Goal: Information Seeking & Learning: Get advice/opinions

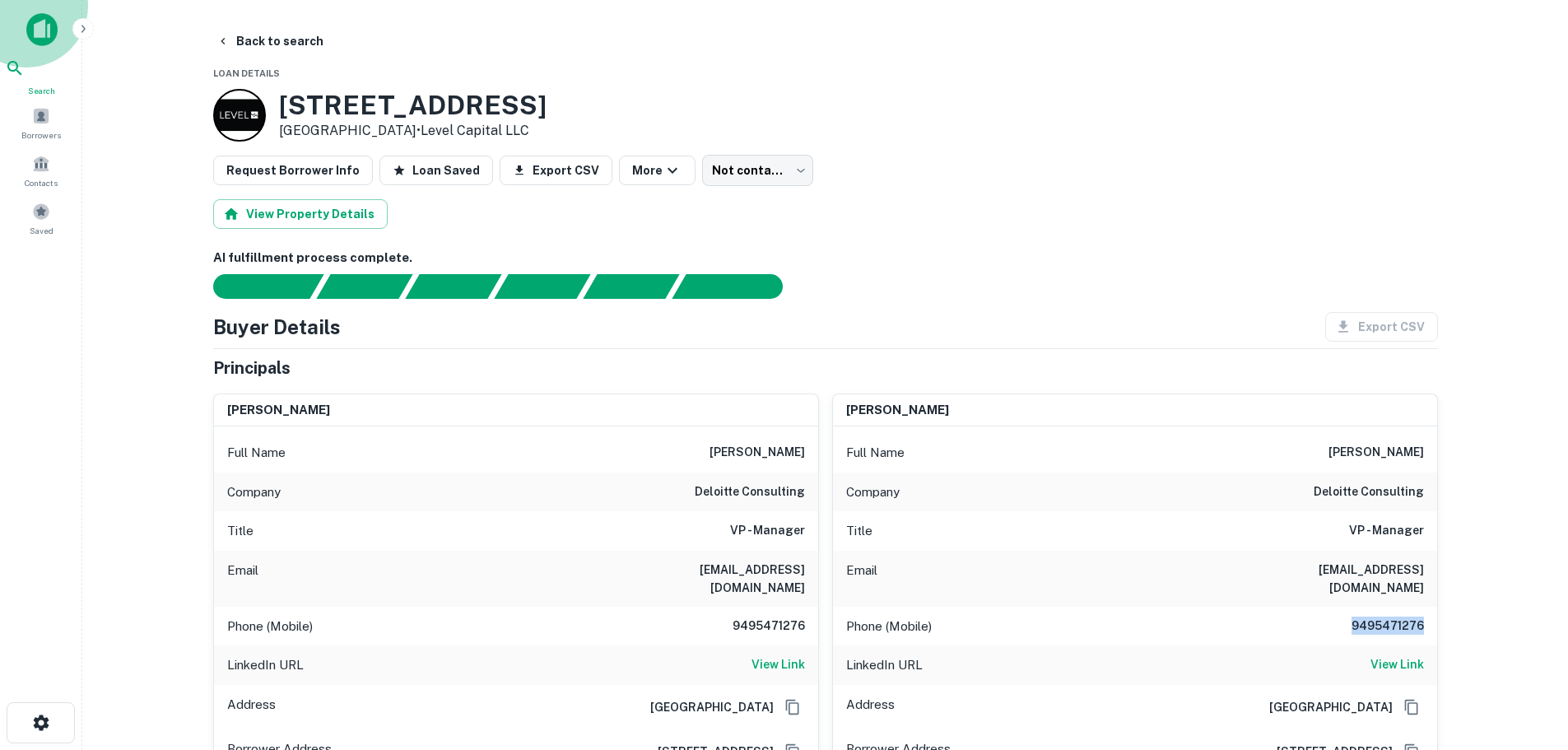
click at [32, 64] on div "Search" at bounding box center [41, 78] width 72 height 39
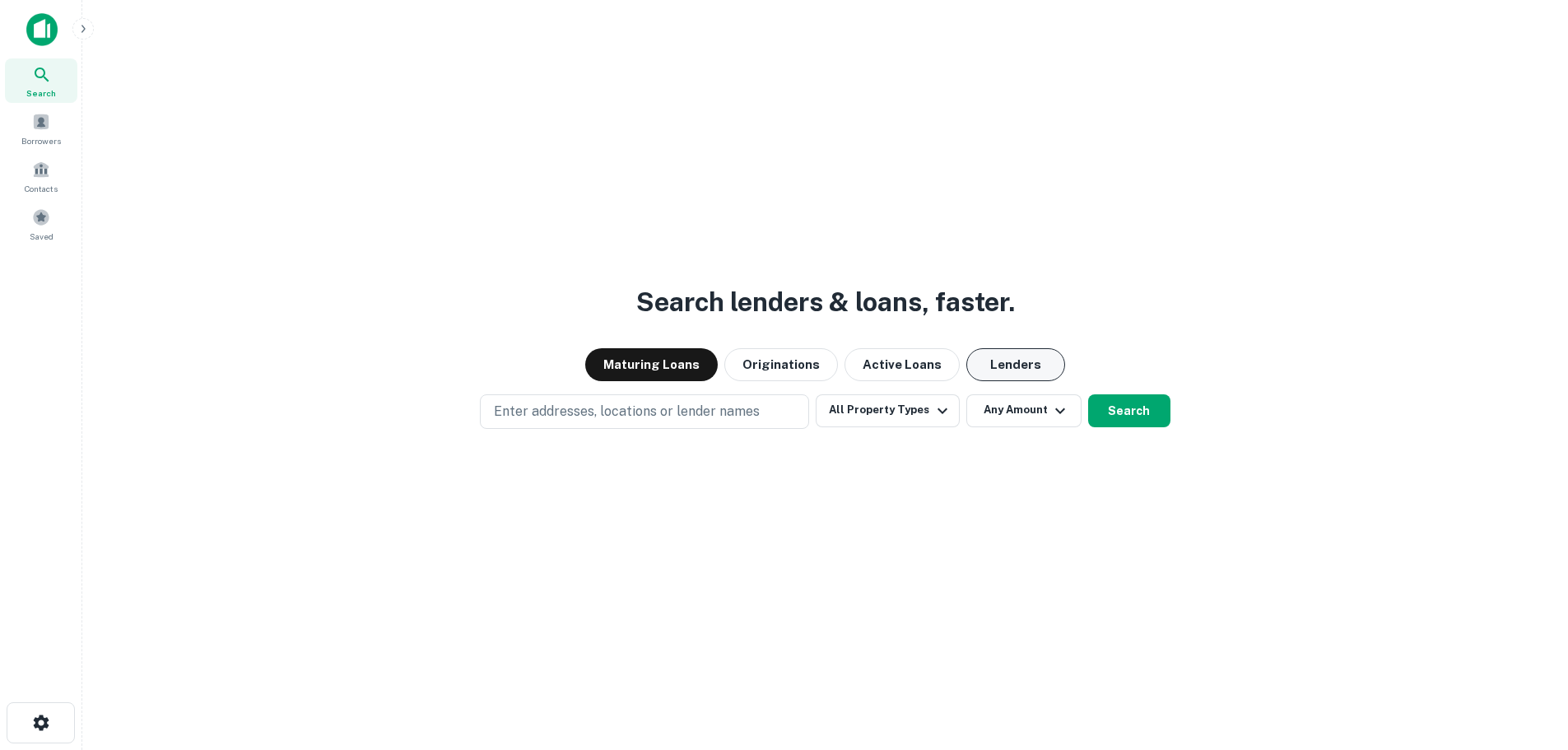
click at [1002, 367] on button "Lenders" at bounding box center [1016, 365] width 99 height 33
click at [888, 409] on button "All Property Types" at bounding box center [887, 411] width 143 height 33
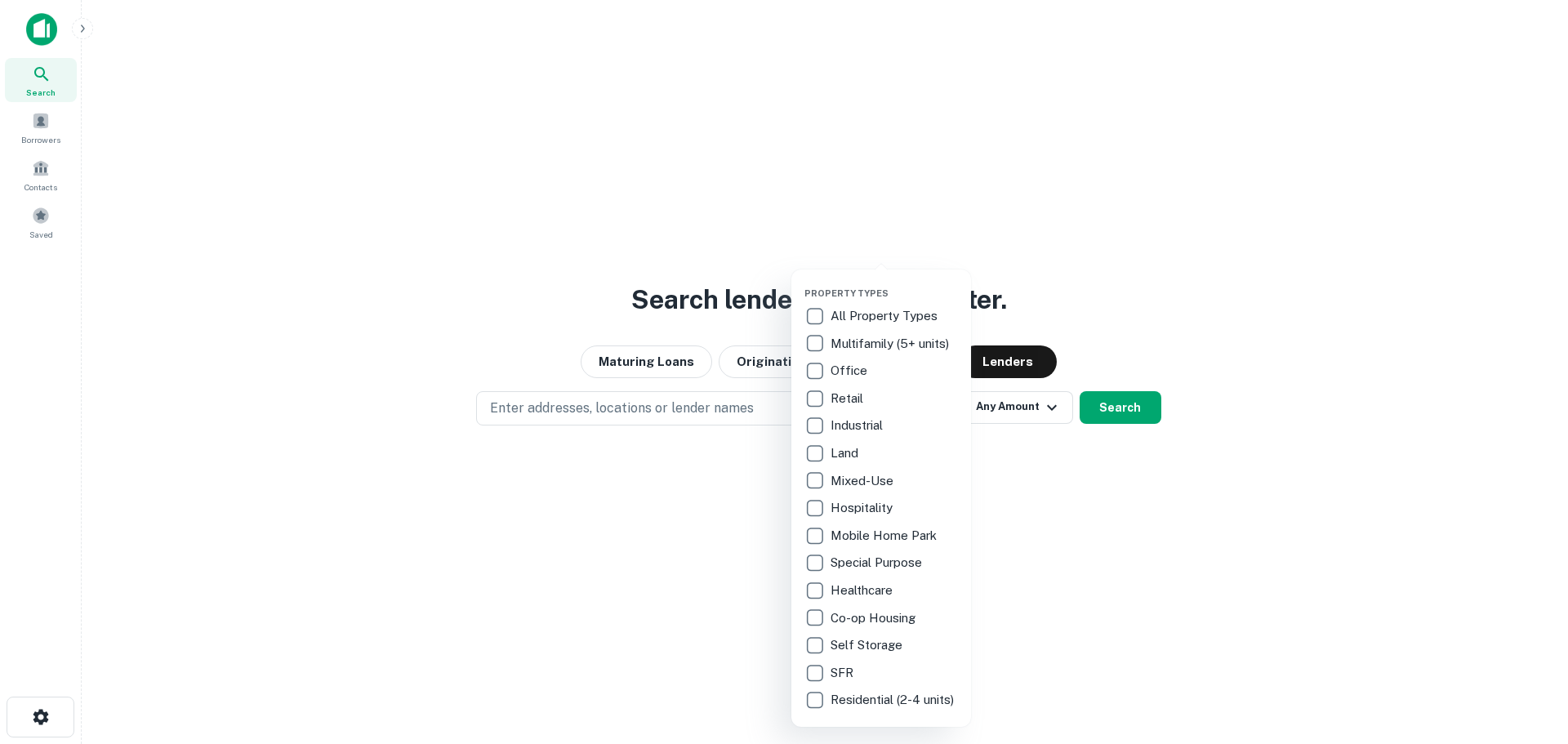
click at [862, 645] on p "Self Storage" at bounding box center [868, 645] width 75 height 20
click at [1134, 323] on div at bounding box center [784, 372] width 1568 height 744
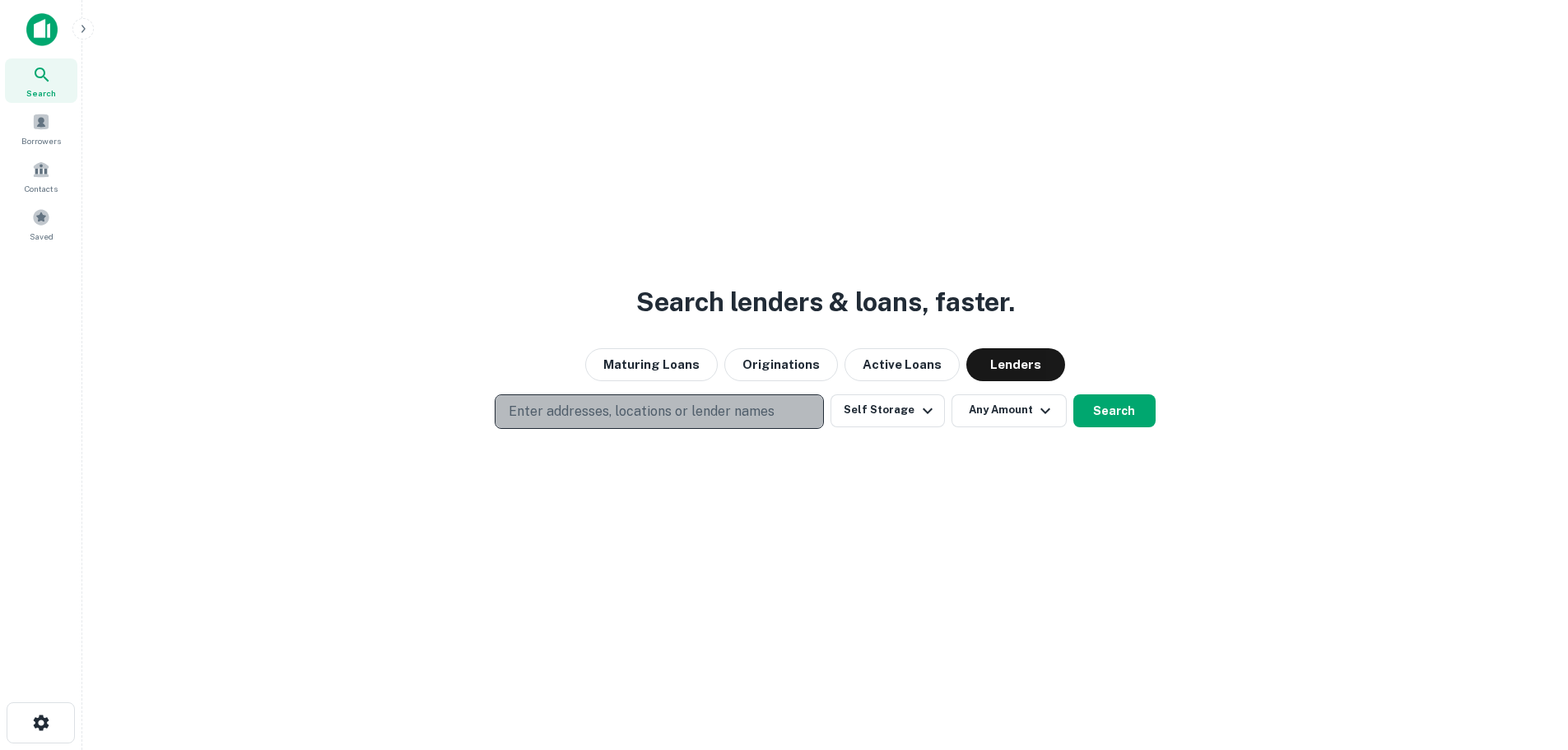
click at [706, 409] on p "Enter addresses, locations or lender names" at bounding box center [642, 412] width 266 height 20
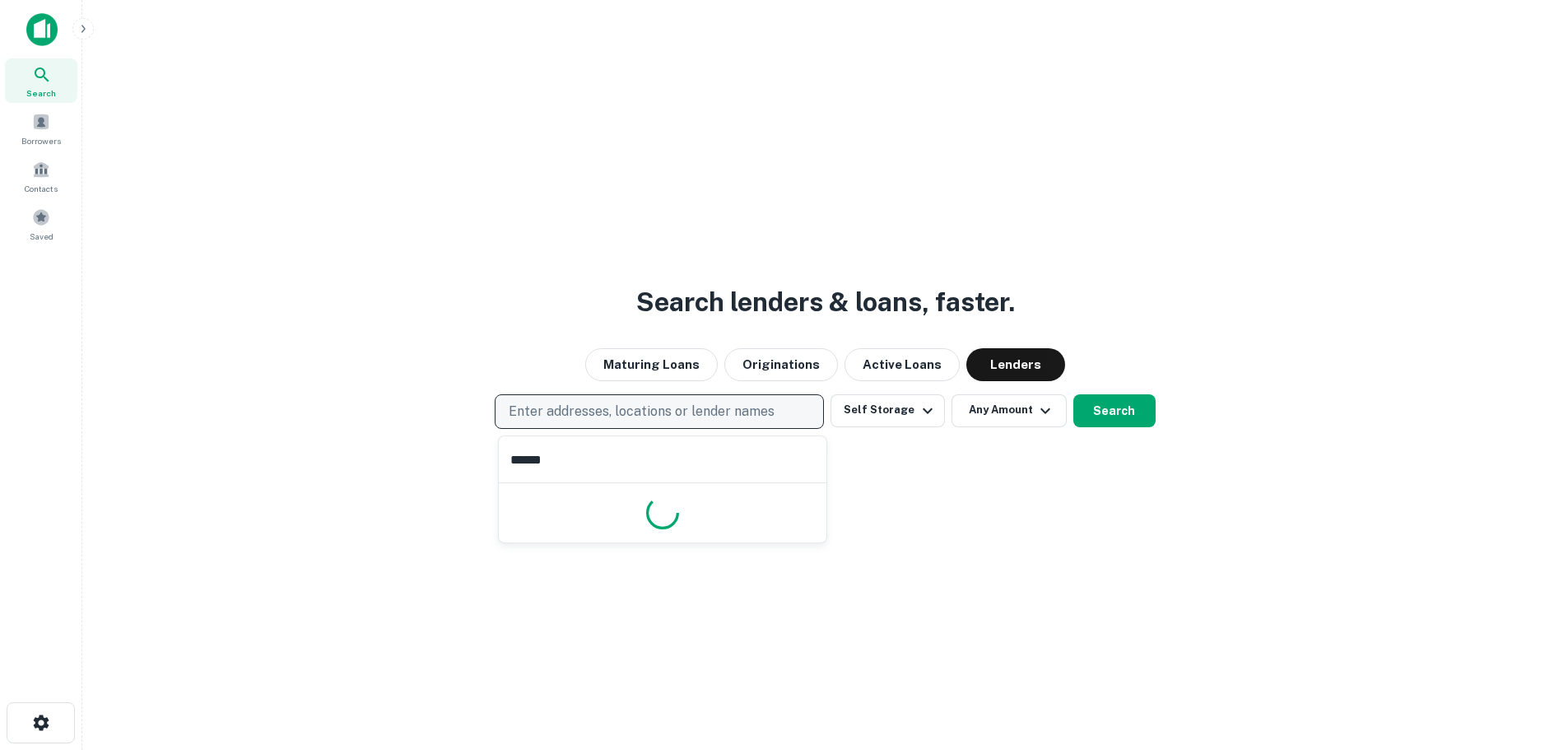
type input "*******"
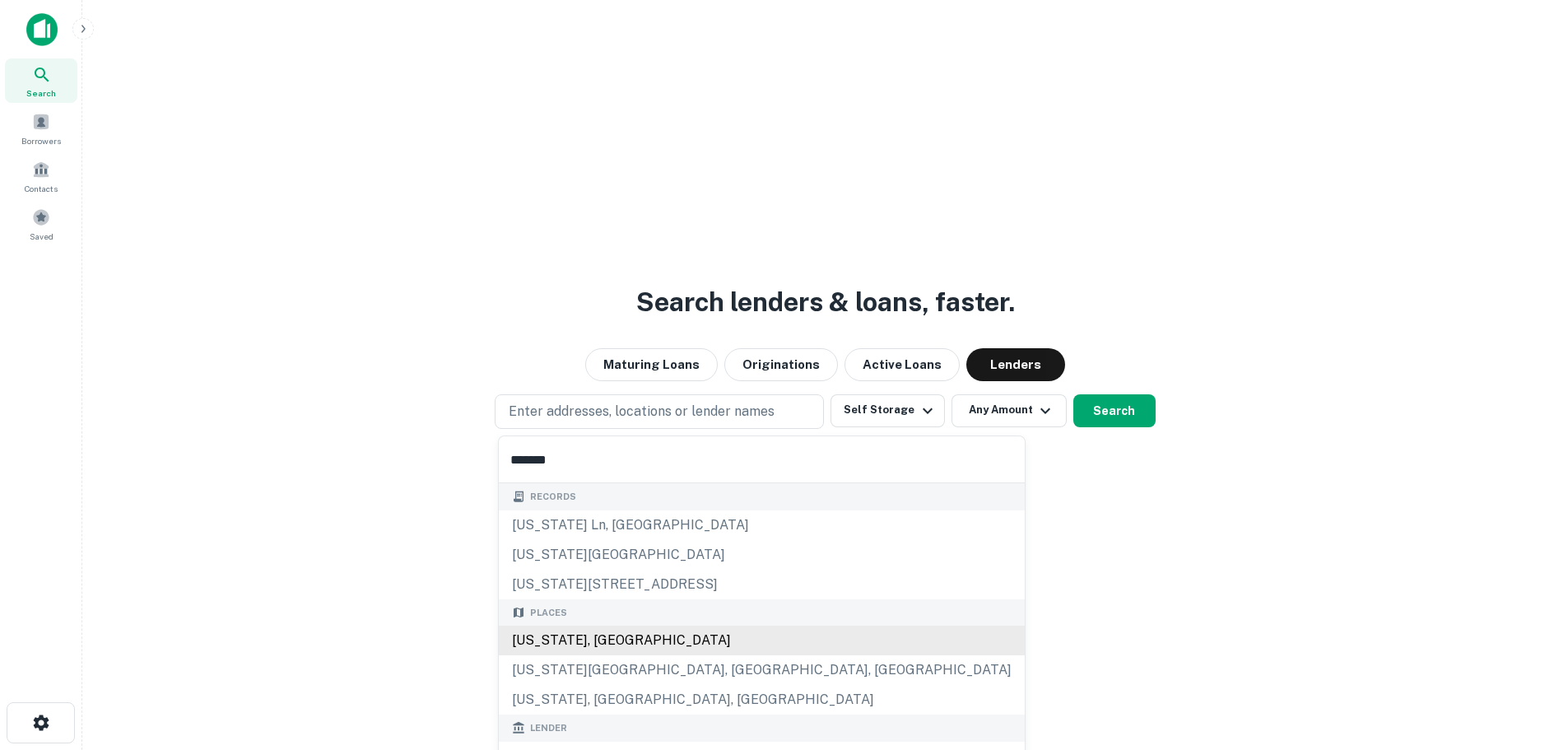
click at [641, 639] on div "[US_STATE], [GEOGRAPHIC_DATA]" at bounding box center [761, 640] width 526 height 30
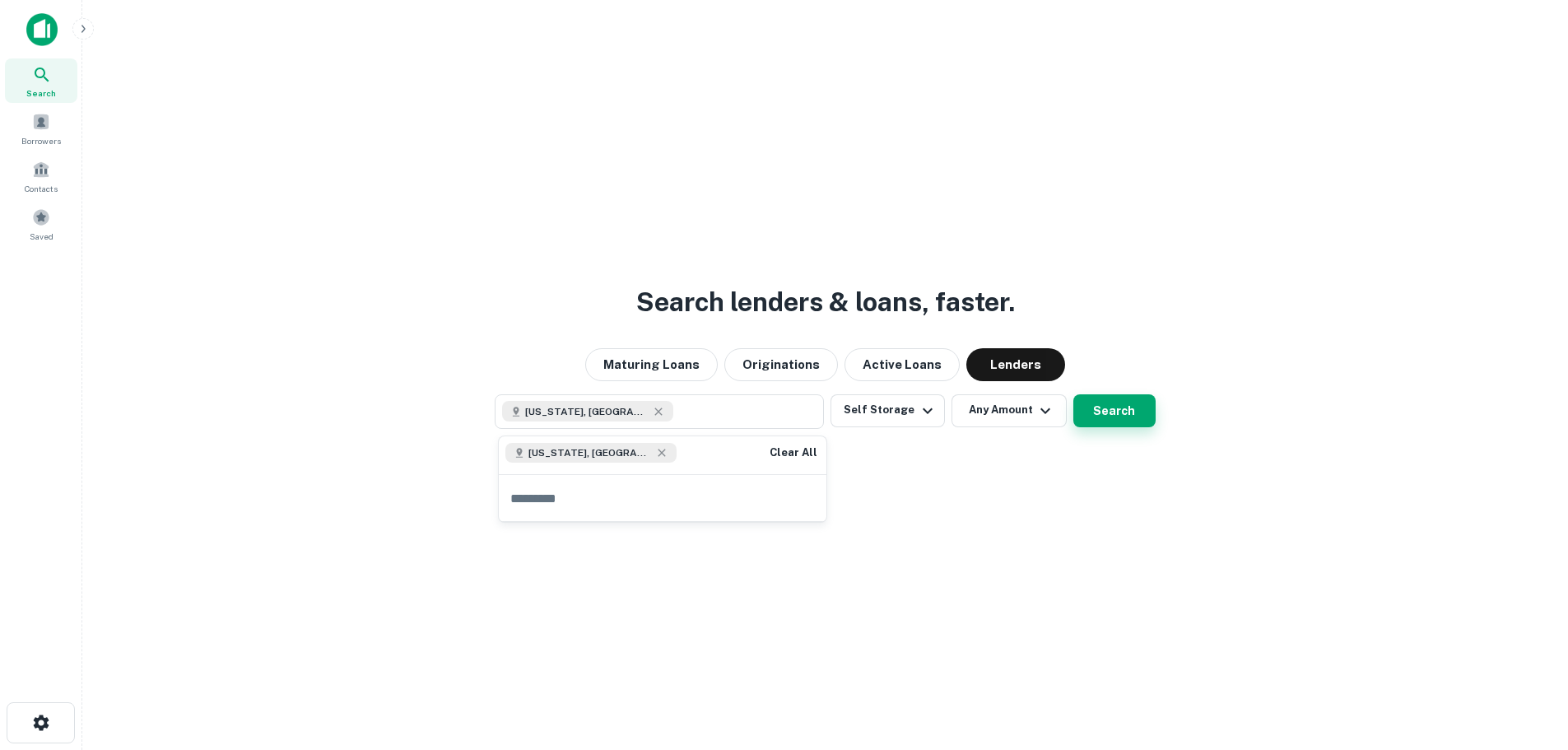
click at [1137, 407] on button "Search" at bounding box center [1114, 411] width 82 height 33
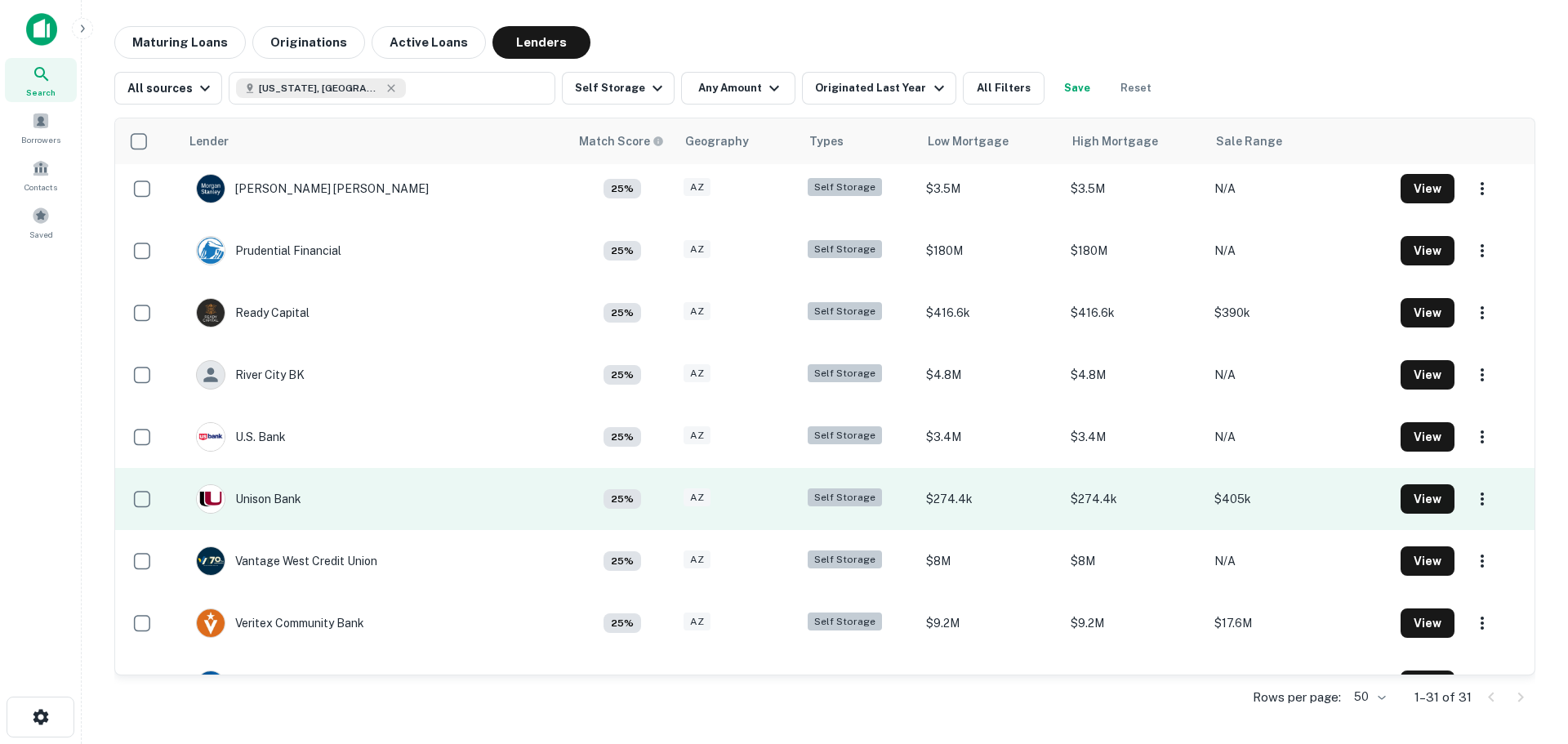
scroll to position [1307, 0]
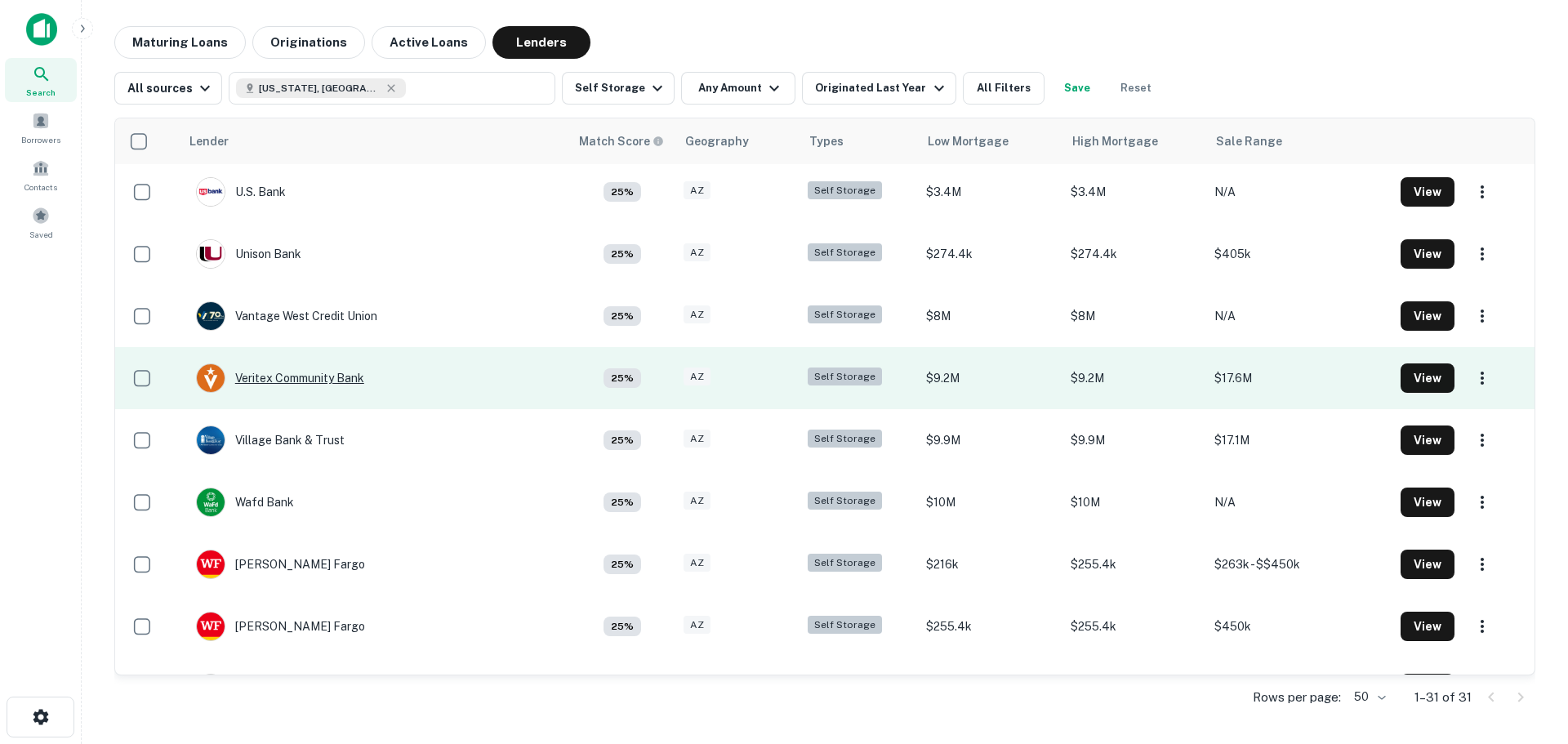
click at [339, 379] on div "Veritex Community Bank" at bounding box center [279, 378] width 168 height 30
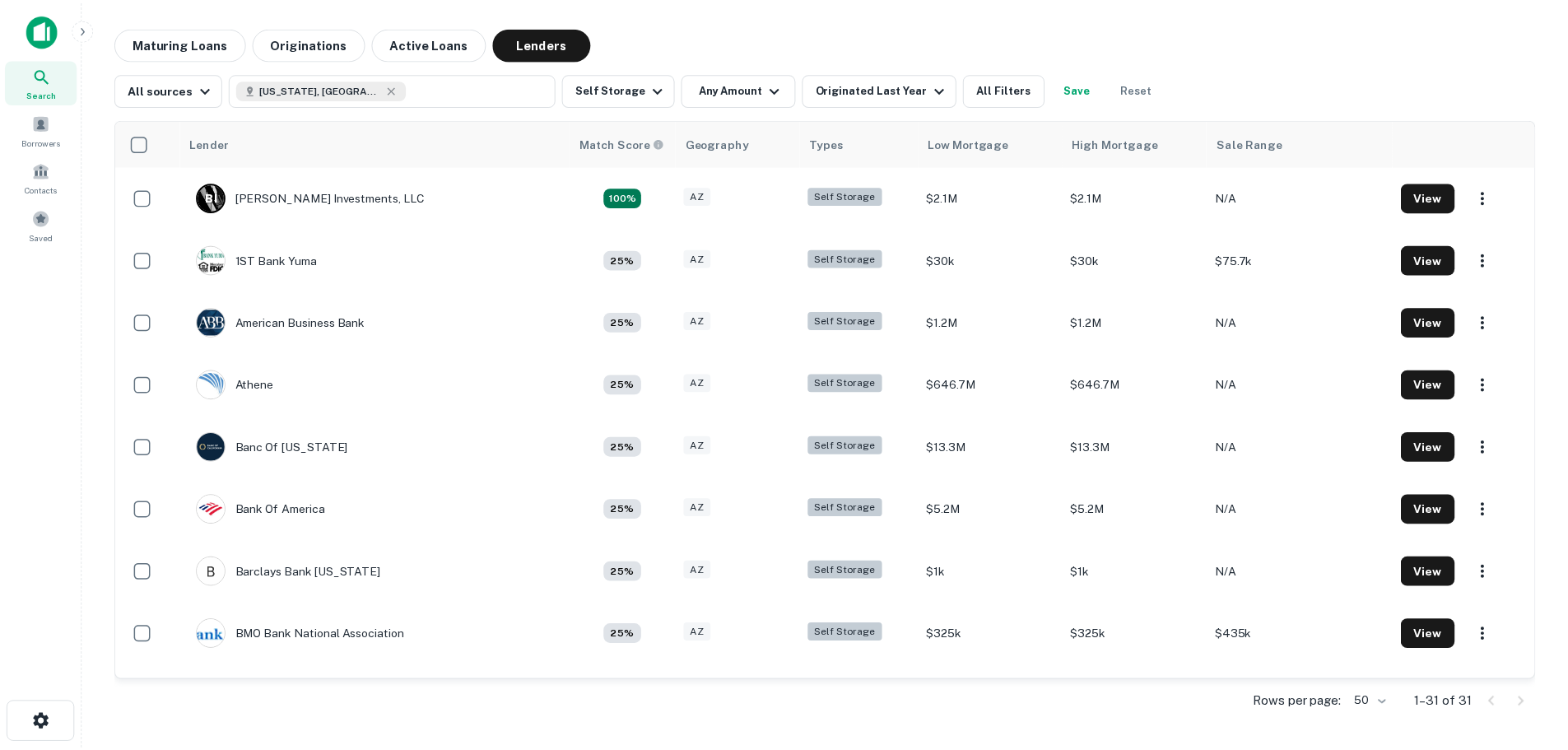
scroll to position [1318, 0]
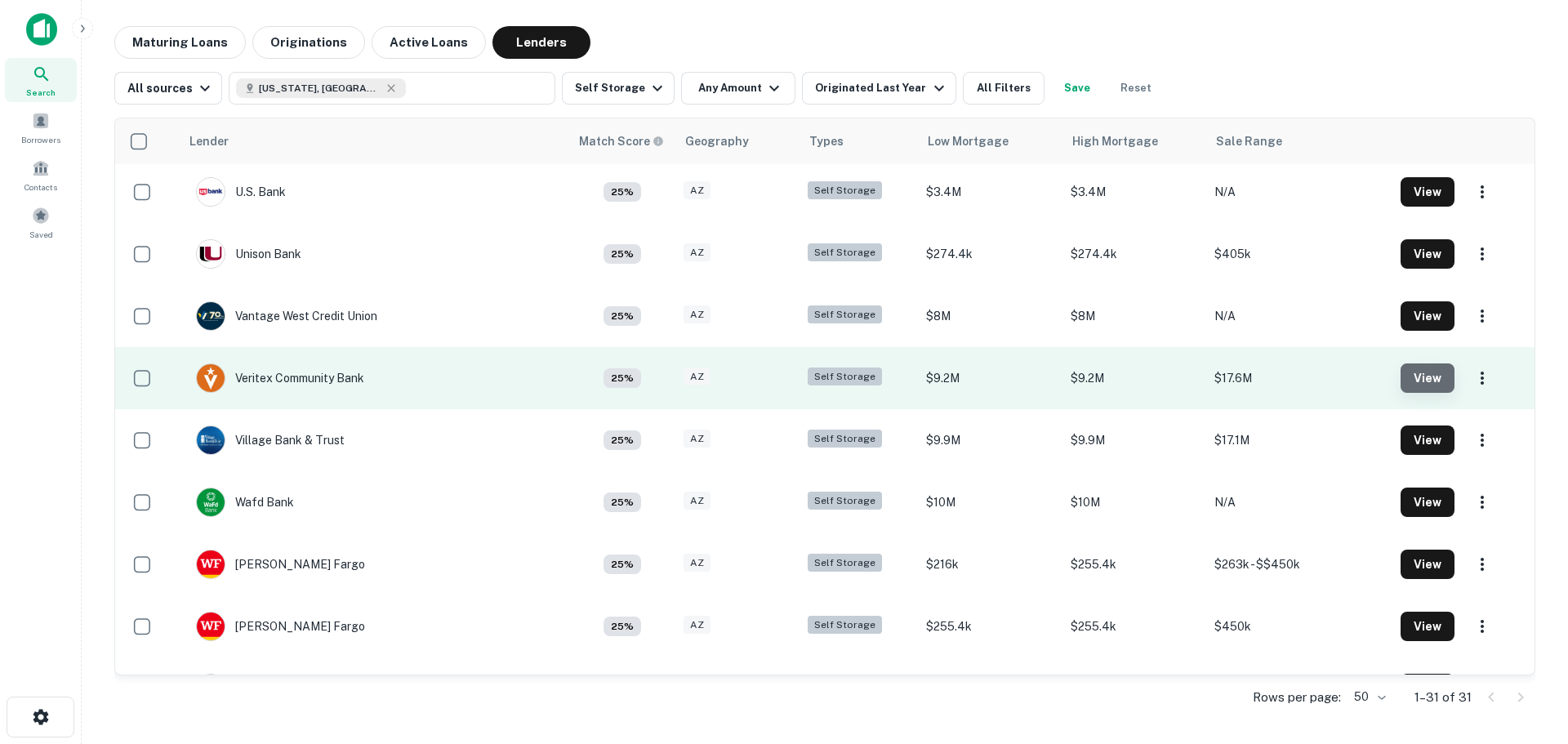
click at [1413, 371] on button "View" at bounding box center [1427, 378] width 54 height 30
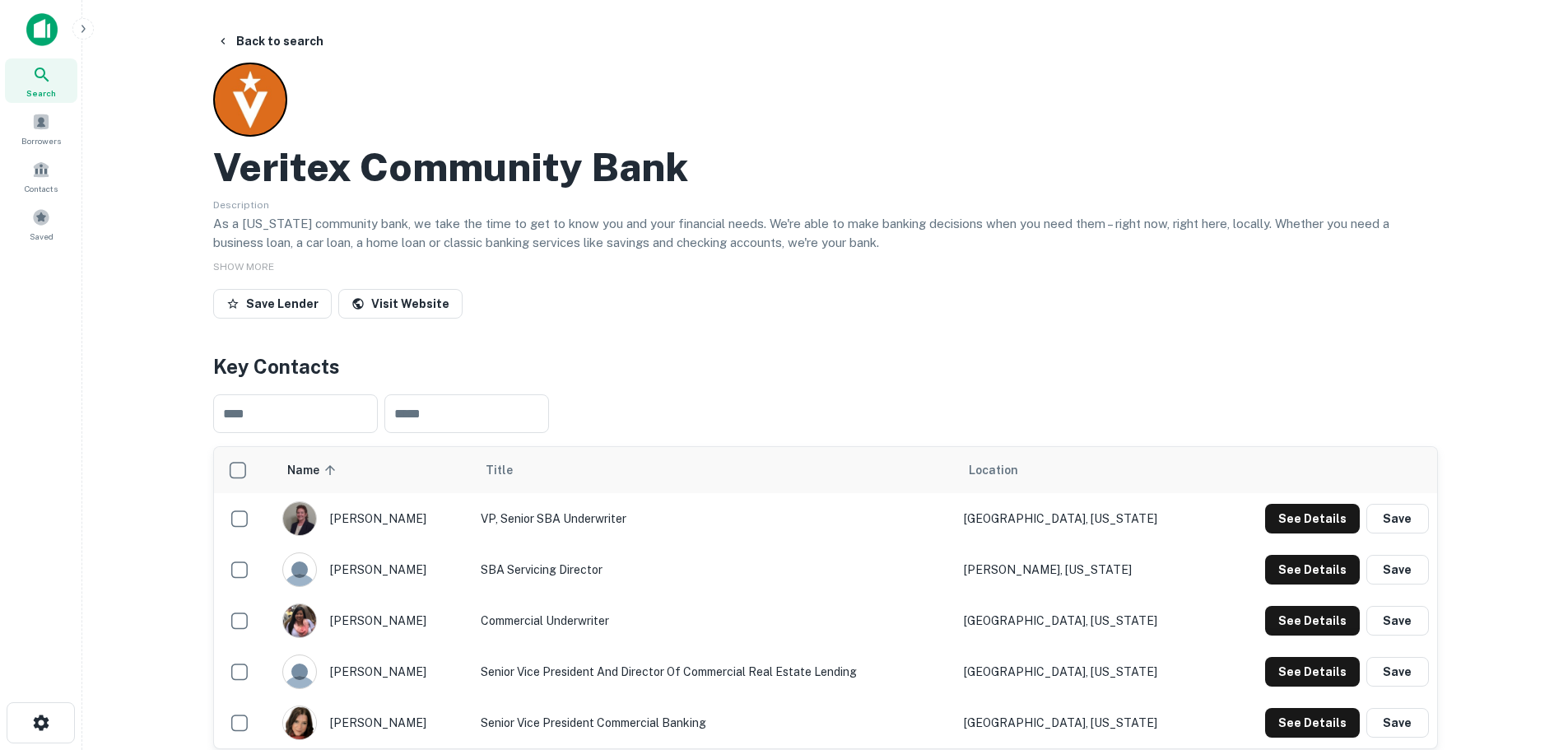
scroll to position [330, 0]
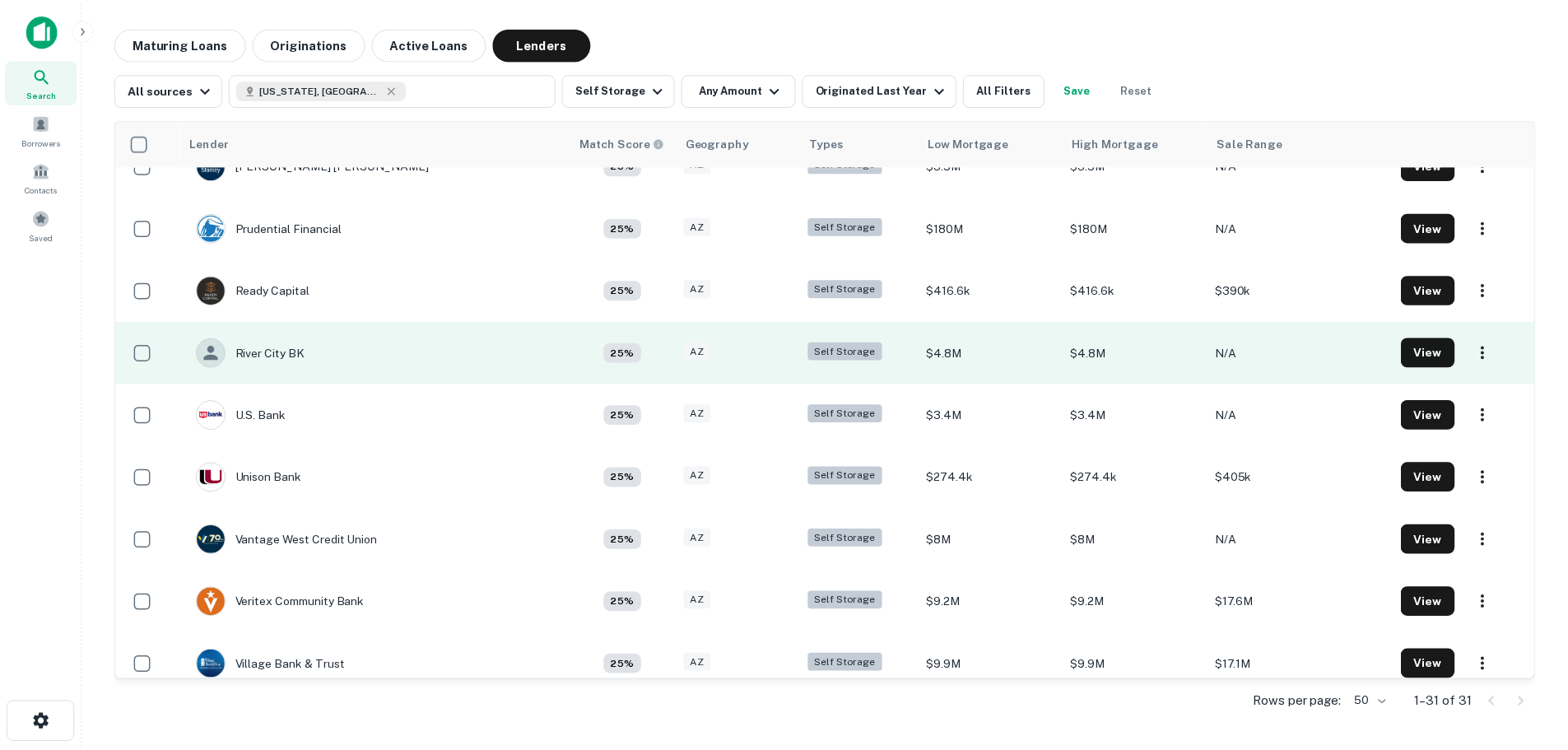
scroll to position [767, 0]
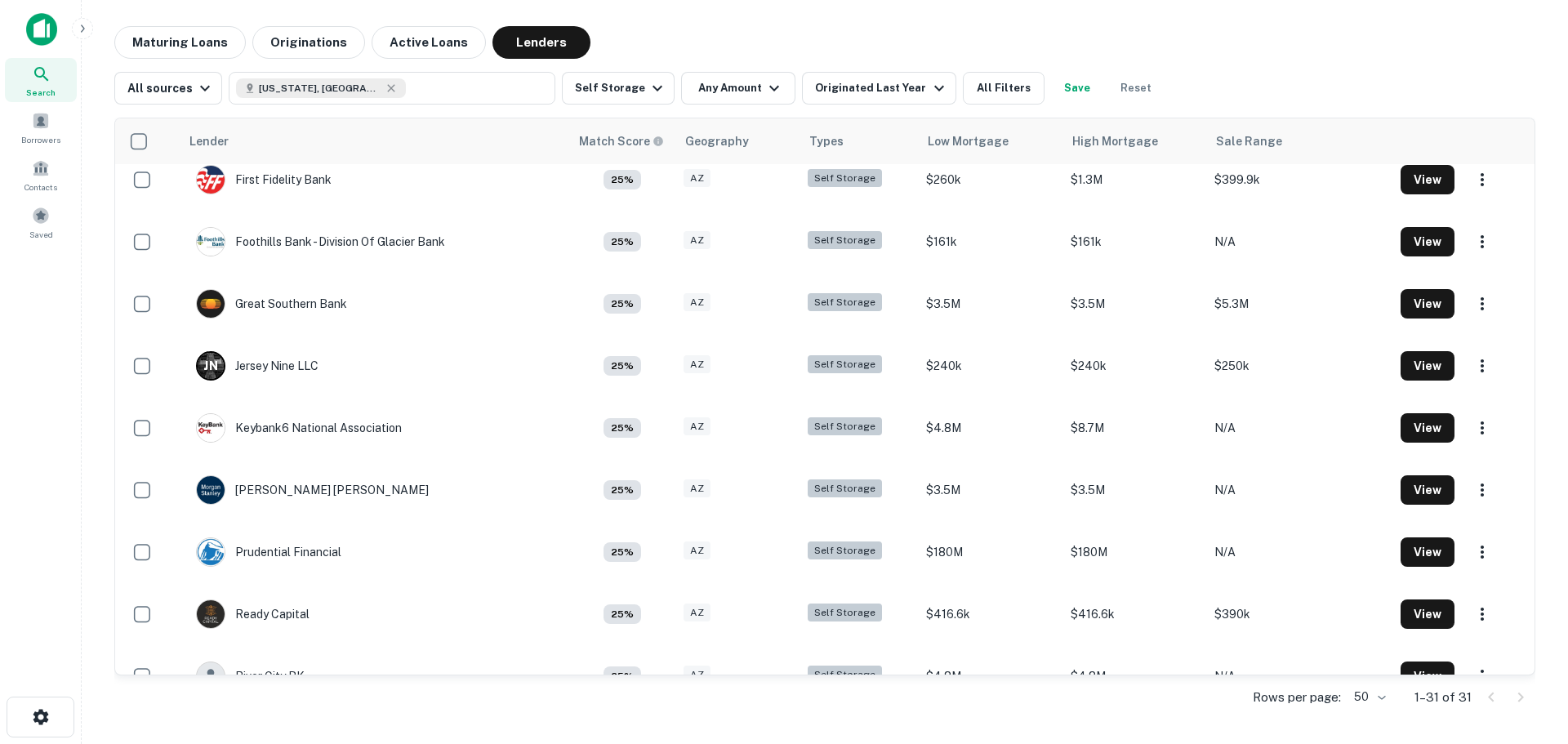
click at [40, 81] on icon at bounding box center [41, 75] width 20 height 20
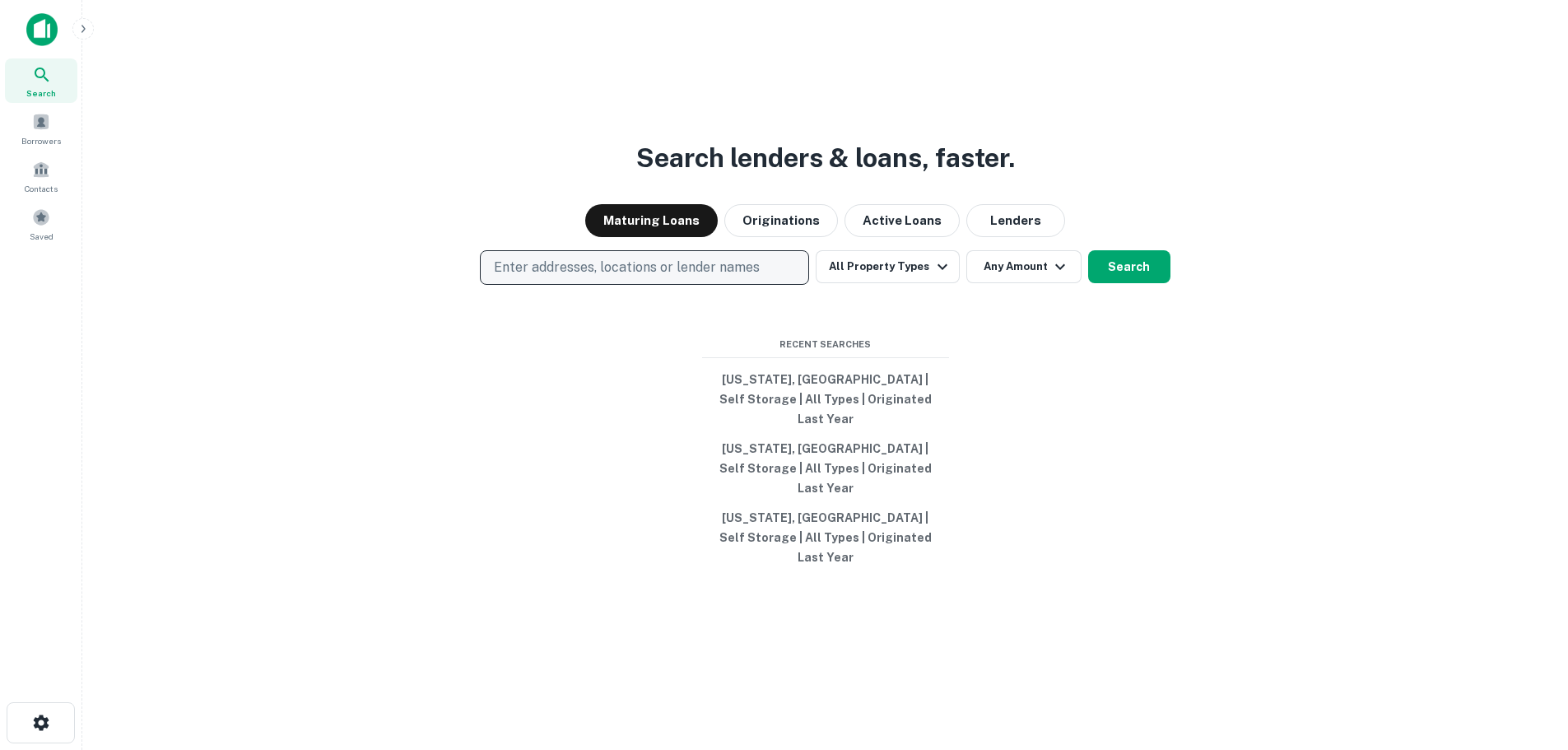
click at [691, 277] on p "Enter addresses, locations or lender names" at bounding box center [627, 268] width 266 height 20
type input "*******"
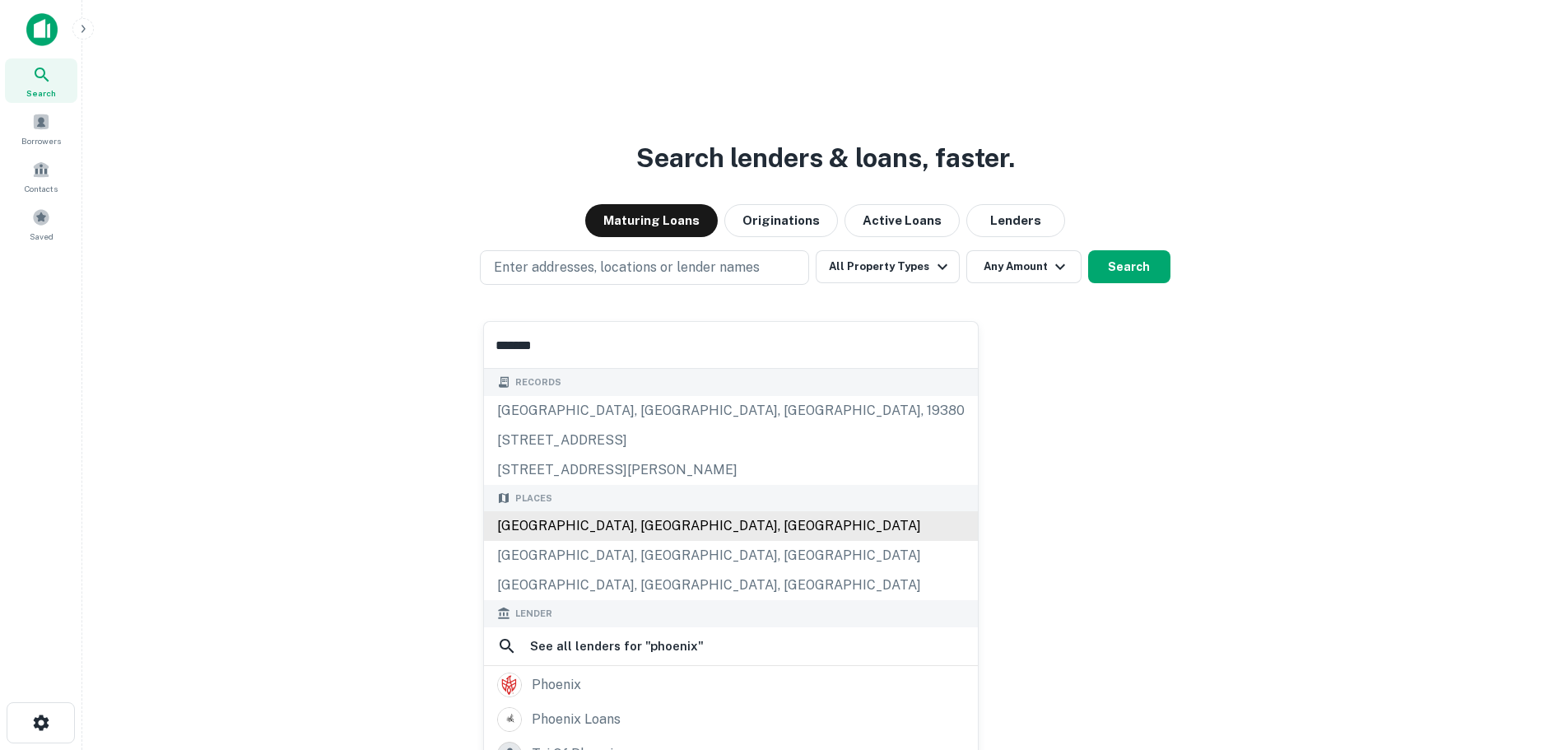
click at [535, 529] on div "[GEOGRAPHIC_DATA], [GEOGRAPHIC_DATA], [GEOGRAPHIC_DATA]" at bounding box center [731, 526] width 494 height 30
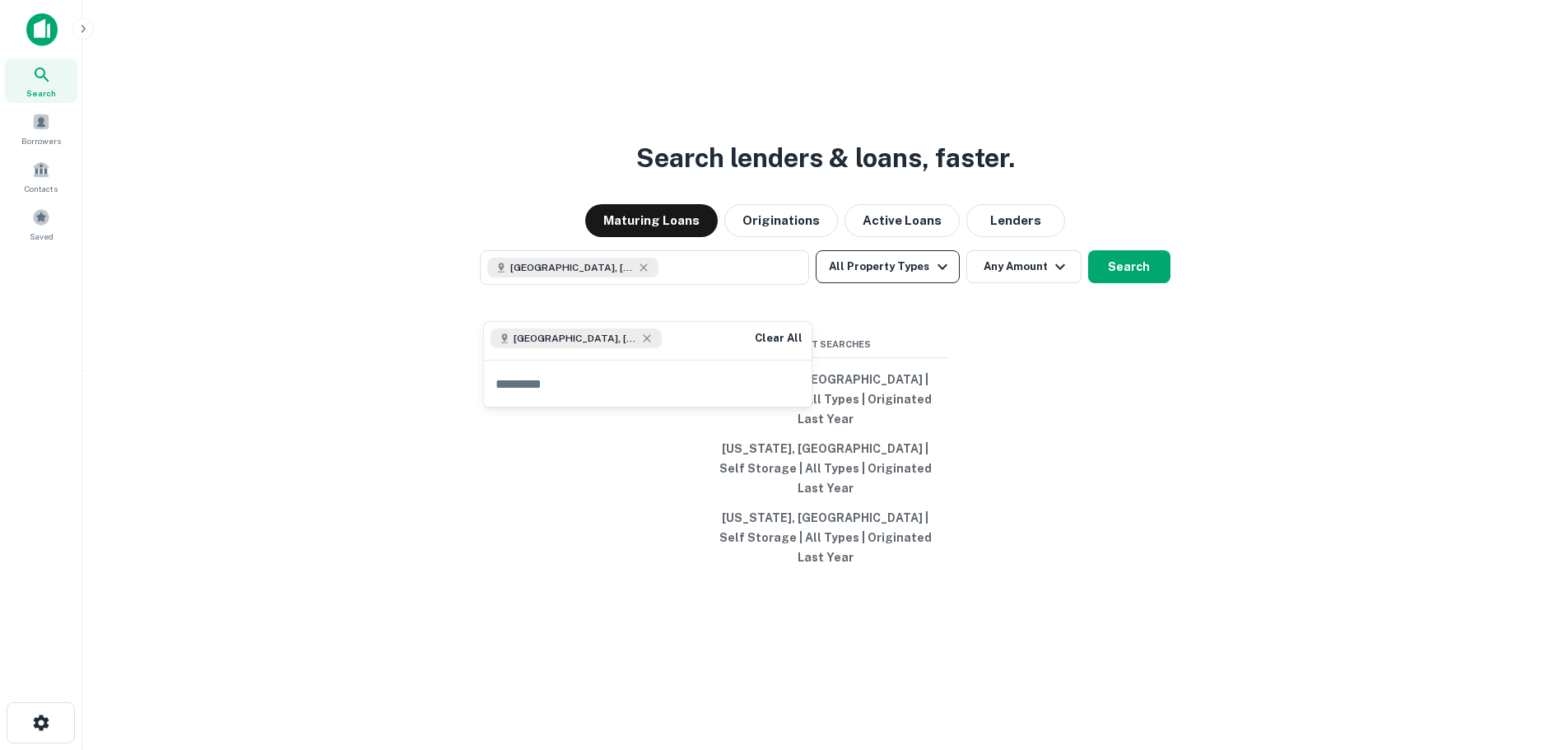
click at [871, 284] on button "All Property Types" at bounding box center [887, 266] width 143 height 33
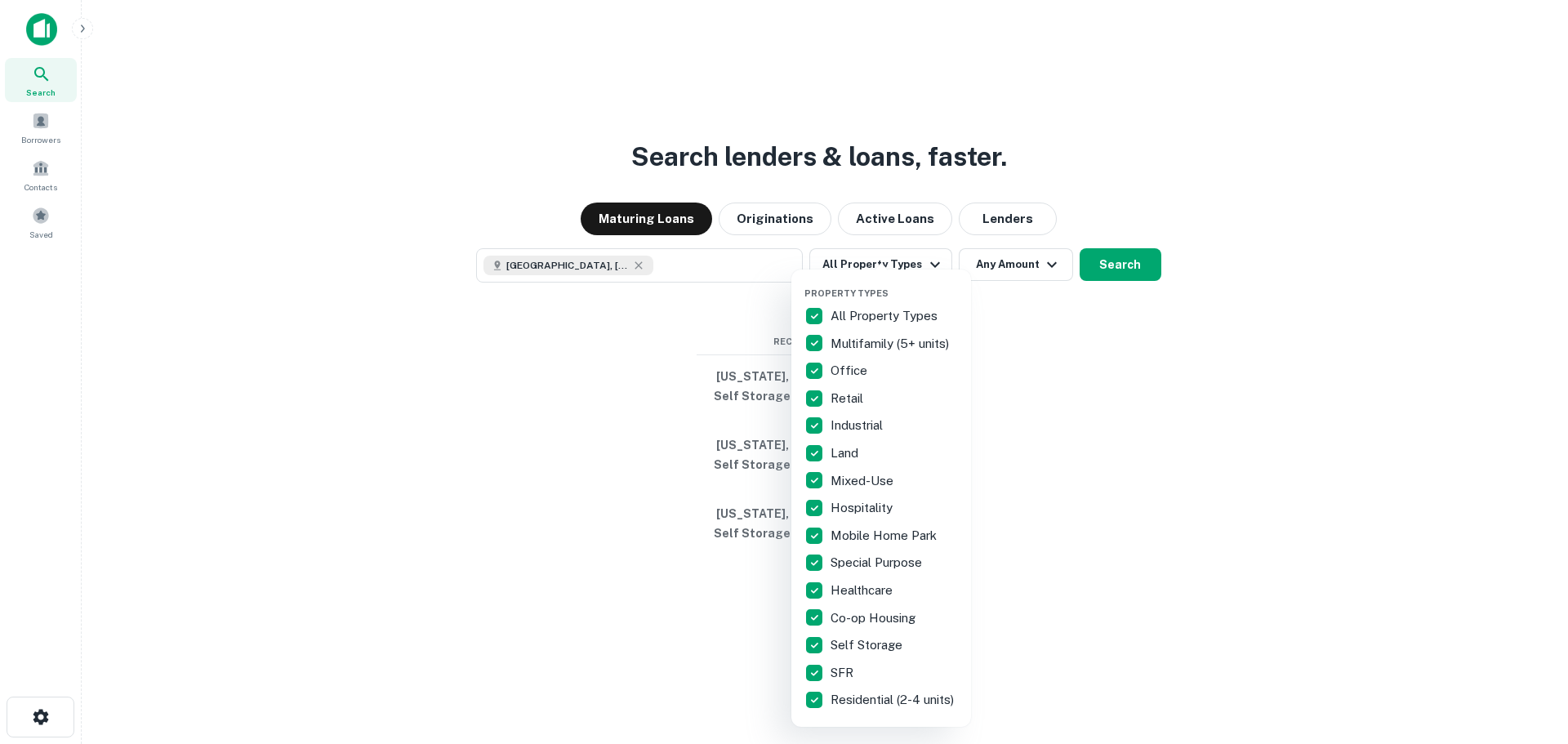
click at [851, 315] on p "All Property Types" at bounding box center [885, 316] width 110 height 20
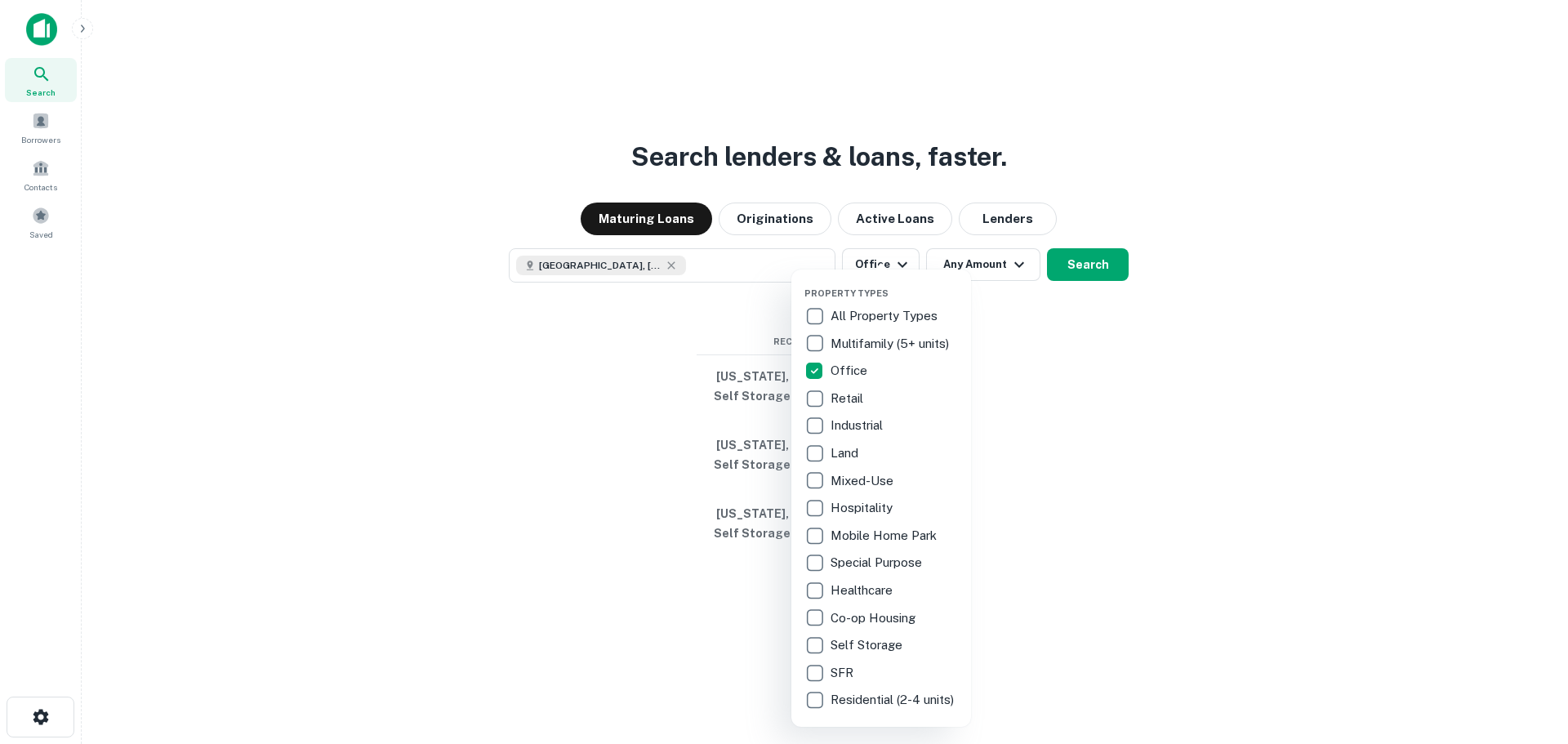
click at [858, 563] on p "Special Purpose" at bounding box center [877, 563] width 94 height 20
click at [859, 592] on p "Healthcare" at bounding box center [863, 591] width 66 height 20
click at [890, 658] on div "Self Storage" at bounding box center [881, 645] width 154 height 28
click at [1114, 292] on div at bounding box center [784, 372] width 1568 height 744
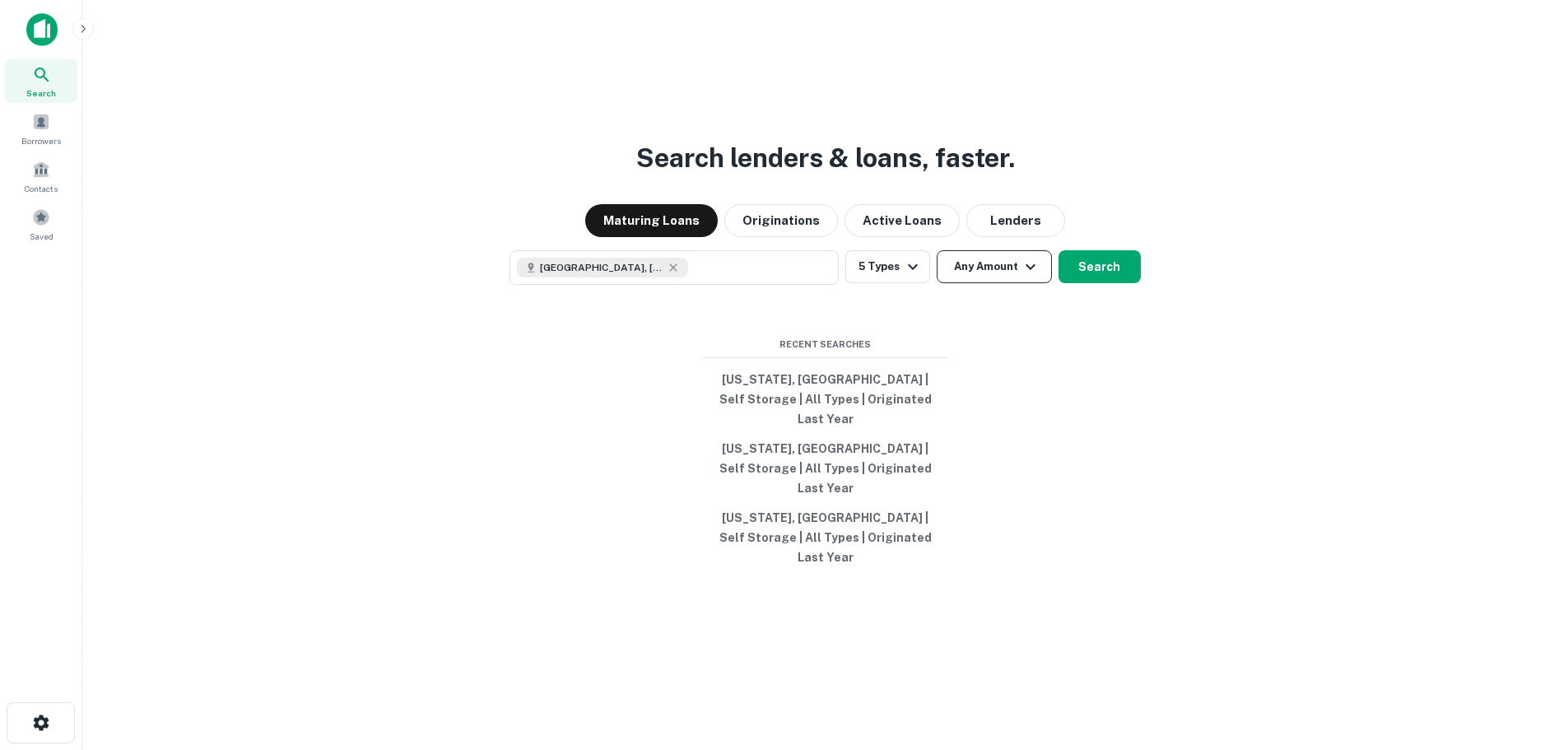
click at [985, 284] on button "Any Amount" at bounding box center [994, 266] width 115 height 33
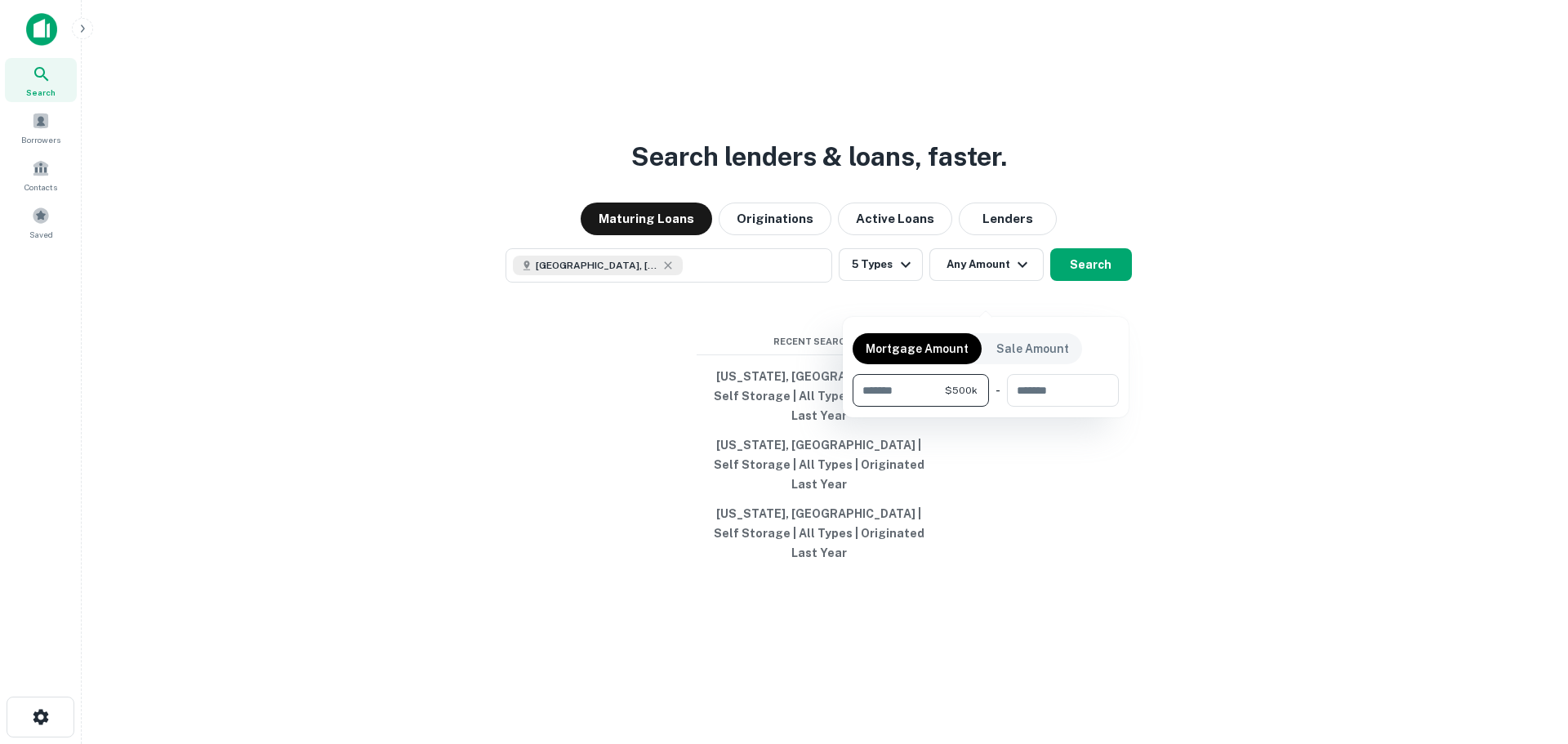
type input "******"
click at [1092, 309] on div at bounding box center [784, 372] width 1568 height 744
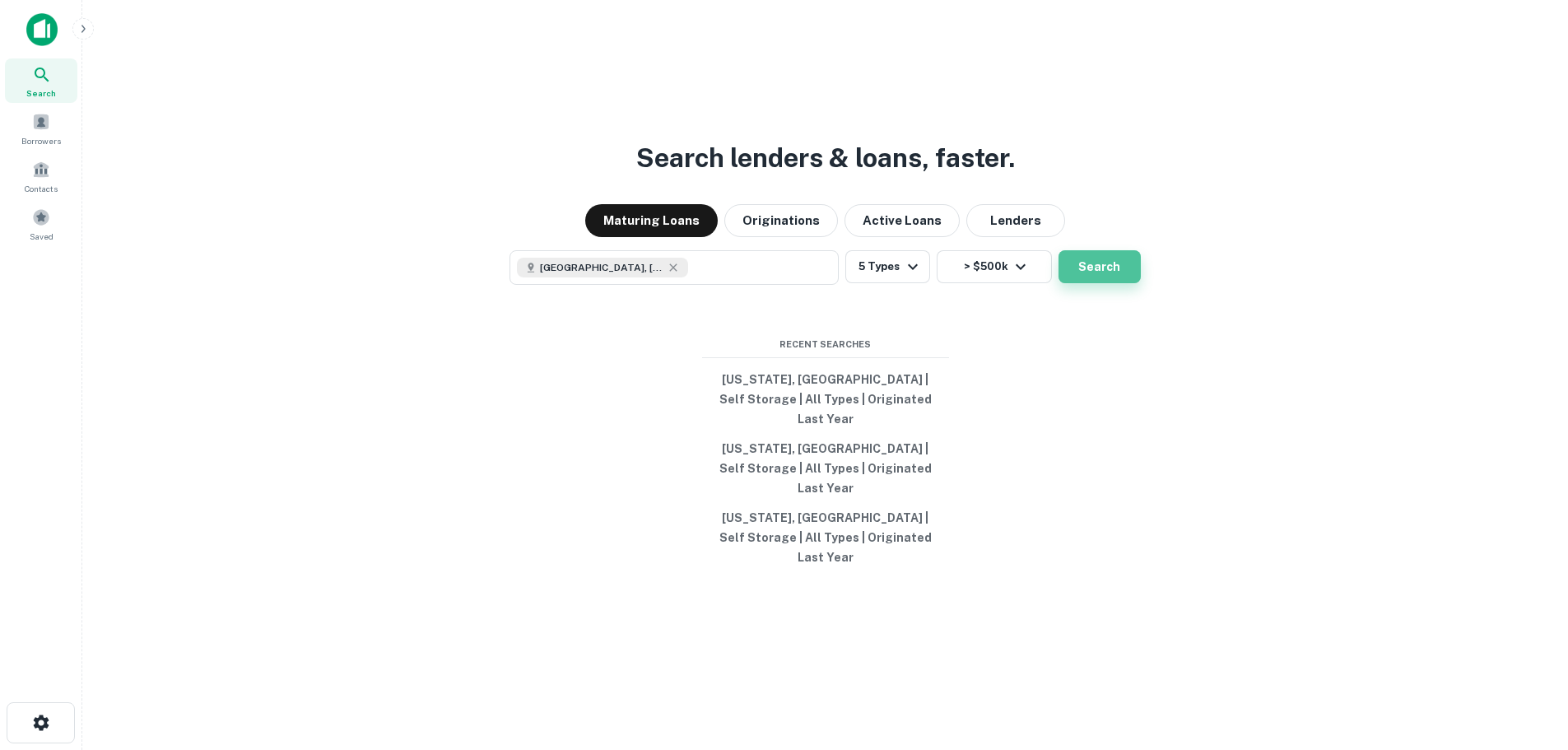
click at [1088, 284] on button "Search" at bounding box center [1099, 266] width 82 height 33
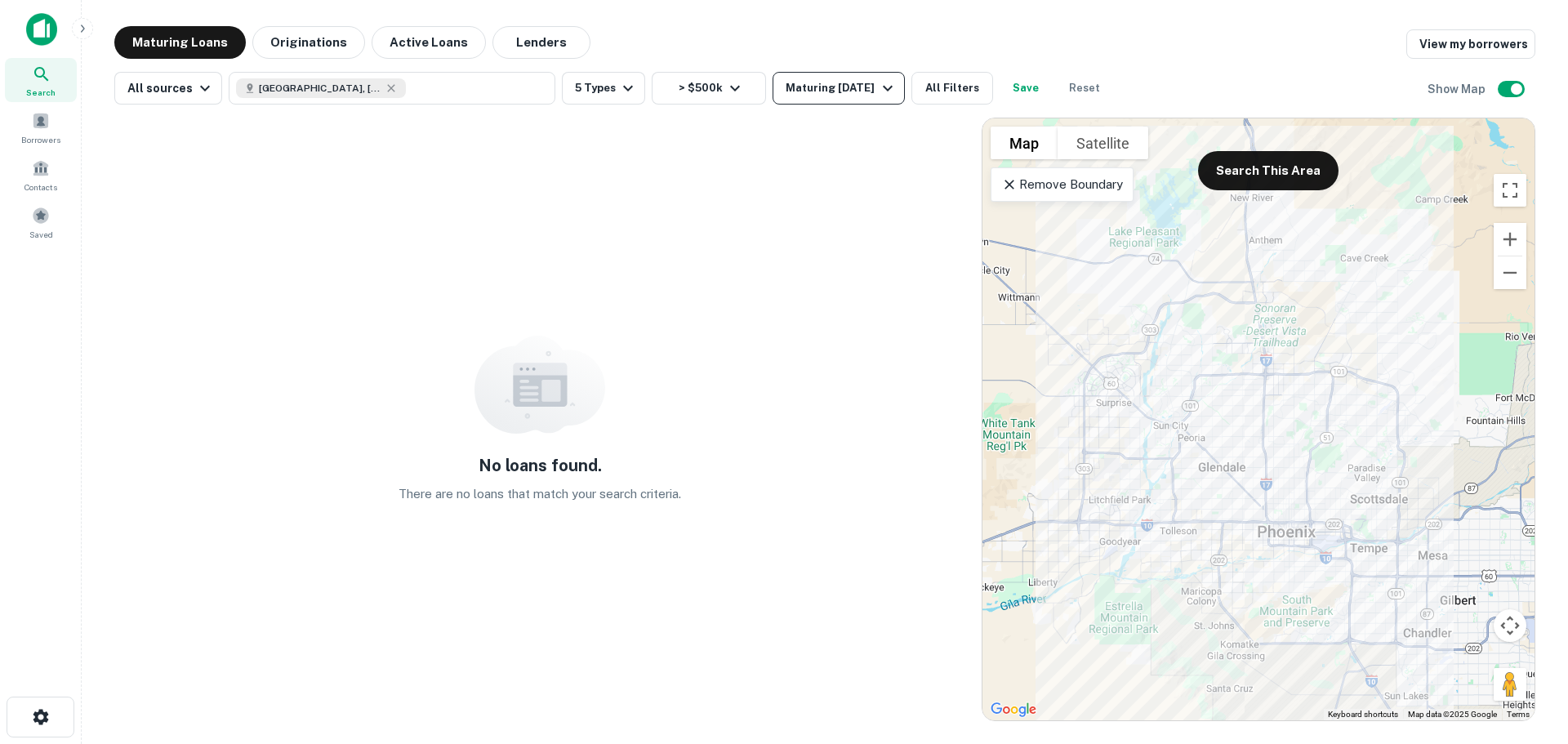
click at [803, 91] on div "Maturing [DATE]" at bounding box center [841, 88] width 111 height 20
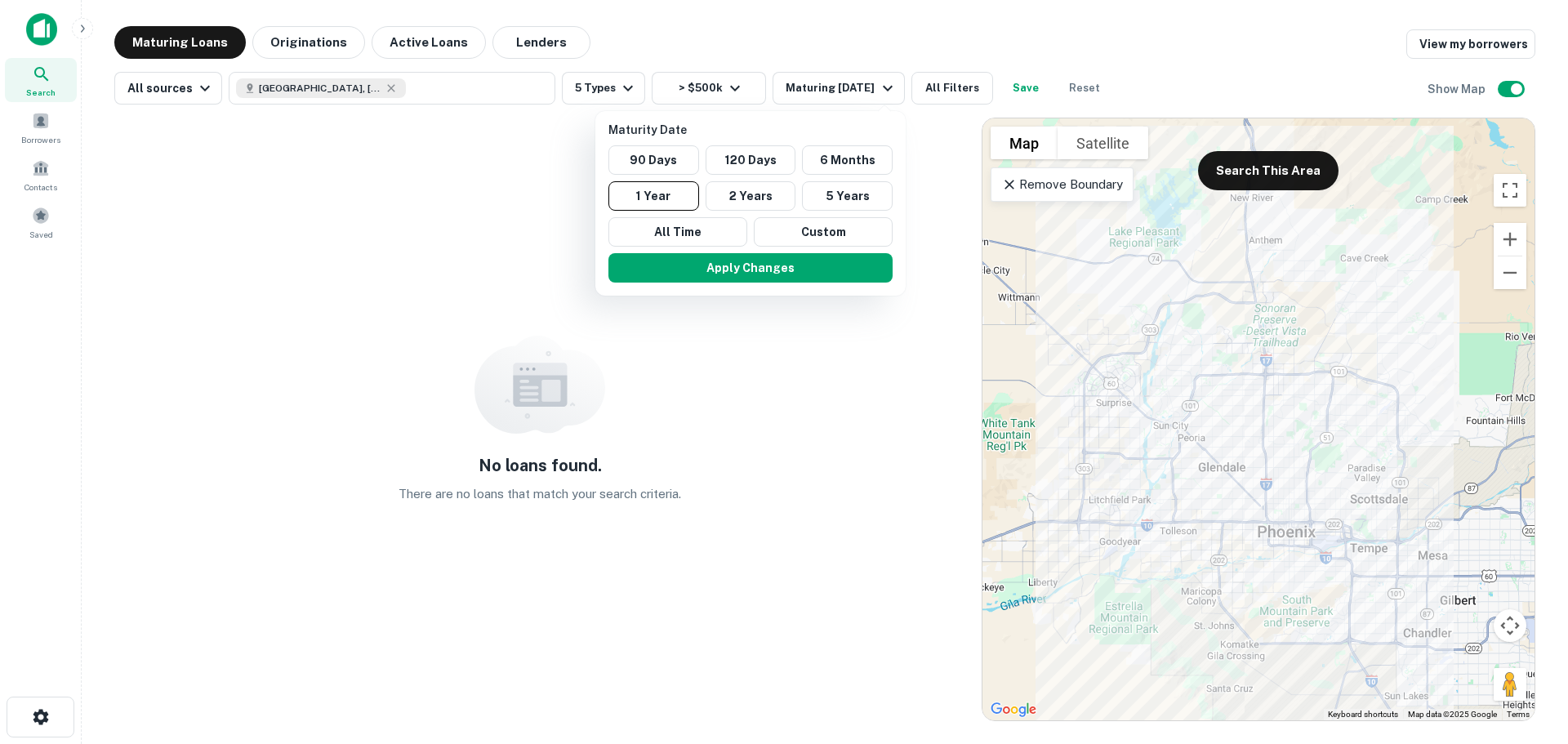
click at [1034, 185] on div at bounding box center [784, 372] width 1568 height 744
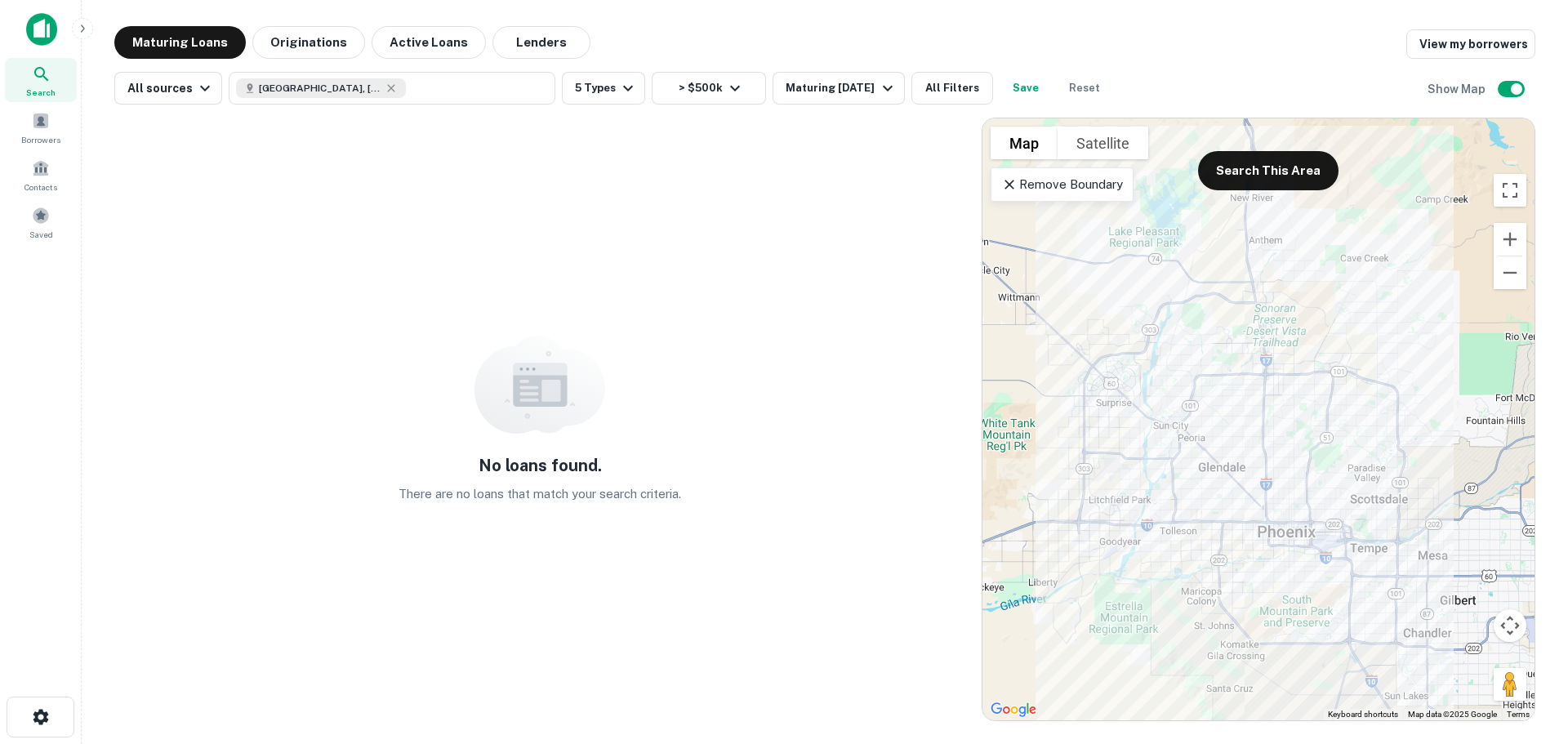
click at [1034, 190] on p "Remove Boundary" at bounding box center [1061, 185] width 121 height 20
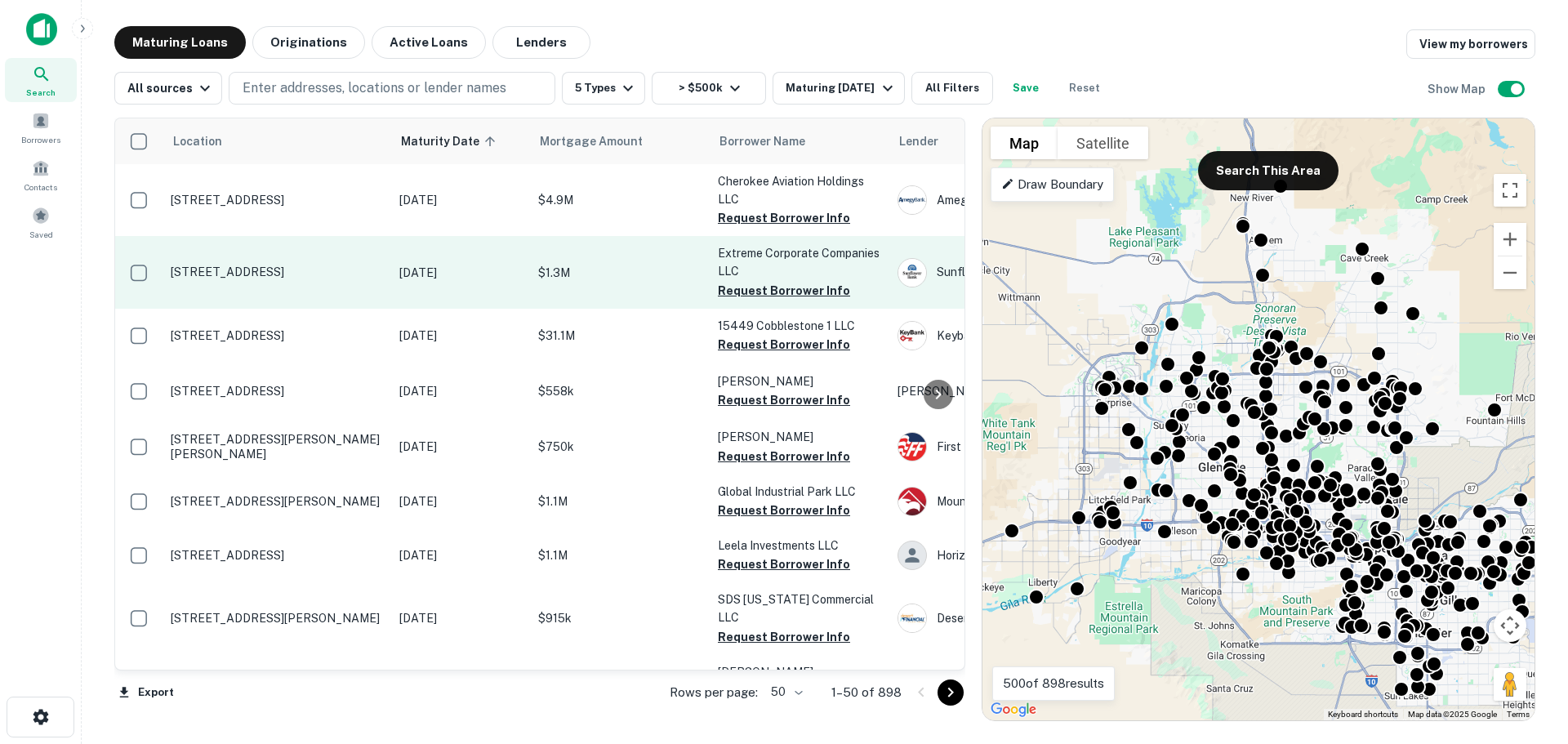
scroll to position [327, 0]
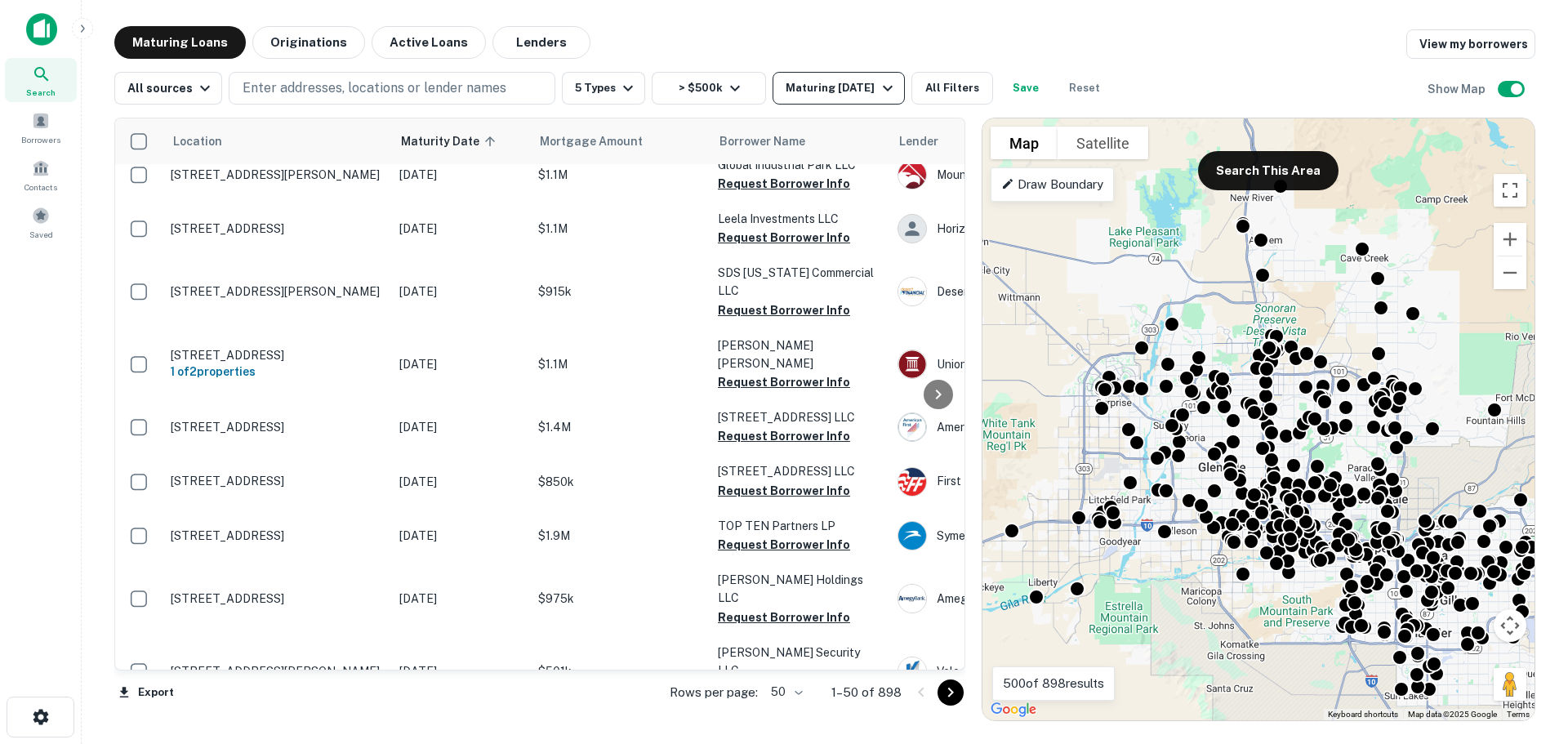
click at [820, 85] on div "Maturing [DATE]" at bounding box center [841, 88] width 111 height 20
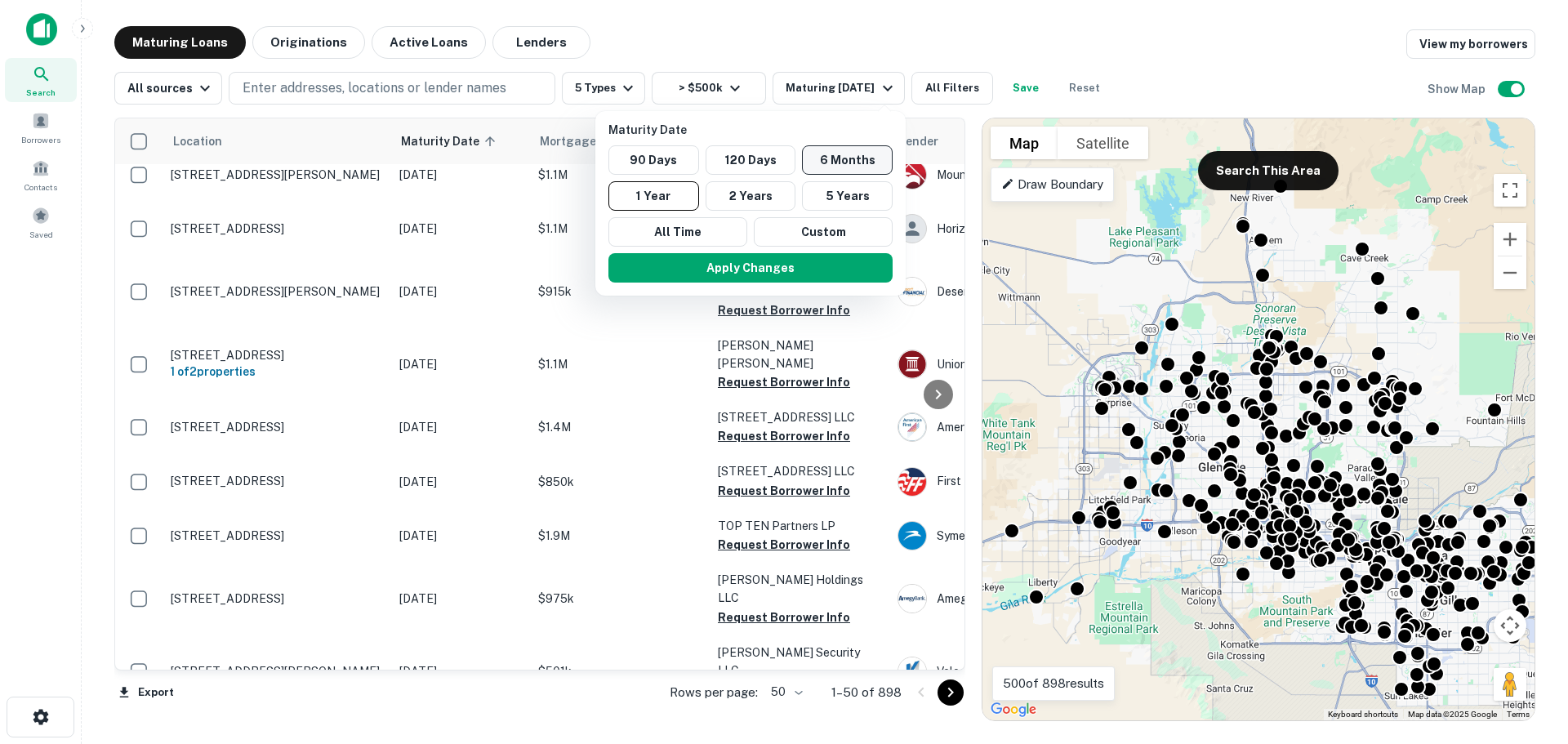
click at [820, 163] on button "6 Months" at bounding box center [847, 160] width 91 height 30
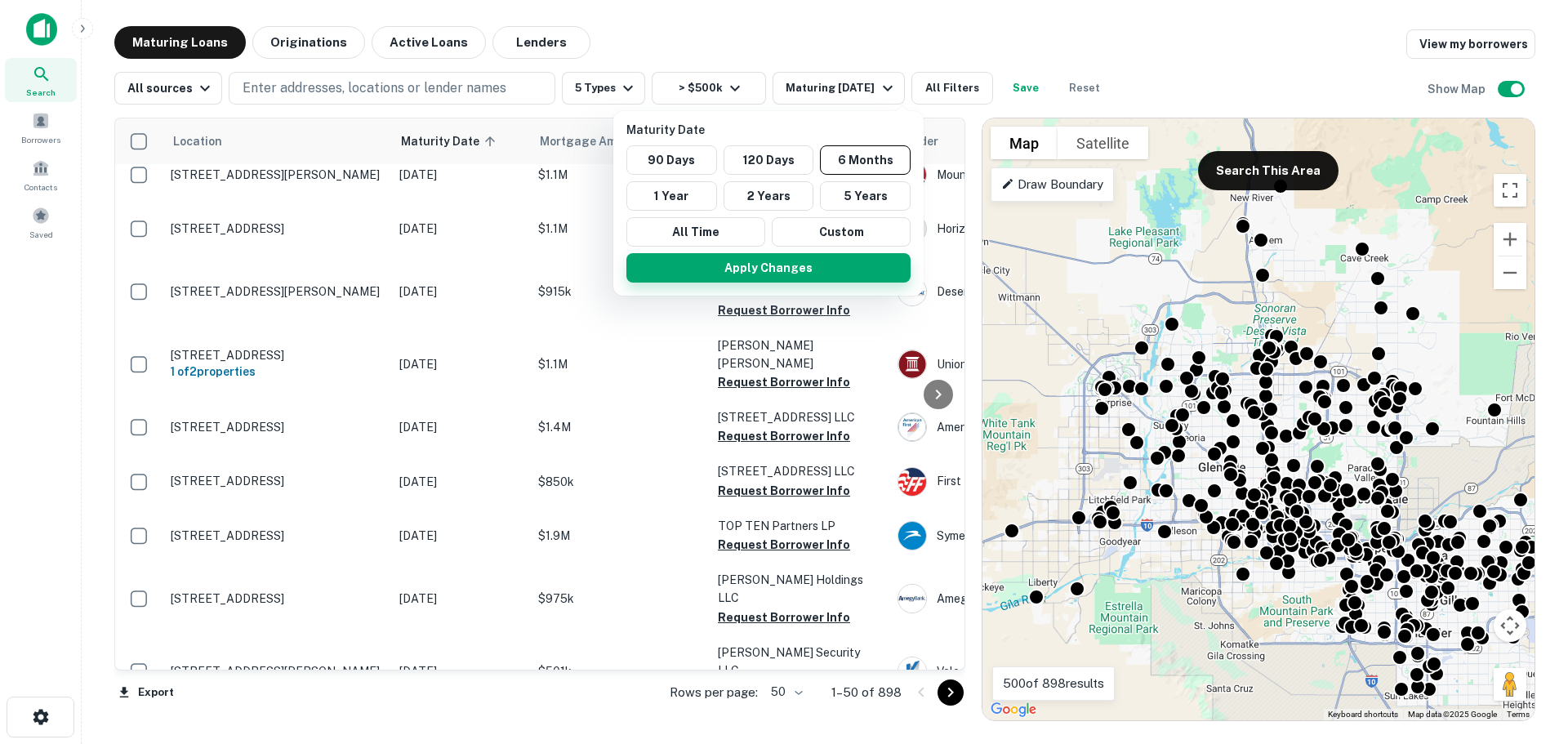
click at [785, 271] on button "Apply Changes" at bounding box center [768, 268] width 284 height 30
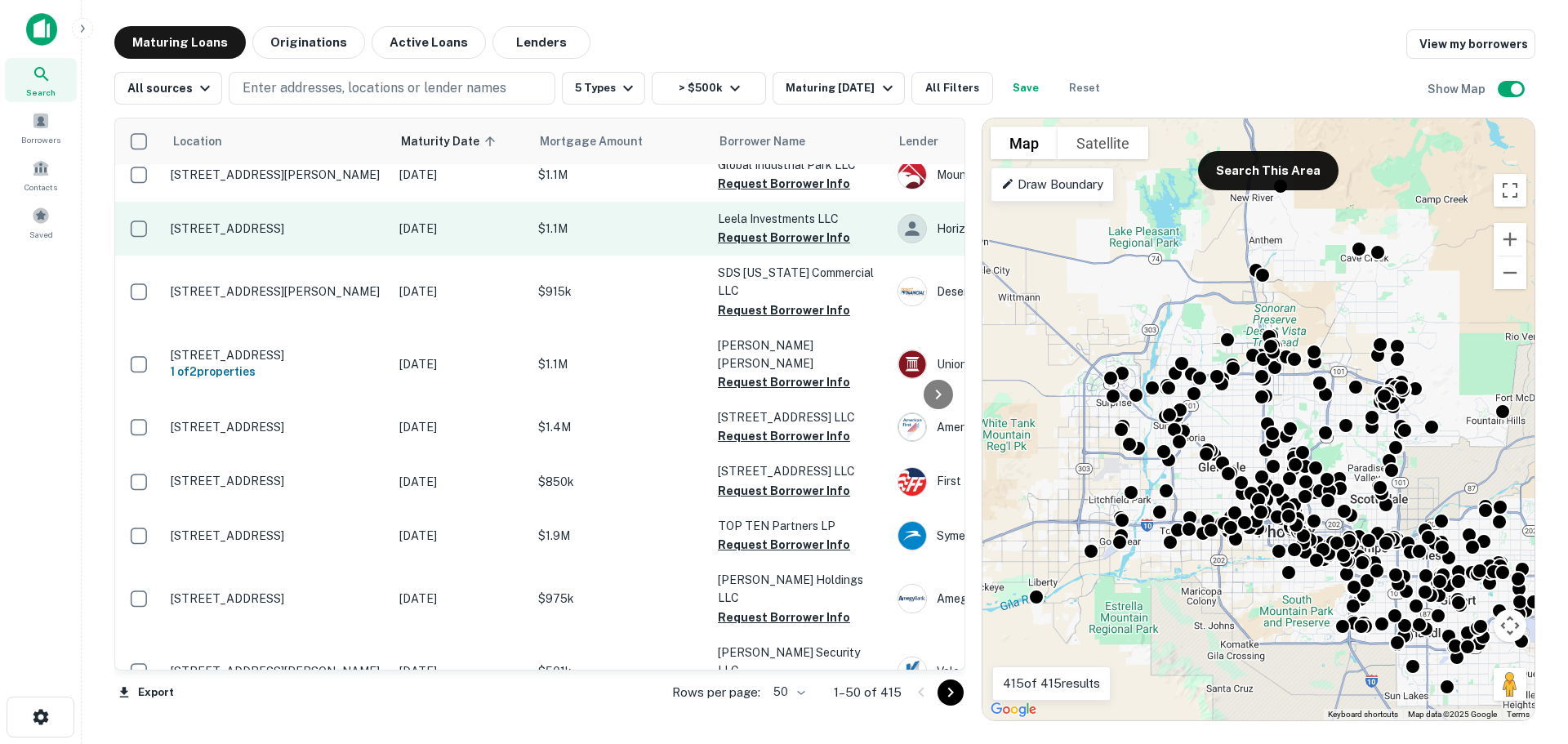
scroll to position [245, 0]
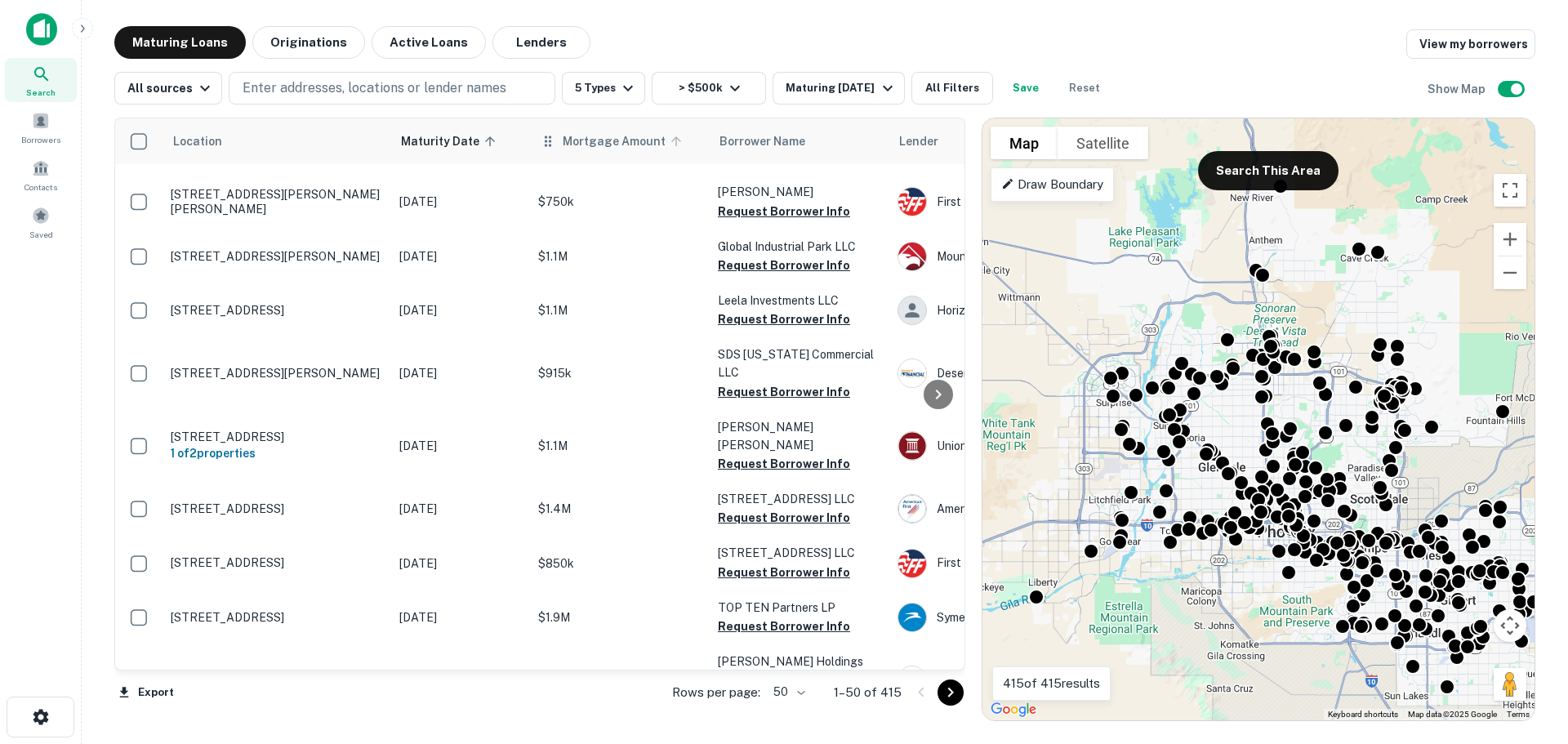
click at [584, 139] on span "Mortgage Amount" at bounding box center [625, 141] width 124 height 20
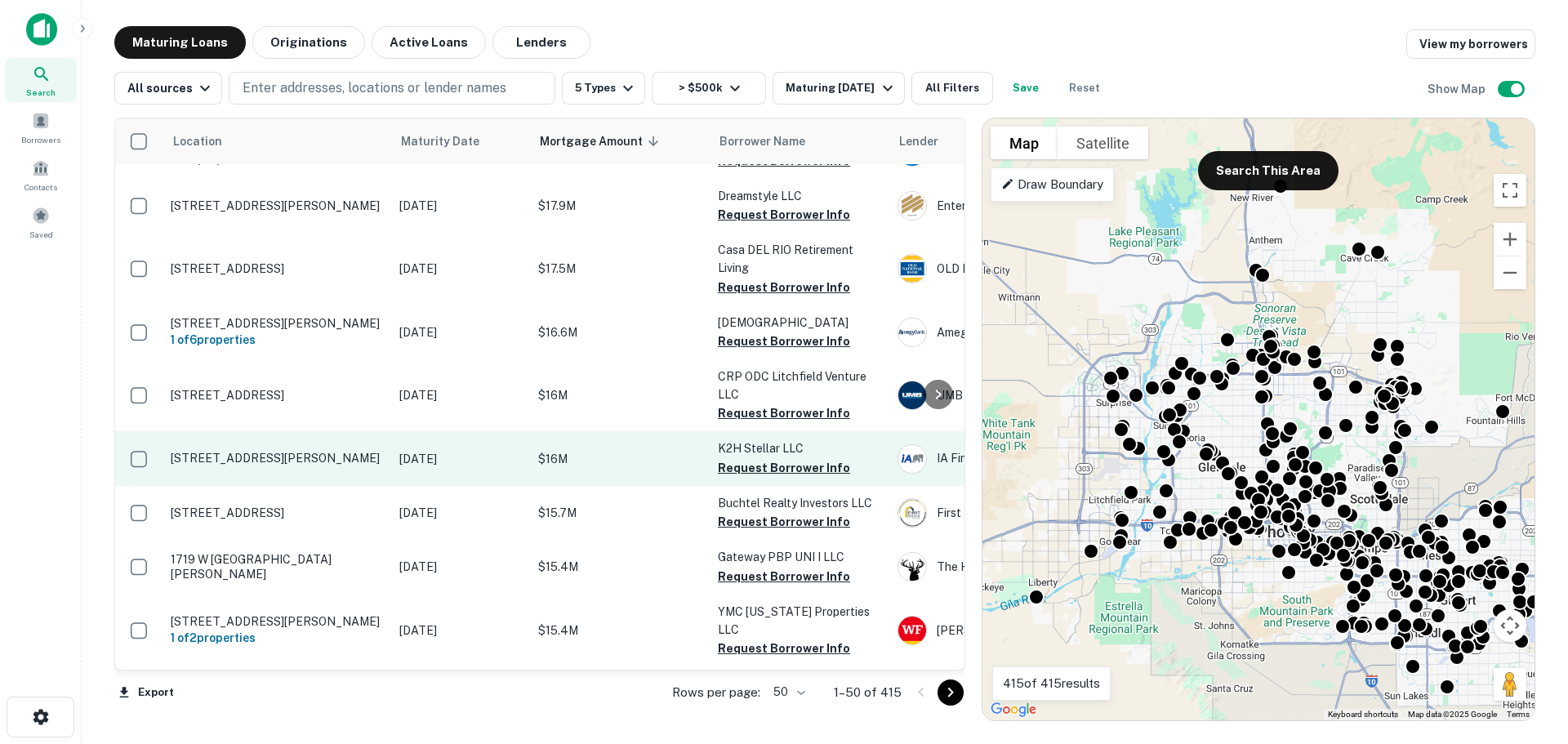
scroll to position [2501, 0]
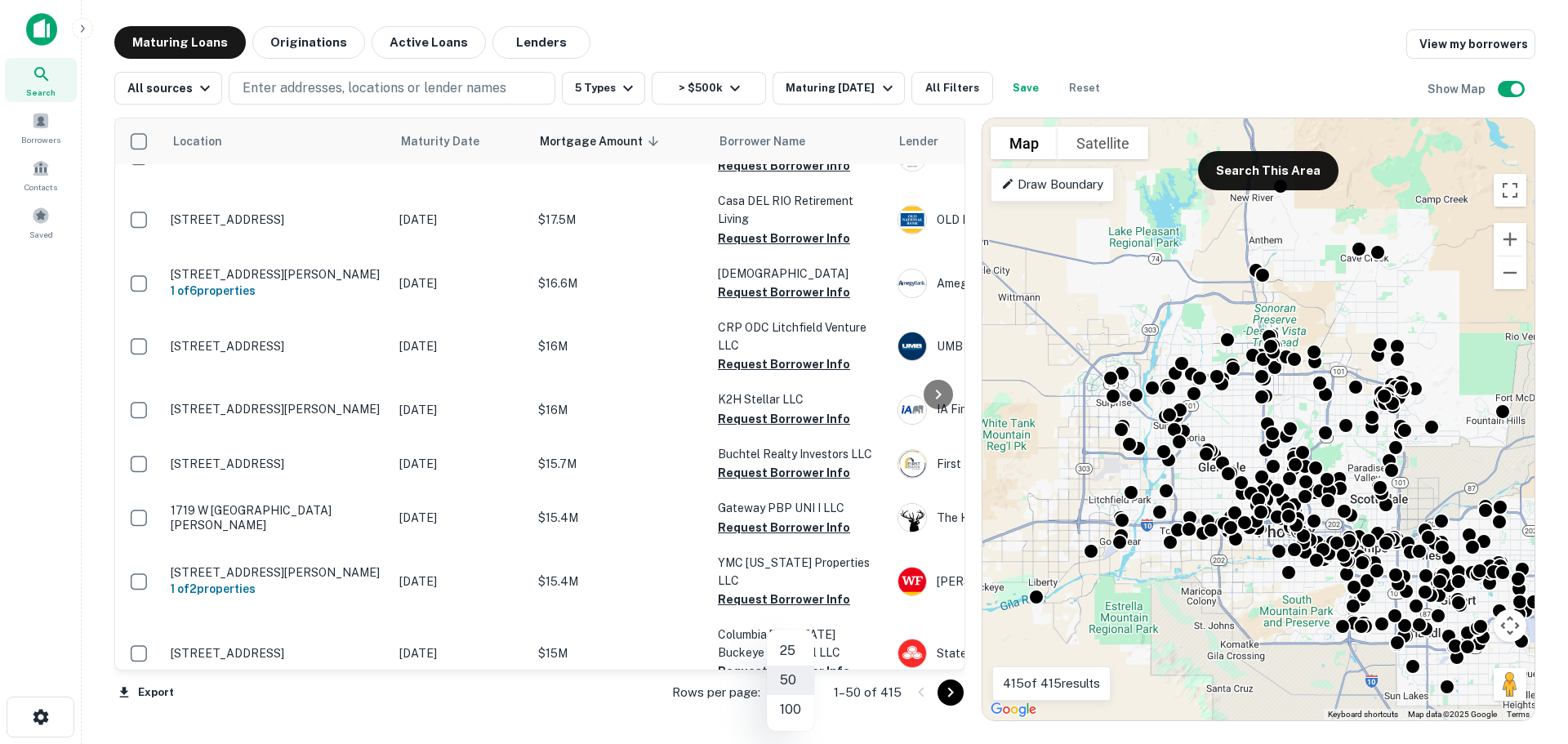
click at [803, 700] on body "Search Borrowers Contacts Saved Maturing Loans Originations Active Loans Lender…" at bounding box center [784, 372] width 1568 height 744
click at [791, 707] on li "100" at bounding box center [790, 710] width 48 height 30
click at [742, 98] on button "> $500k" at bounding box center [709, 88] width 114 height 32
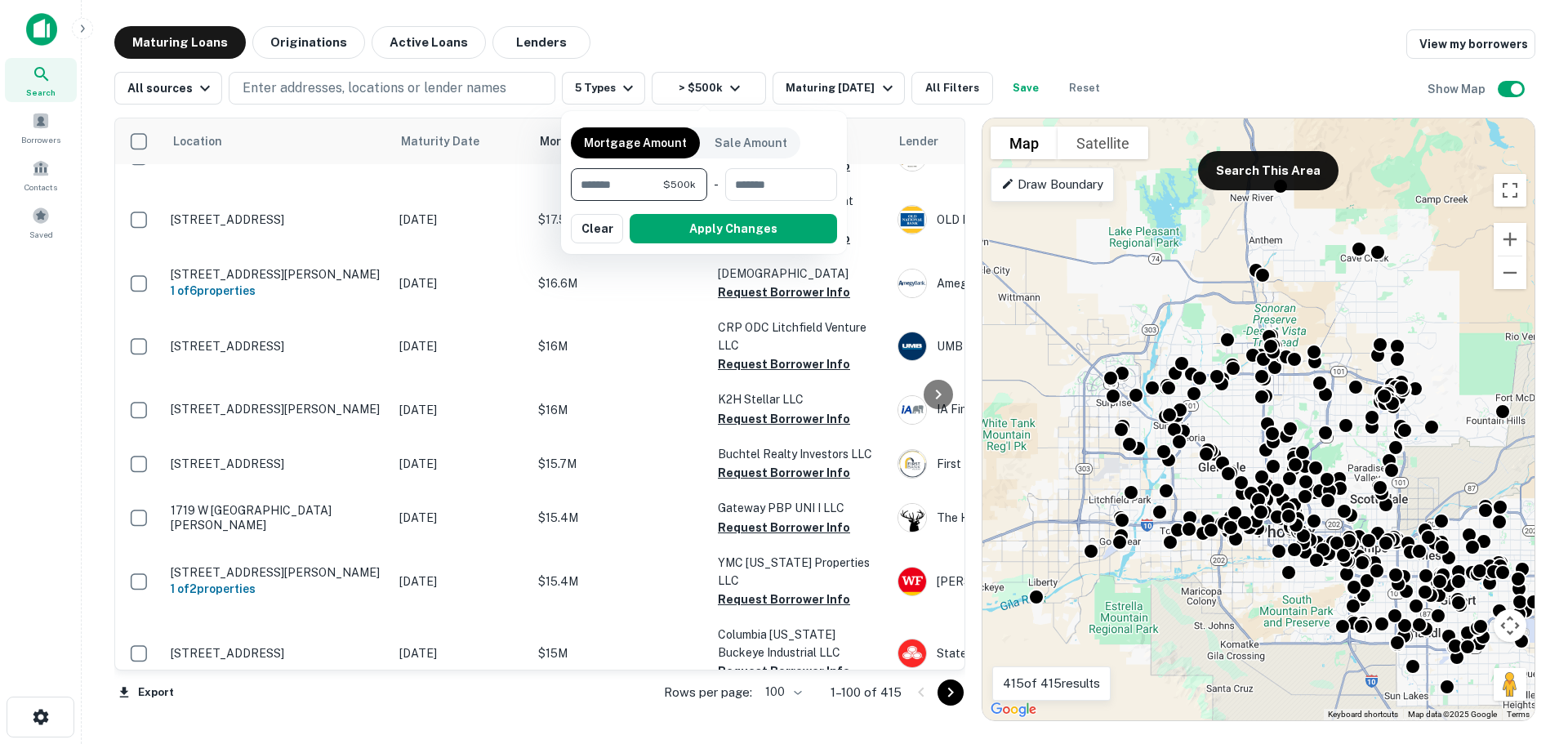
drag, startPoint x: 647, startPoint y: 181, endPoint x: 392, endPoint y: 190, distance: 255.2
click at [392, 190] on div "Mortgage Amount Sale Amount ****** $500k ​ - ​ Apply Changes Clear" at bounding box center [784, 372] width 1568 height 744
type input "*******"
click at [771, 233] on button "Apply Changes" at bounding box center [733, 228] width 207 height 30
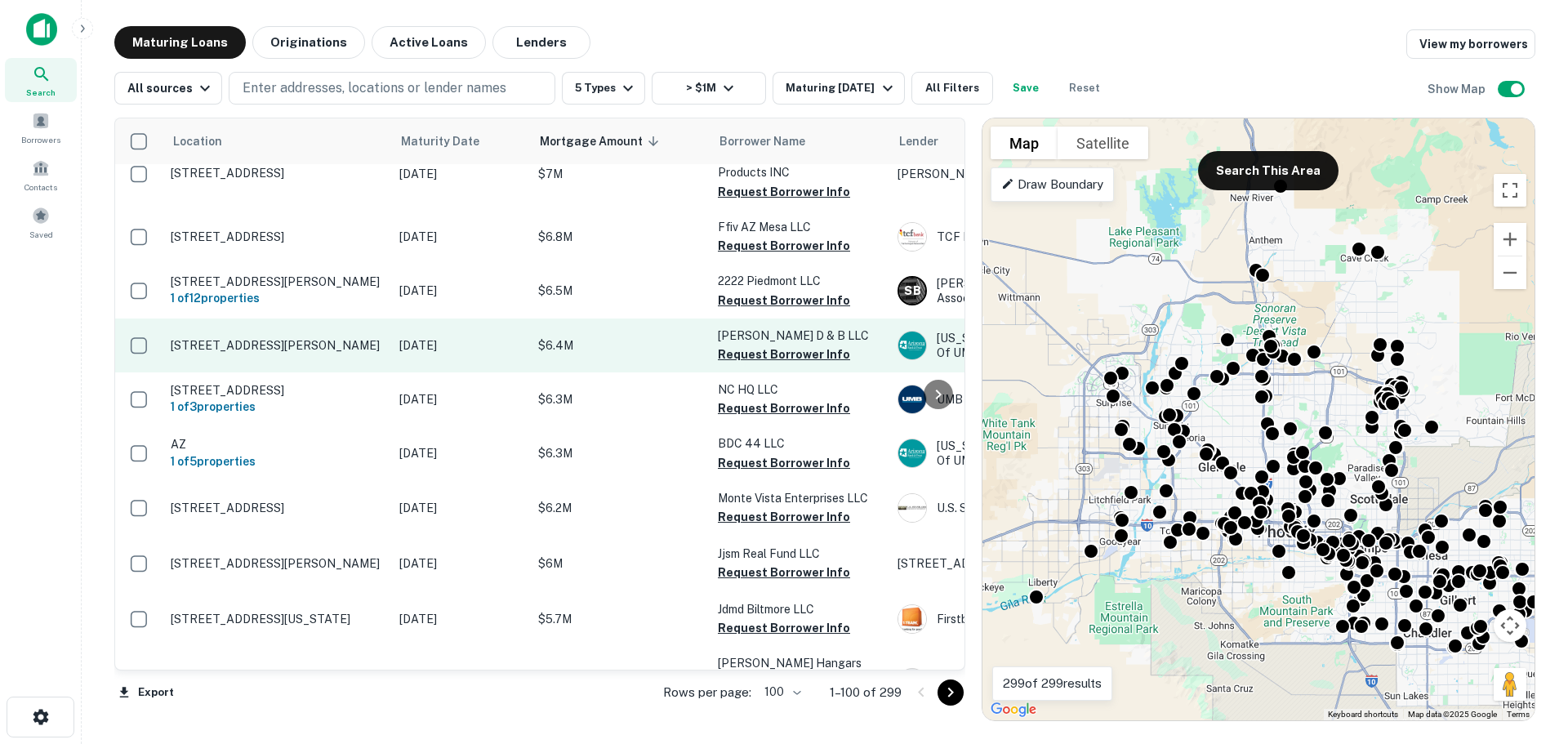
scroll to position [4543, 0]
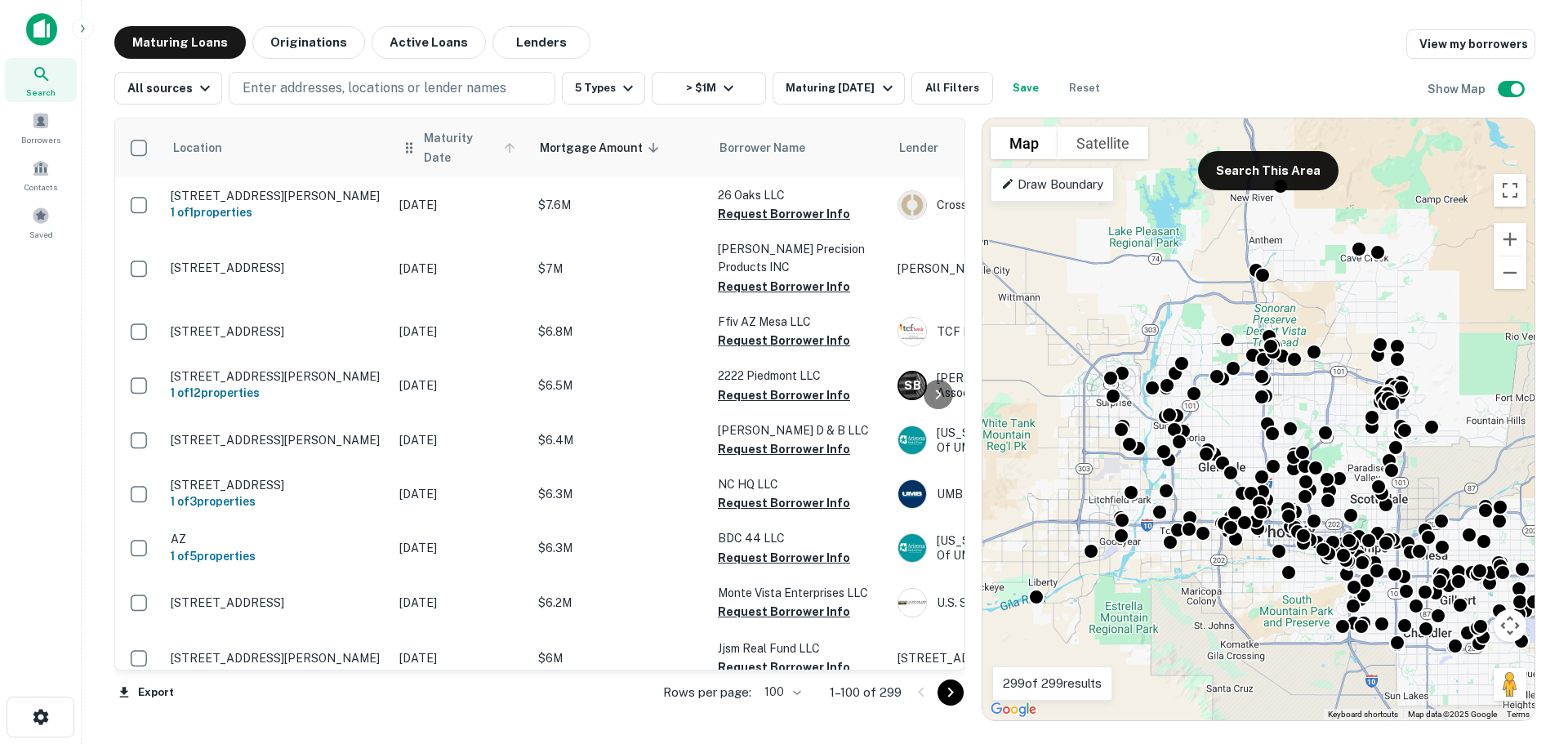
click at [440, 147] on span "Maturity Date" at bounding box center [471, 148] width 96 height 40
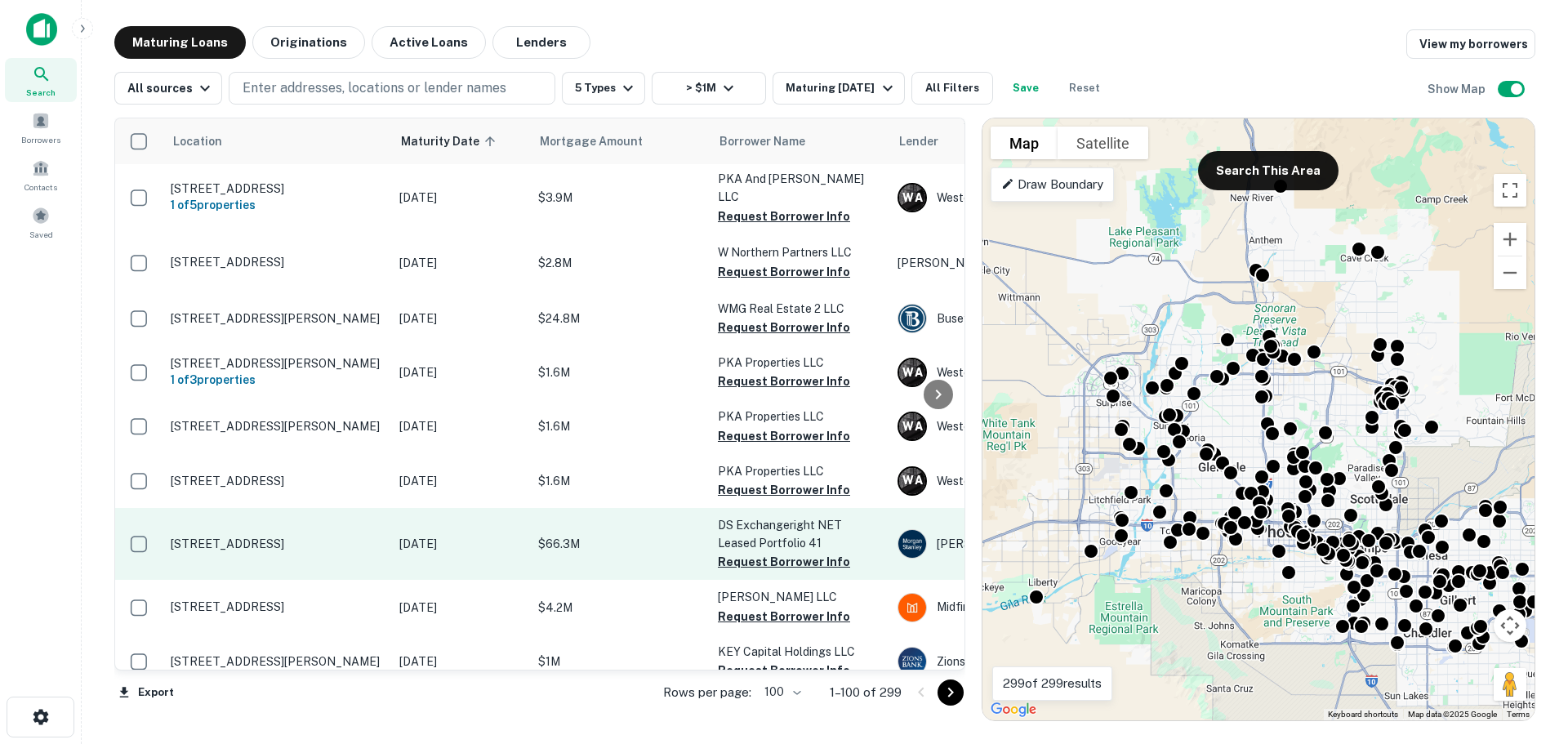
scroll to position [5340, 0]
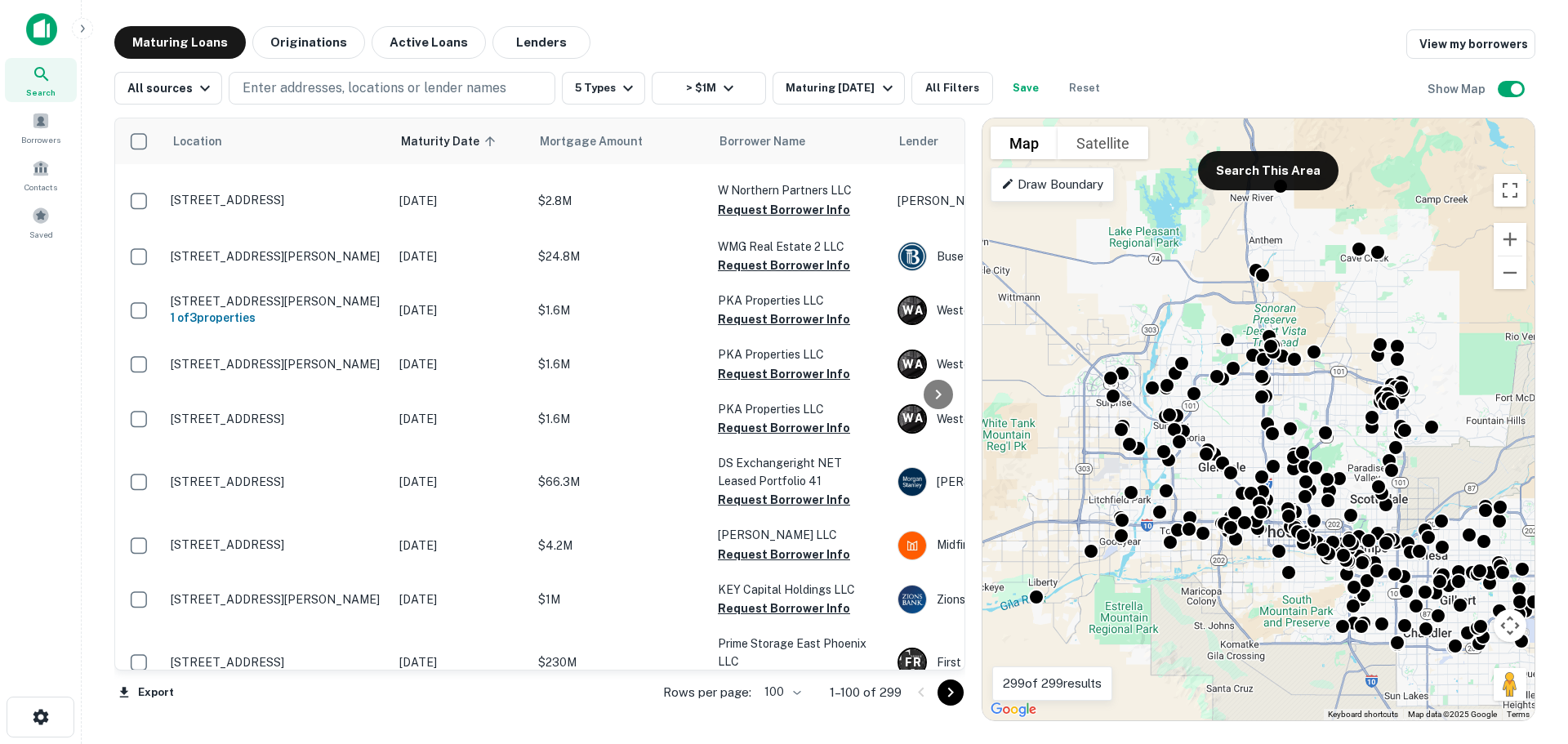
click at [949, 696] on icon "Go to next page" at bounding box center [951, 693] width 5 height 10
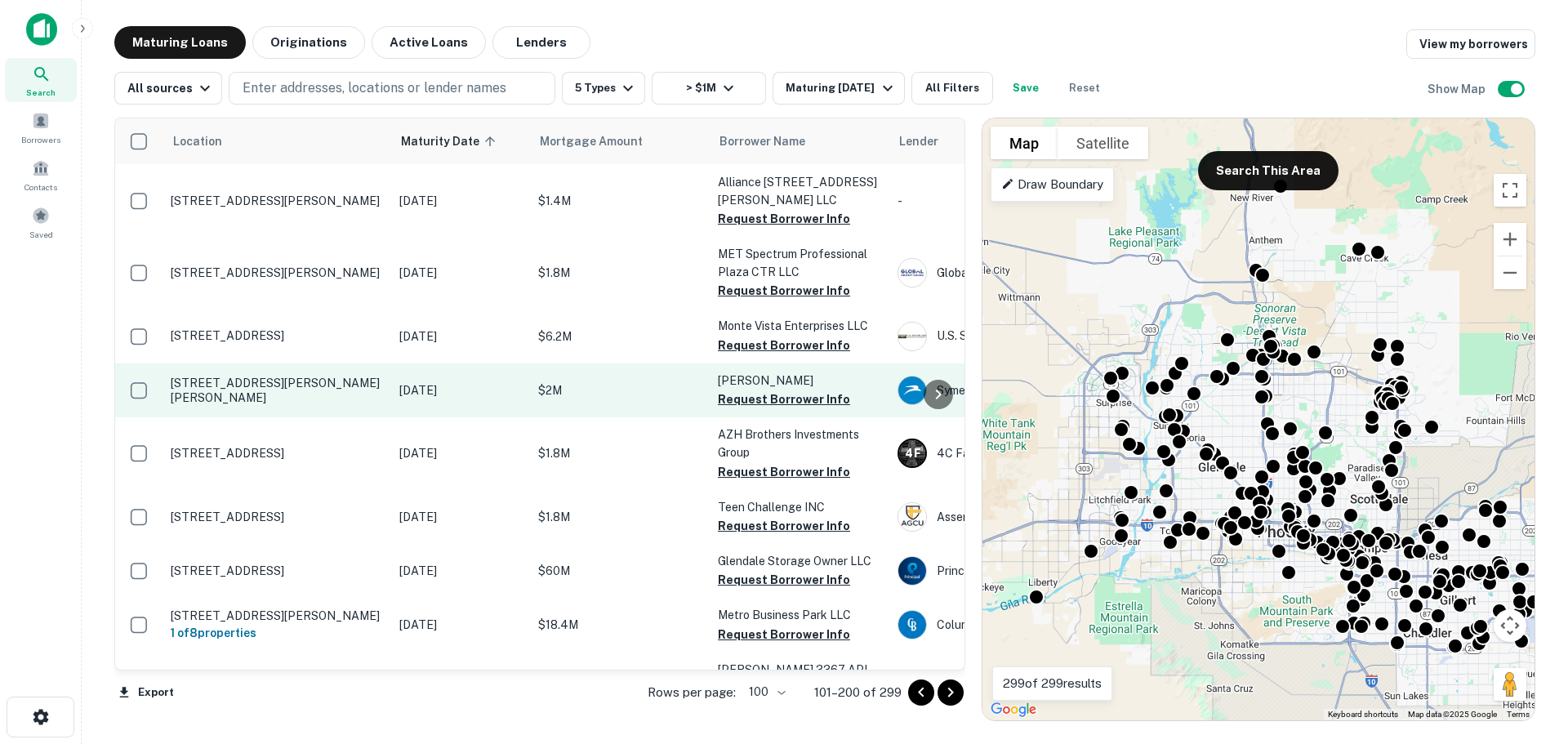
scroll to position [4523, 0]
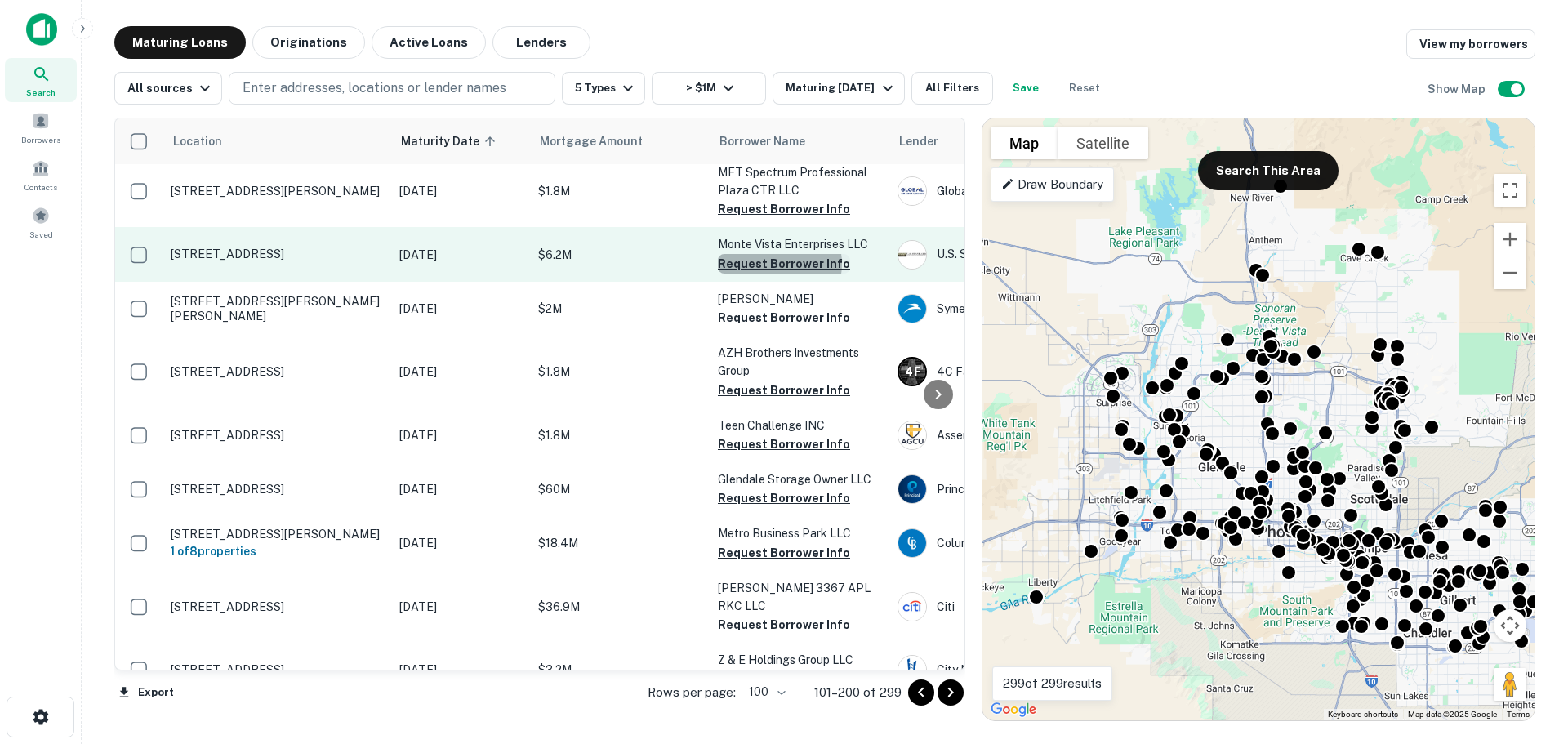
click at [777, 254] on button "Request Borrower Info" at bounding box center [783, 264] width 132 height 20
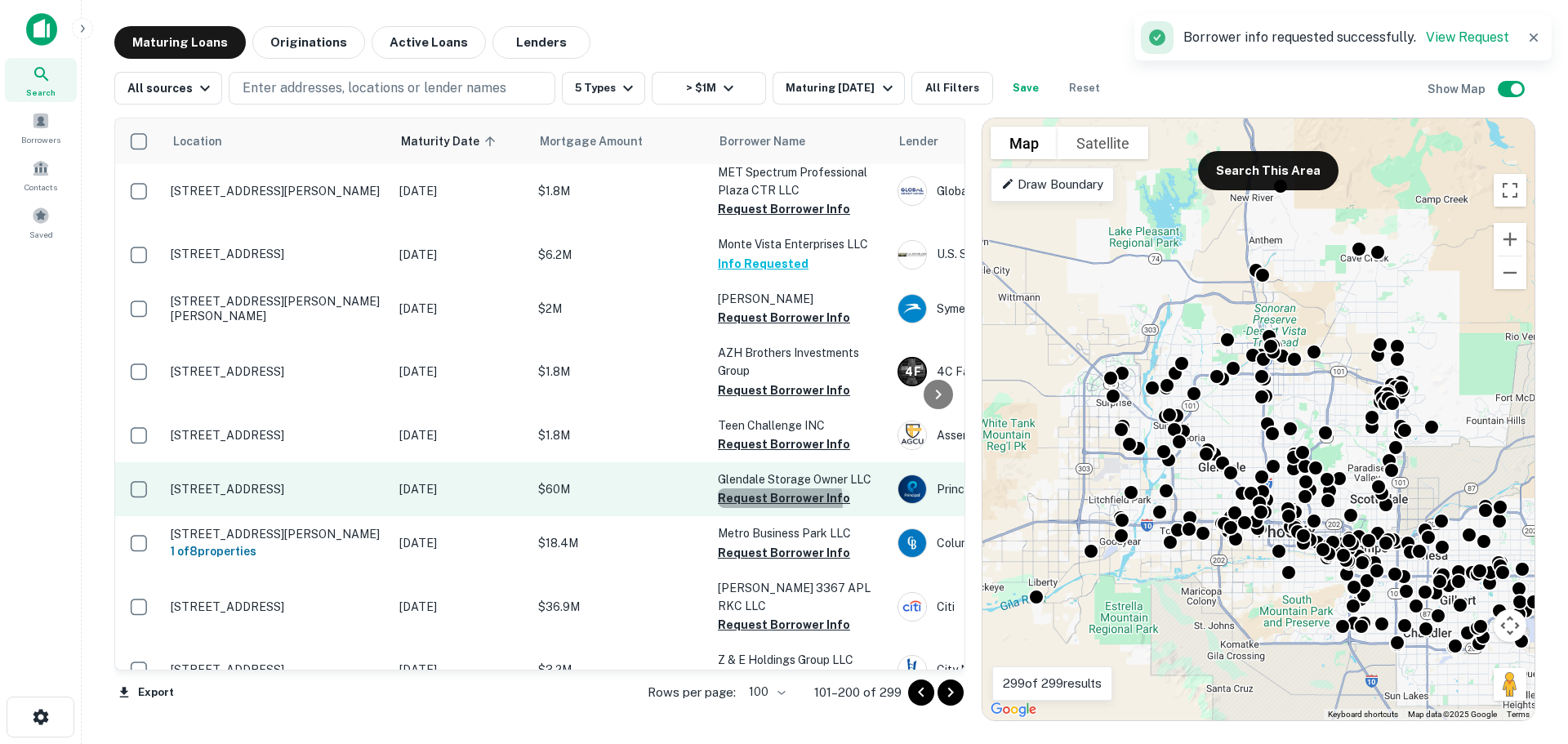
click at [770, 489] on button "Request Borrower Info" at bounding box center [783, 499] width 132 height 20
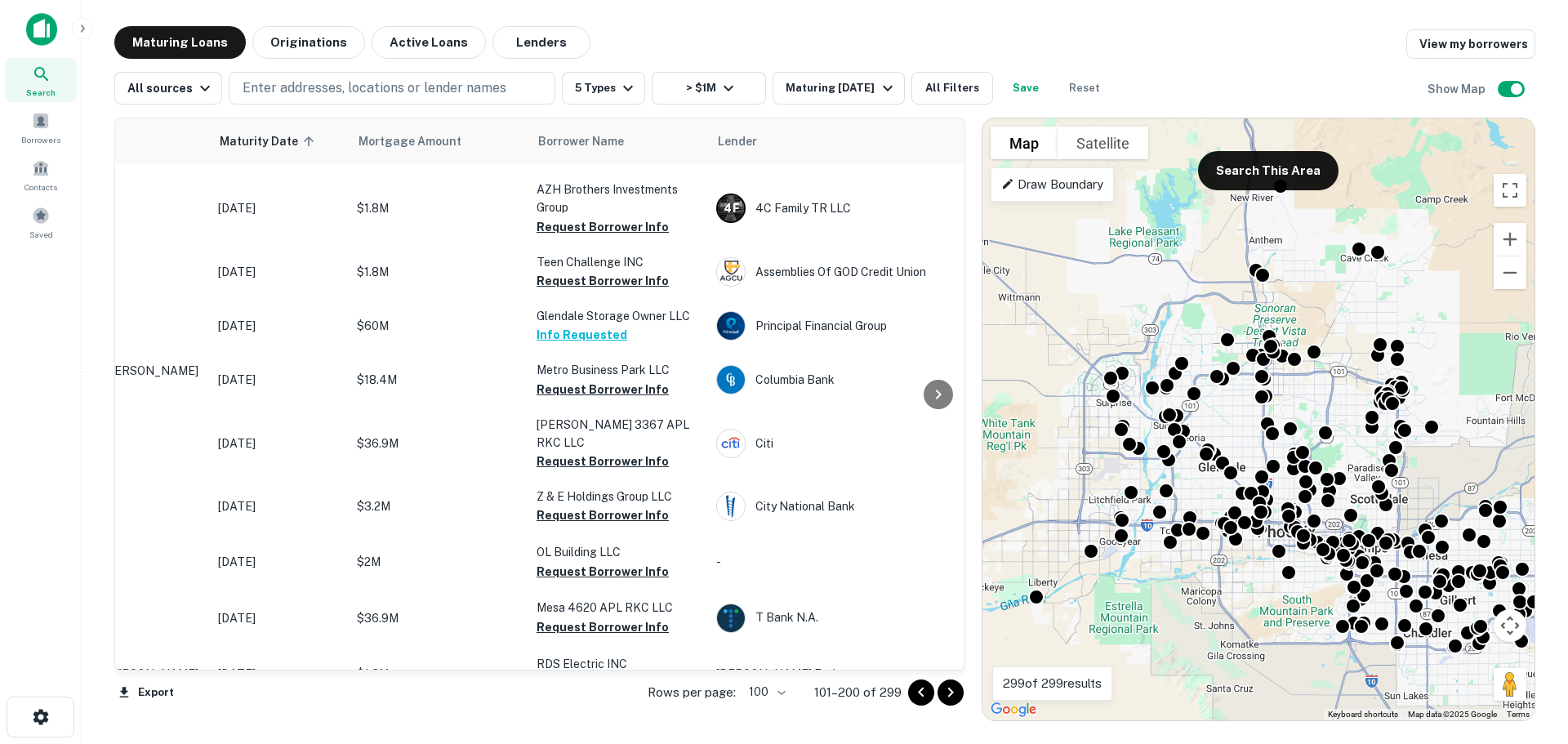
scroll to position [4687, 0]
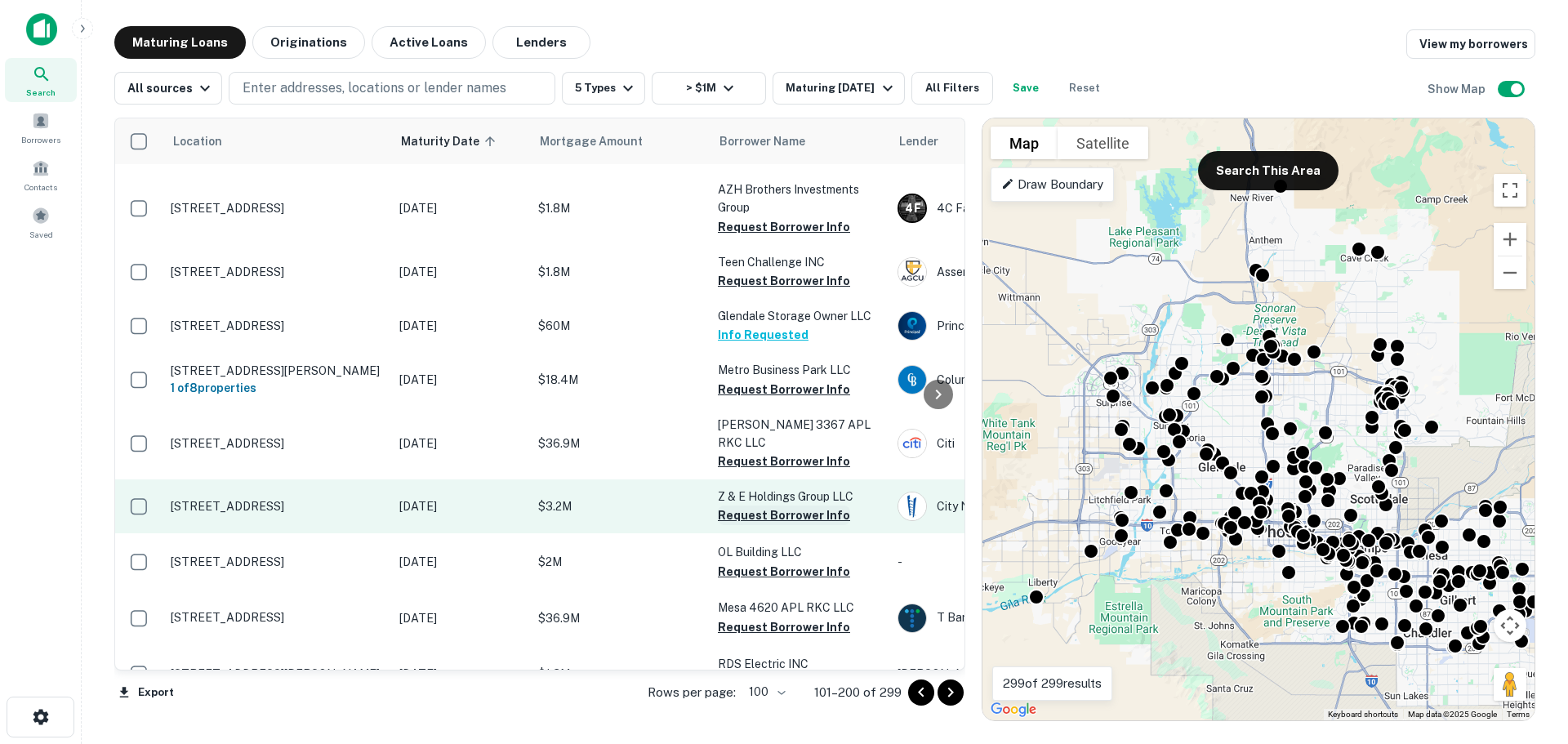
click at [748, 506] on button "Request Borrower Info" at bounding box center [783, 516] width 132 height 20
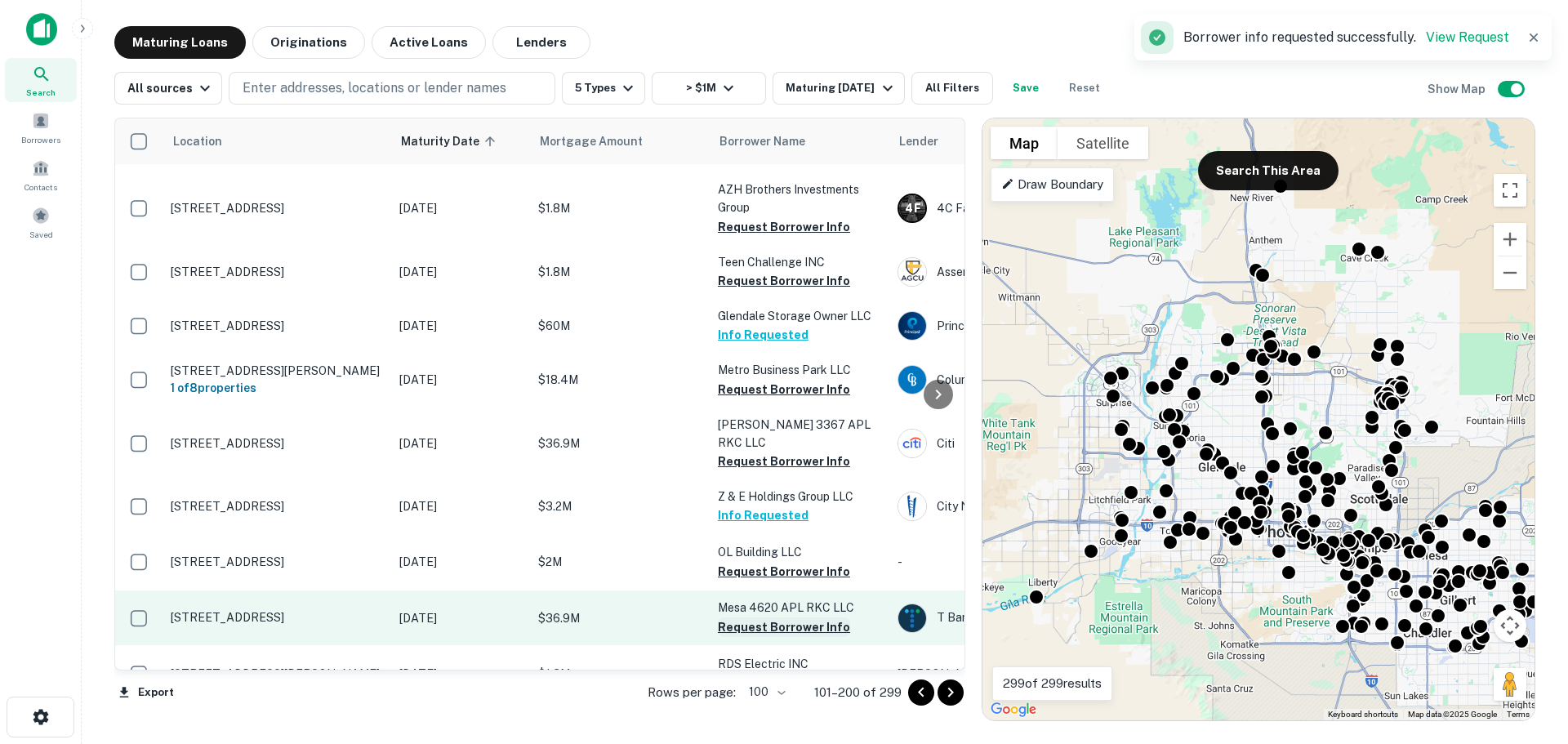
scroll to position [4769, 0]
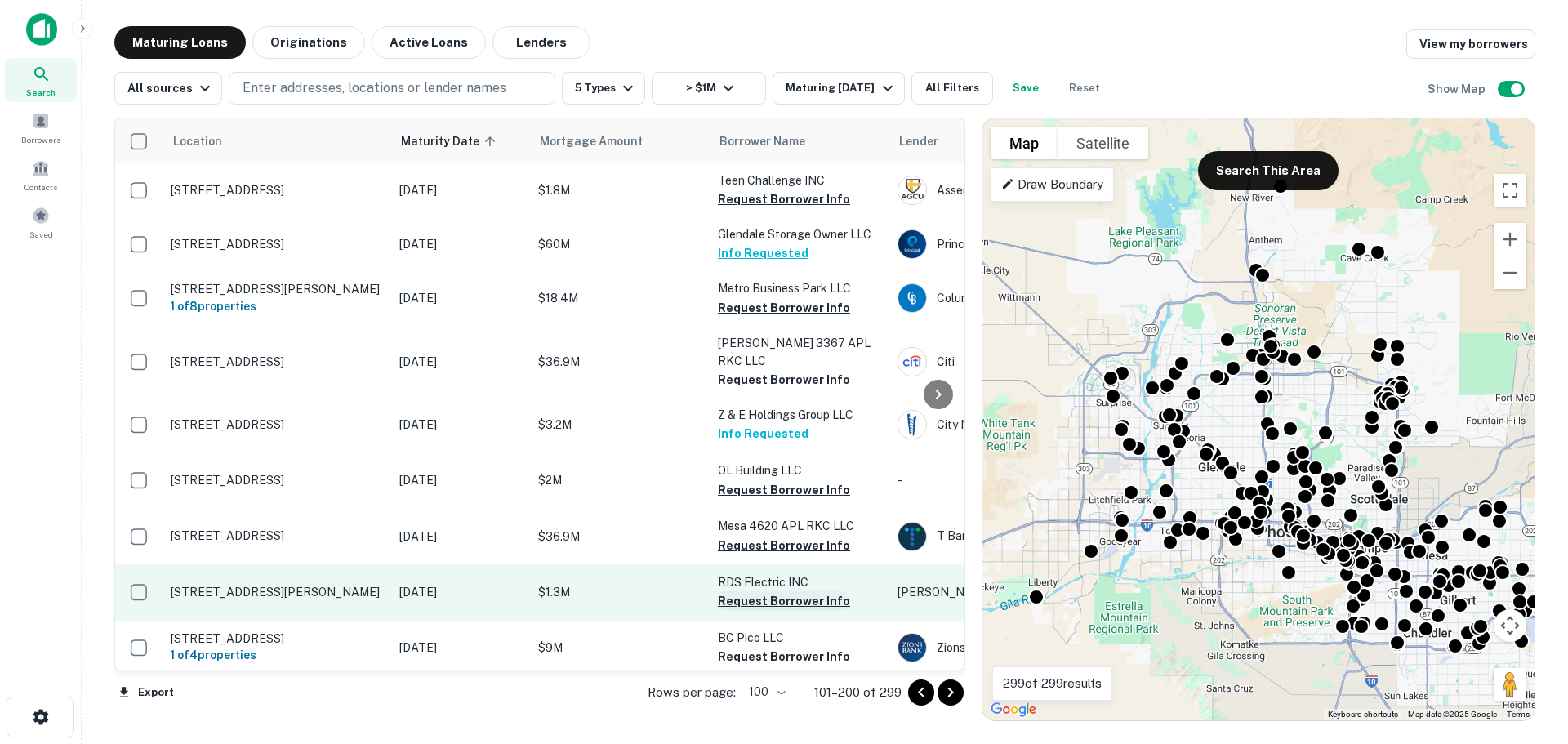
click at [774, 591] on button "Request Borrower Info" at bounding box center [783, 601] width 132 height 20
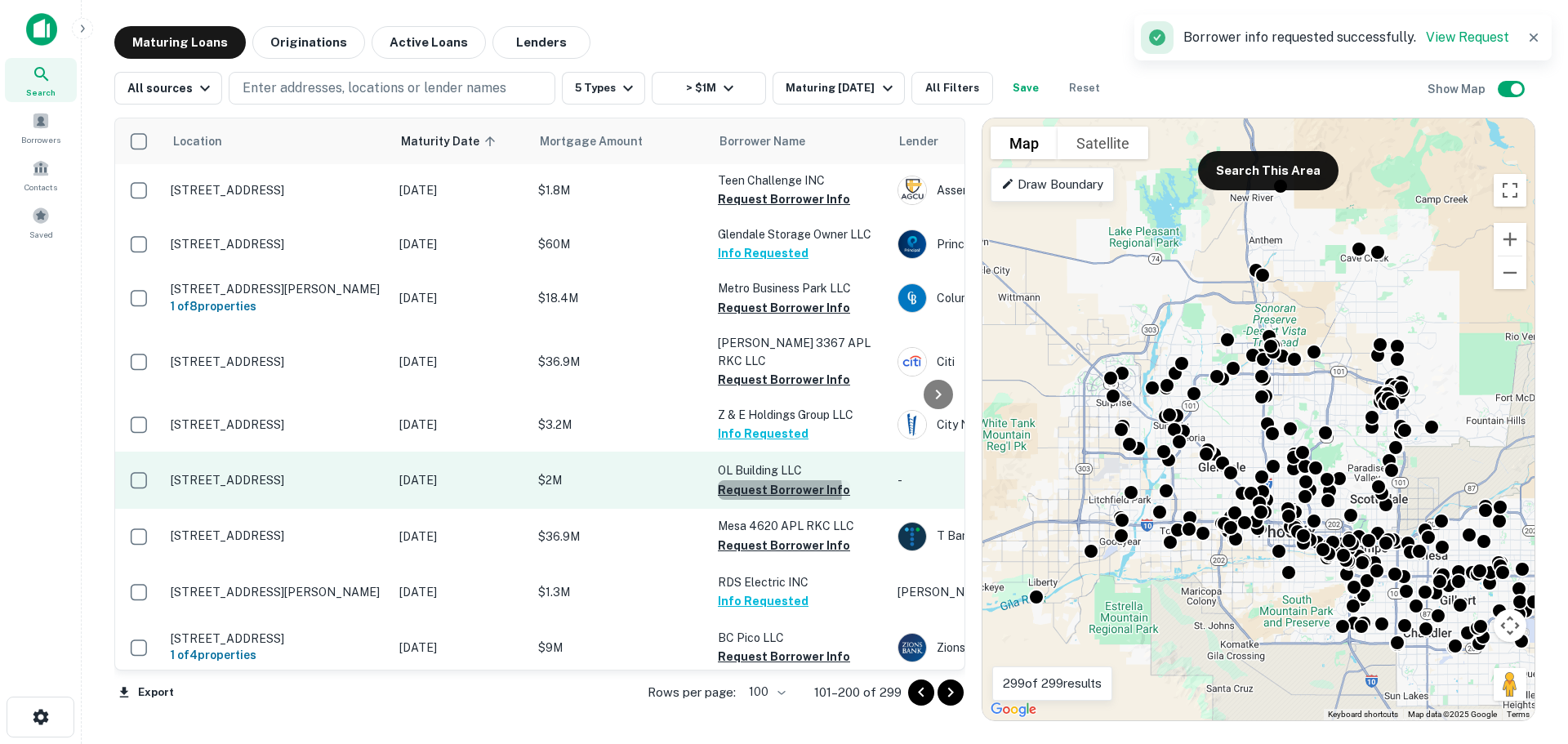
click at [757, 481] on button "Request Borrower Info" at bounding box center [783, 491] width 132 height 20
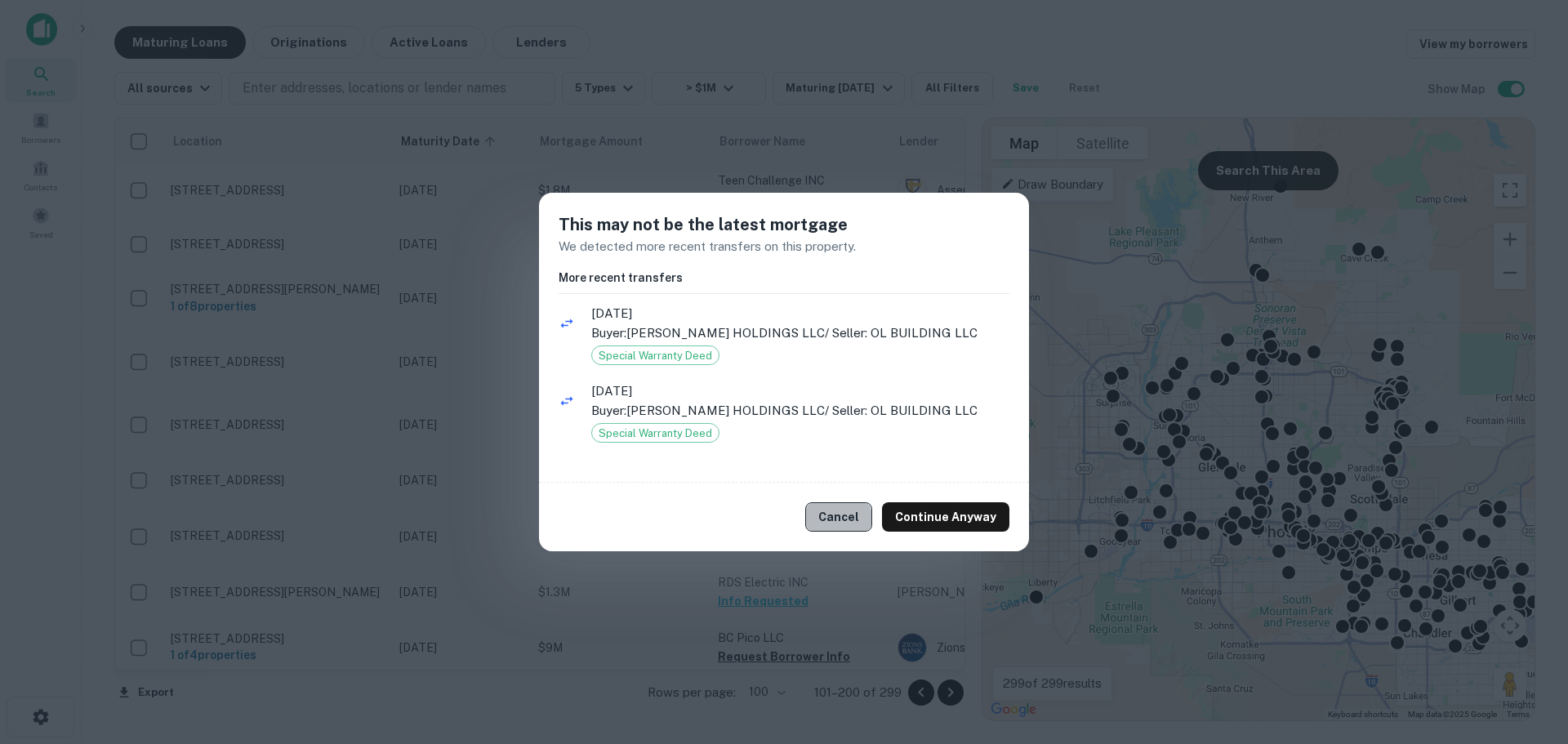
click at [831, 520] on button "Cancel" at bounding box center [839, 517] width 67 height 30
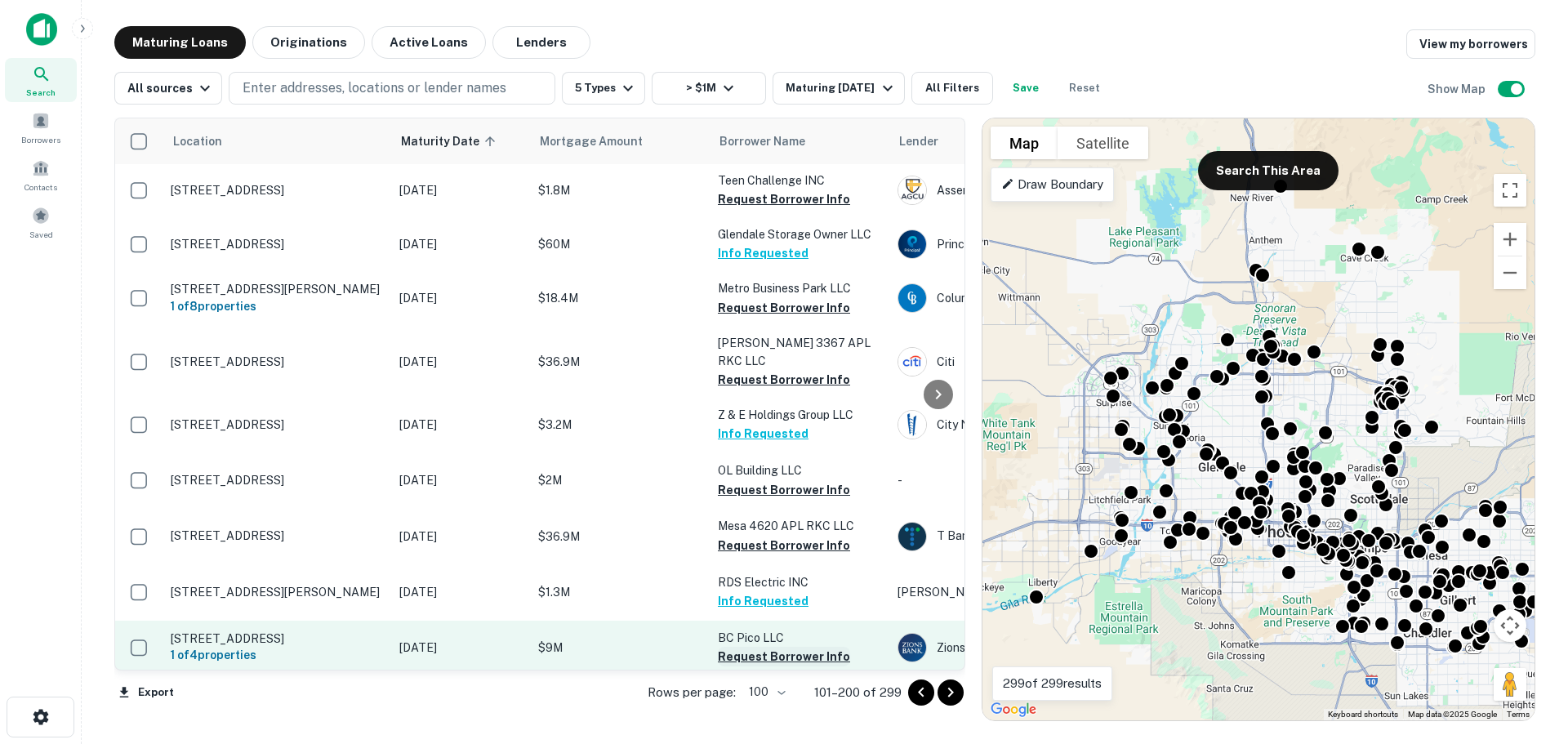
scroll to position [4932, 0]
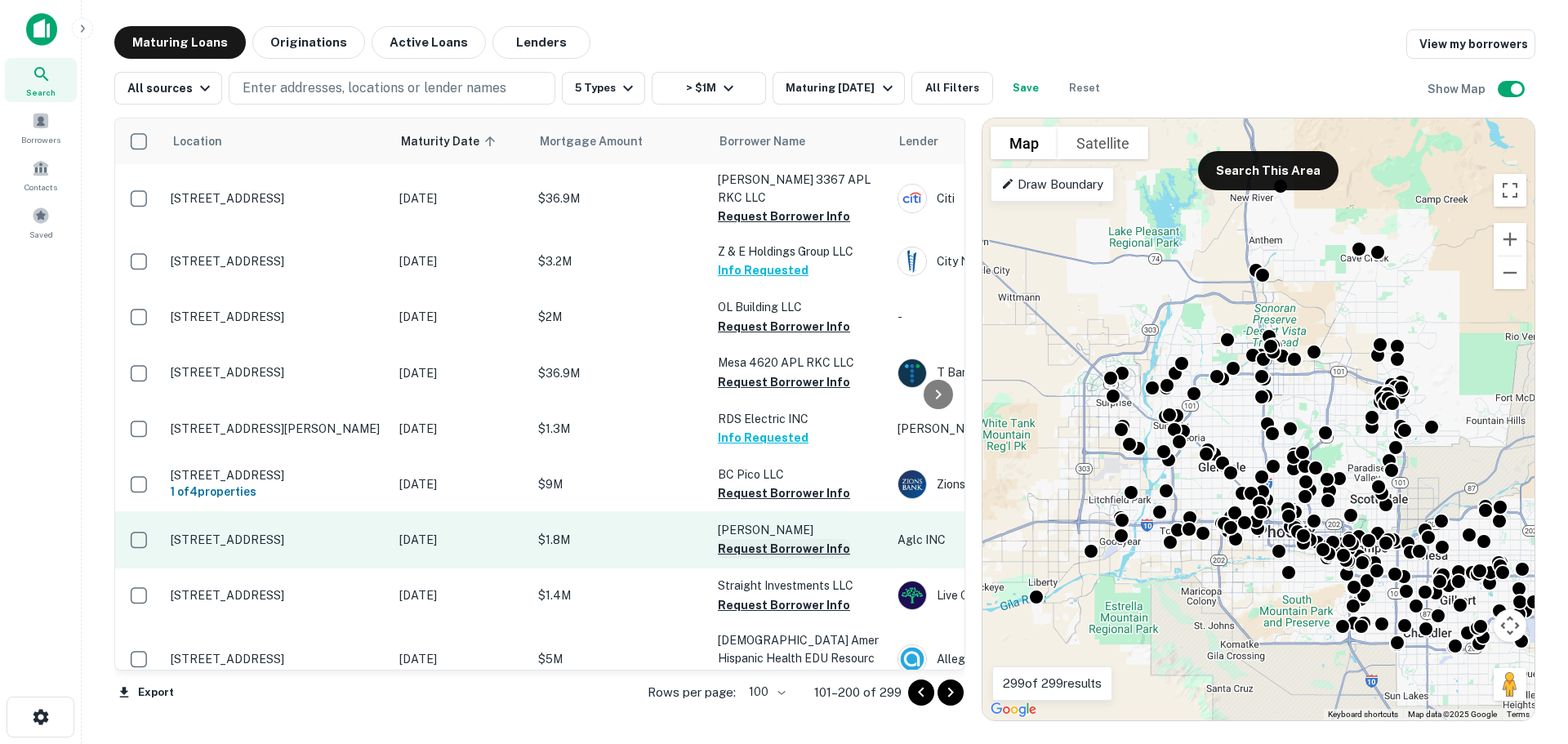
click at [774, 539] on button "Request Borrower Info" at bounding box center [783, 549] width 132 height 20
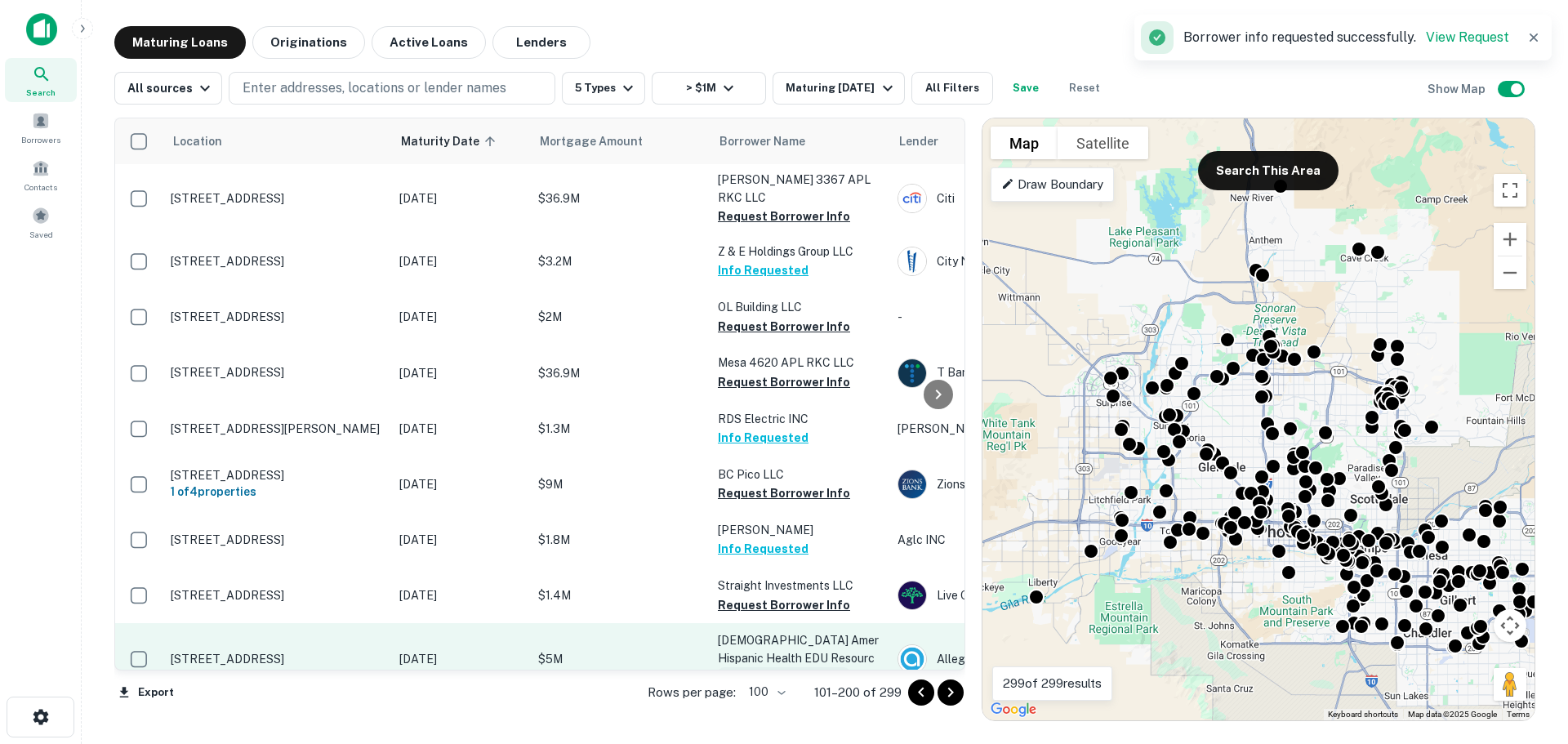
click at [779, 596] on button "Request Borrower Info" at bounding box center [783, 606] width 132 height 20
click at [769, 668] on button "Request Borrower Info" at bounding box center [783, 678] width 132 height 20
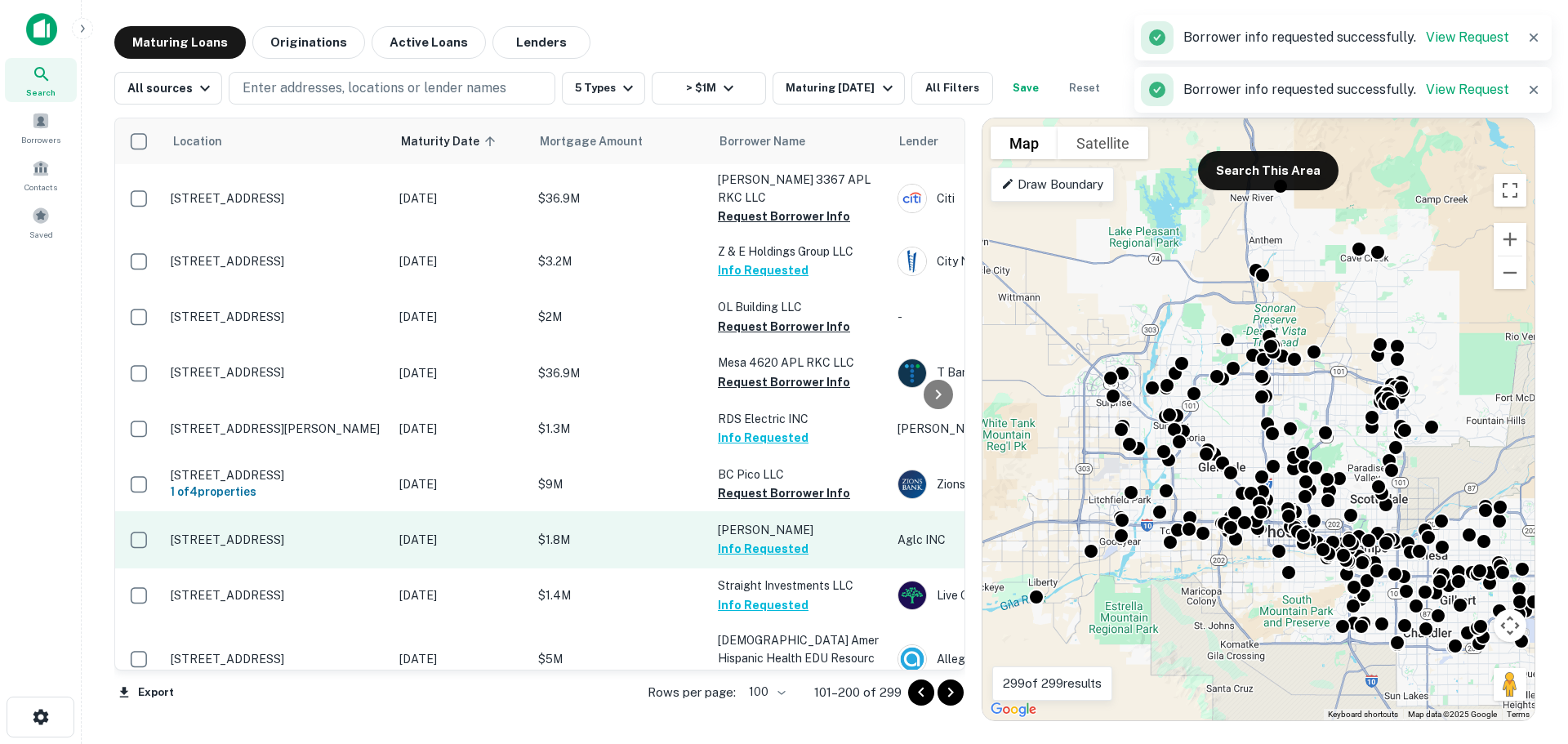
scroll to position [5096, 0]
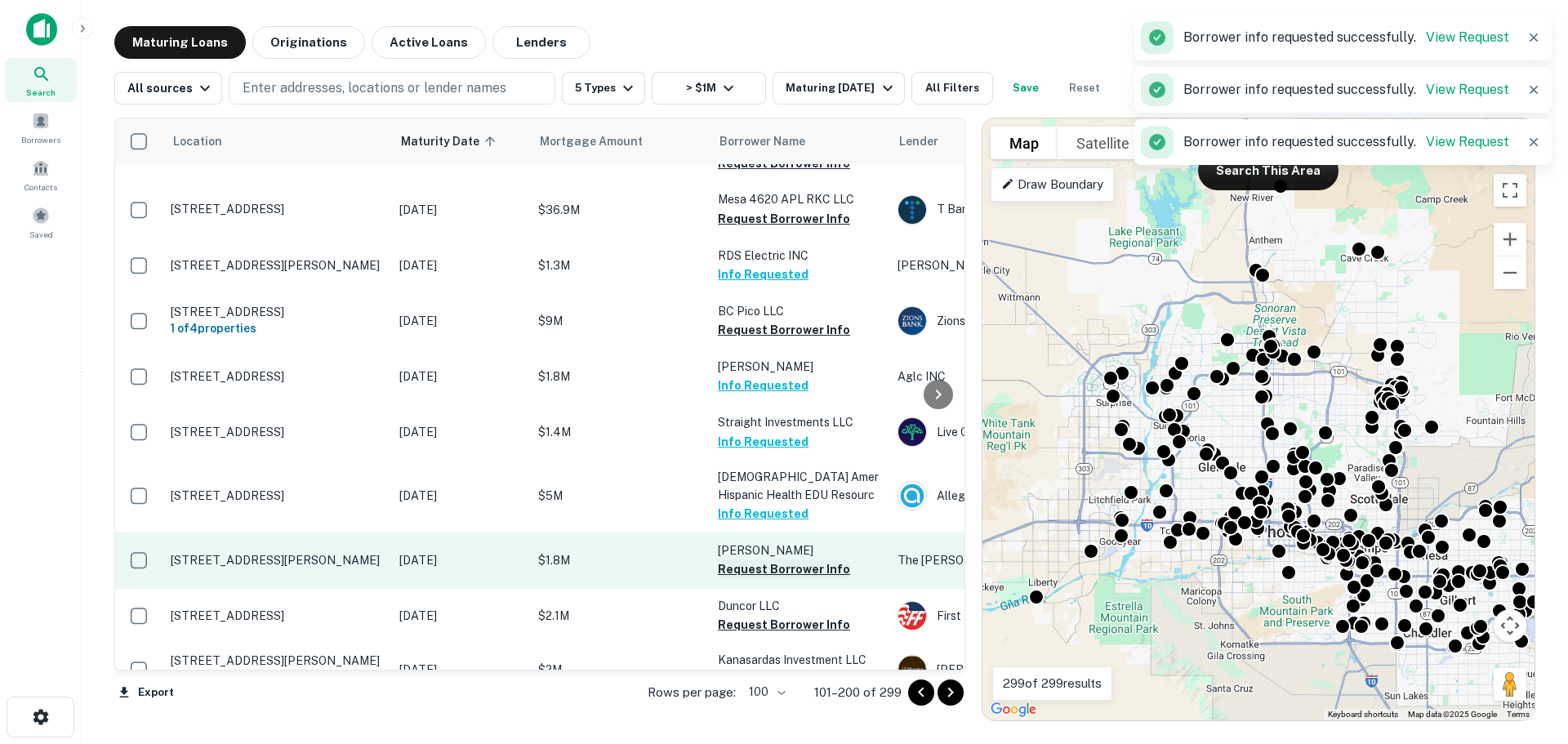
click at [794, 560] on button "Request Borrower Info" at bounding box center [783, 570] width 132 height 20
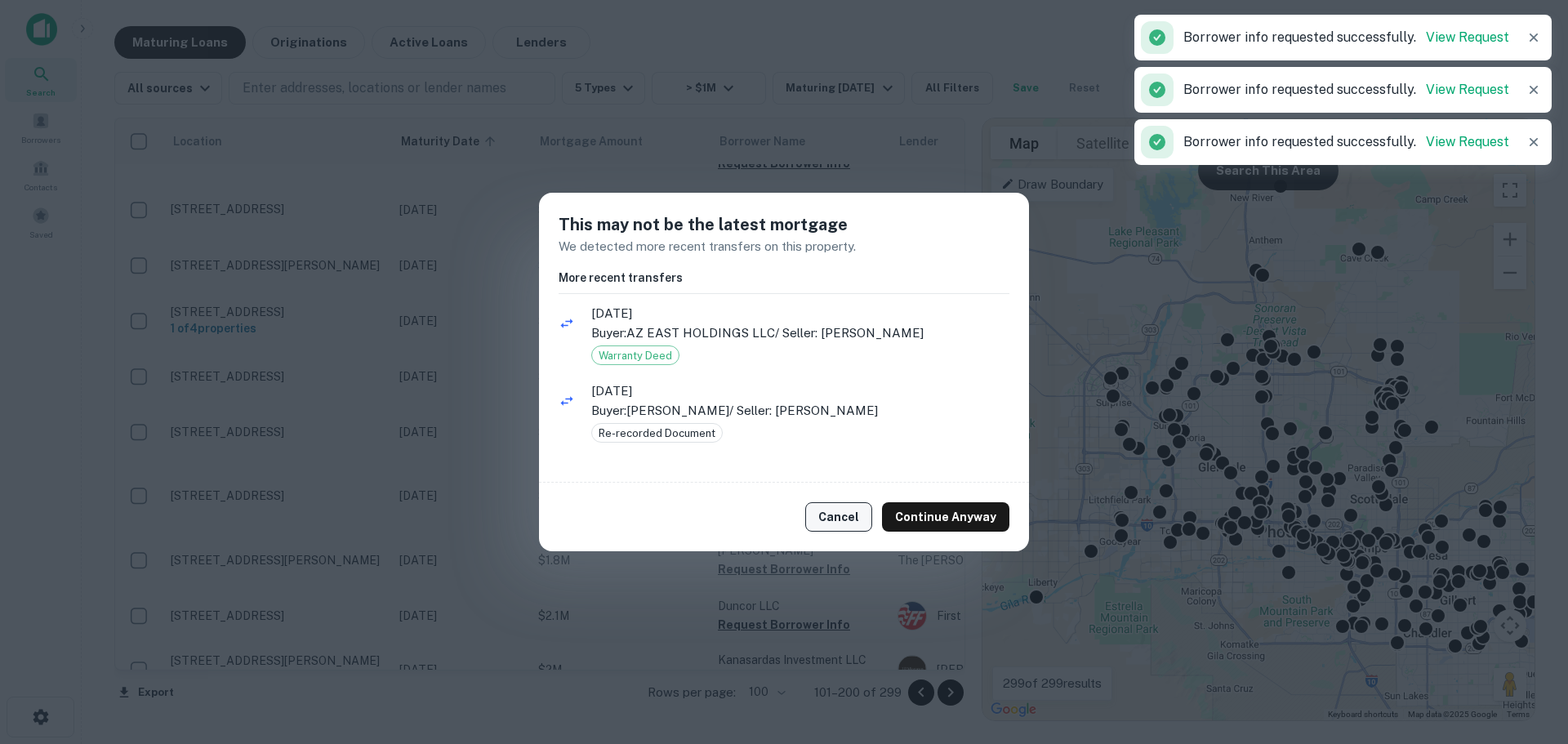
click at [835, 516] on button "Cancel" at bounding box center [839, 517] width 67 height 30
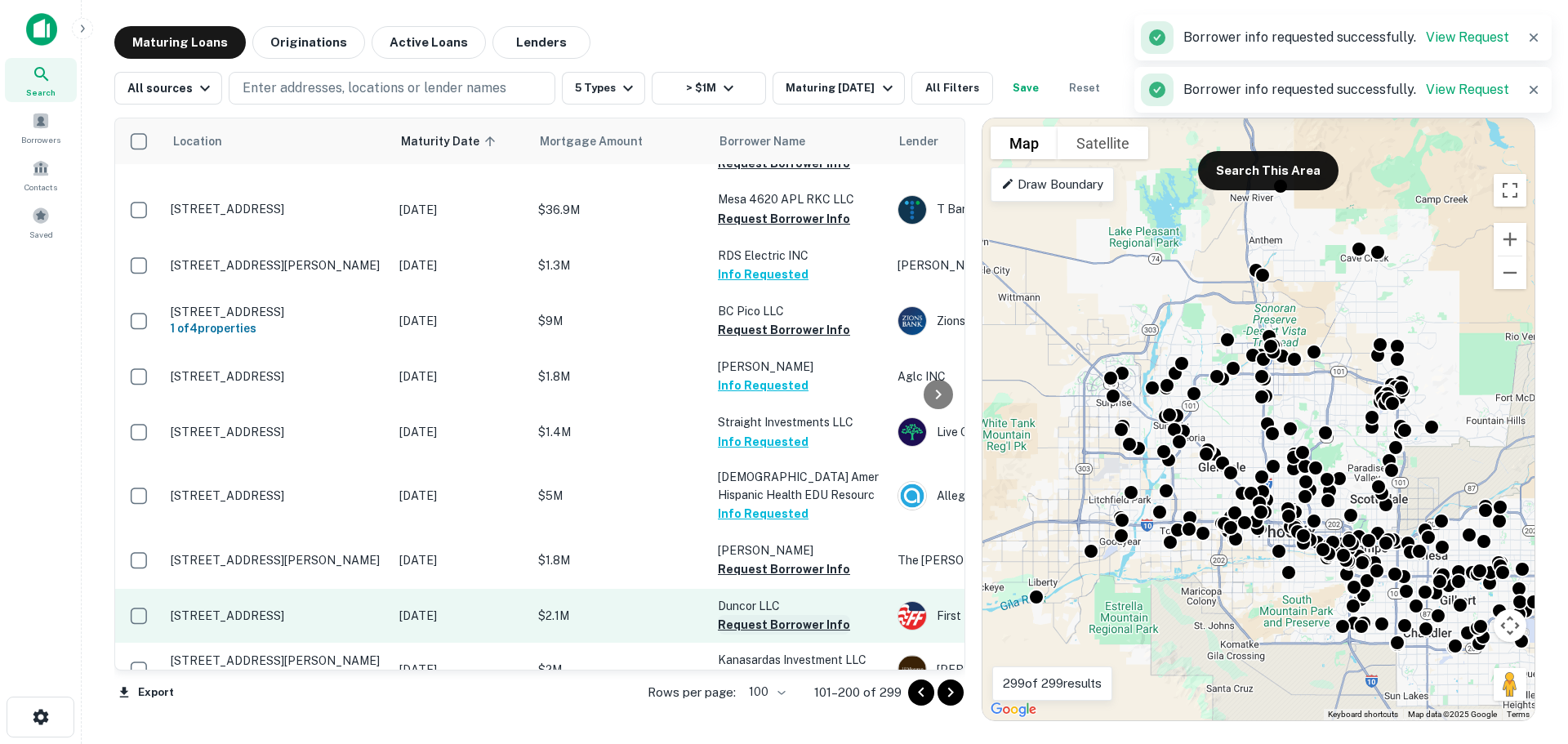
click at [788, 616] on button "Request Borrower Info" at bounding box center [783, 625] width 132 height 20
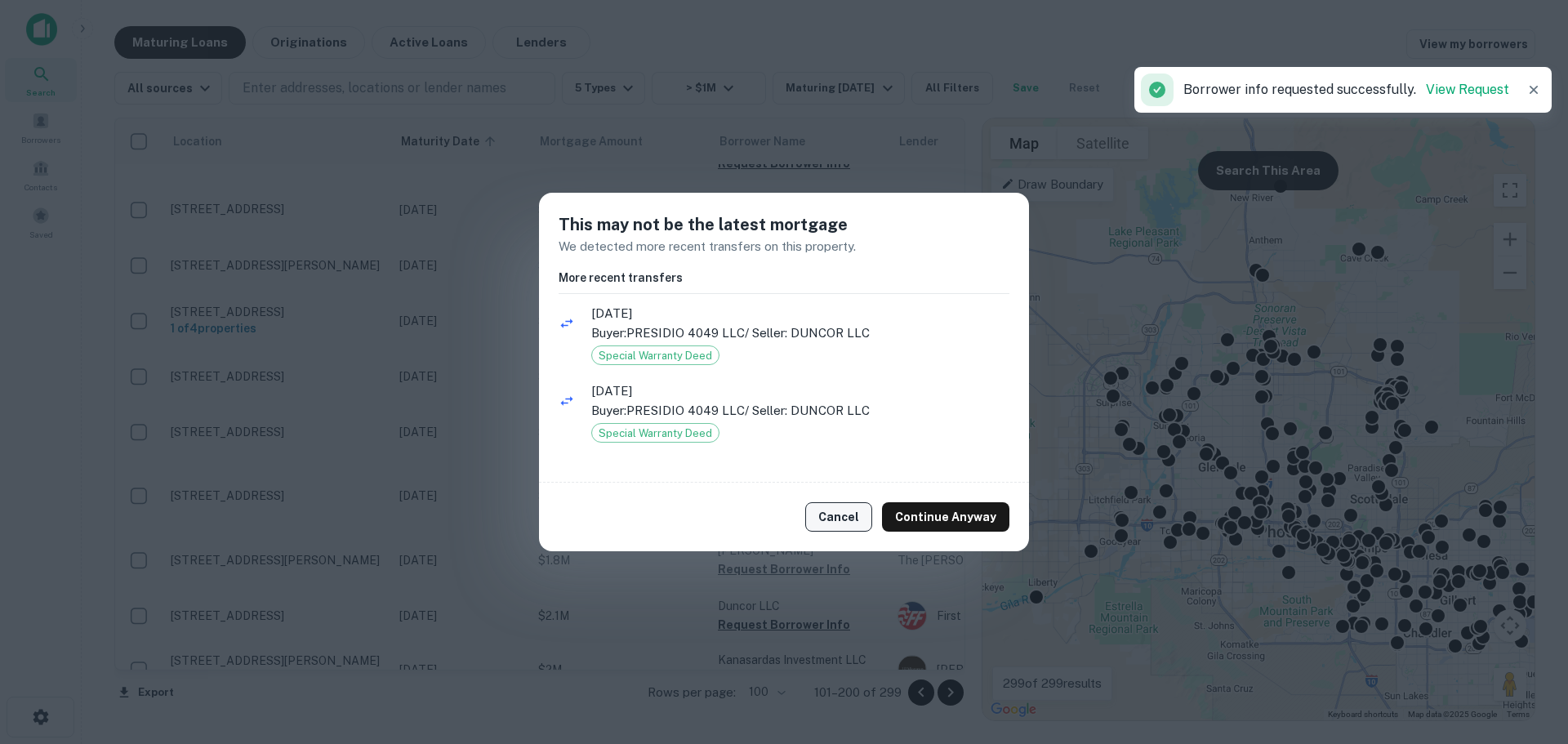
click at [818, 518] on button "Cancel" at bounding box center [839, 517] width 67 height 30
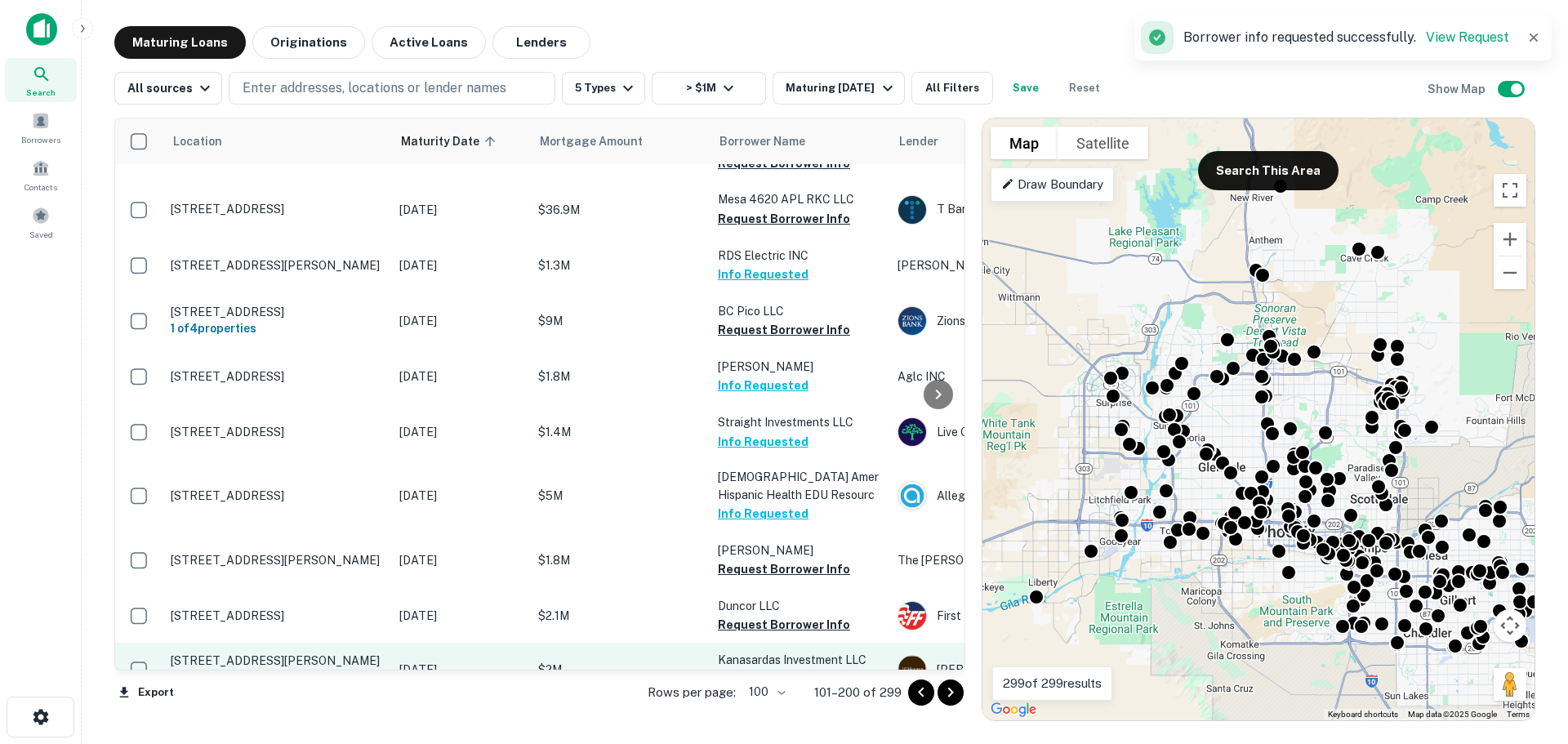
click at [753, 670] on button "Request Borrower Info" at bounding box center [783, 680] width 132 height 20
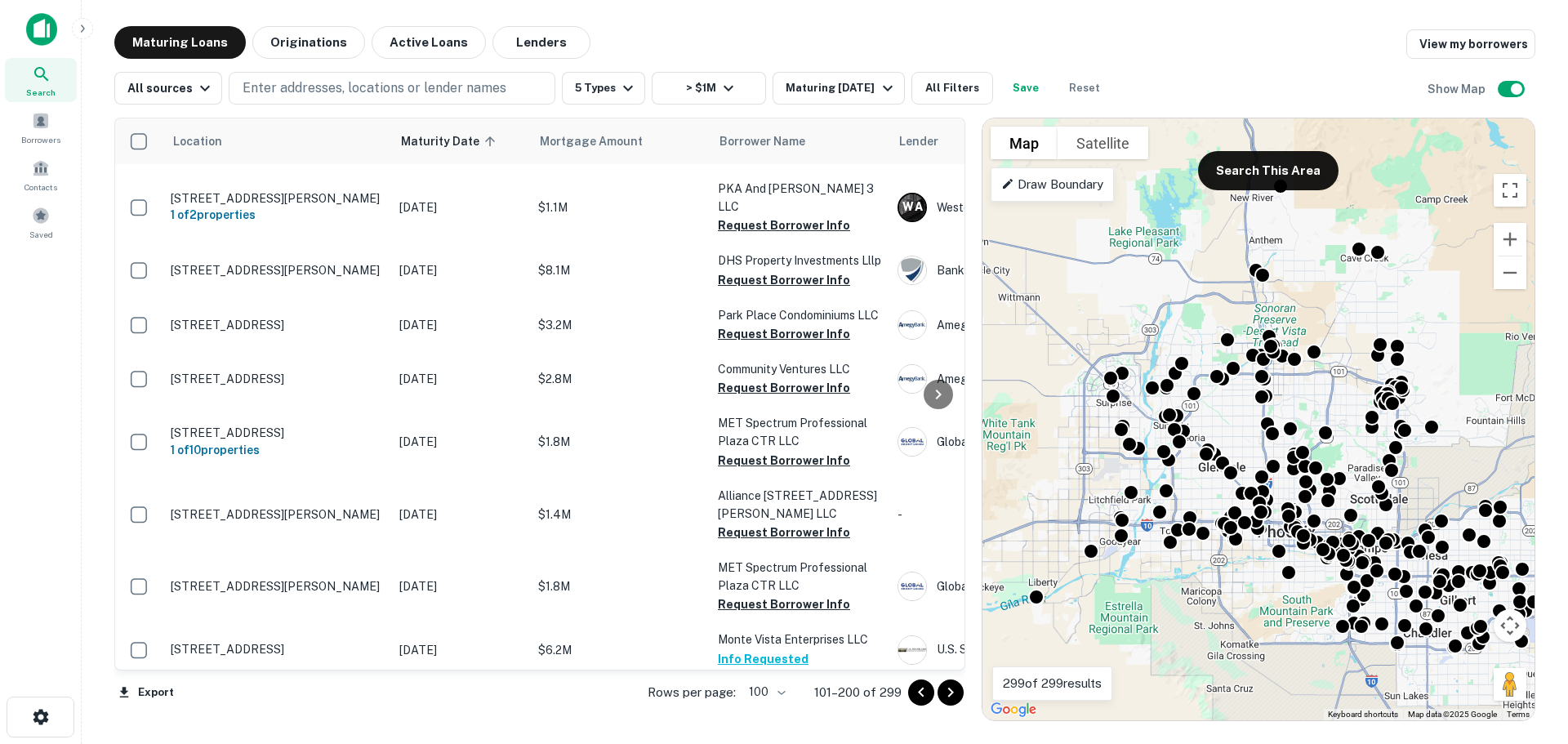
scroll to position [3964, 0]
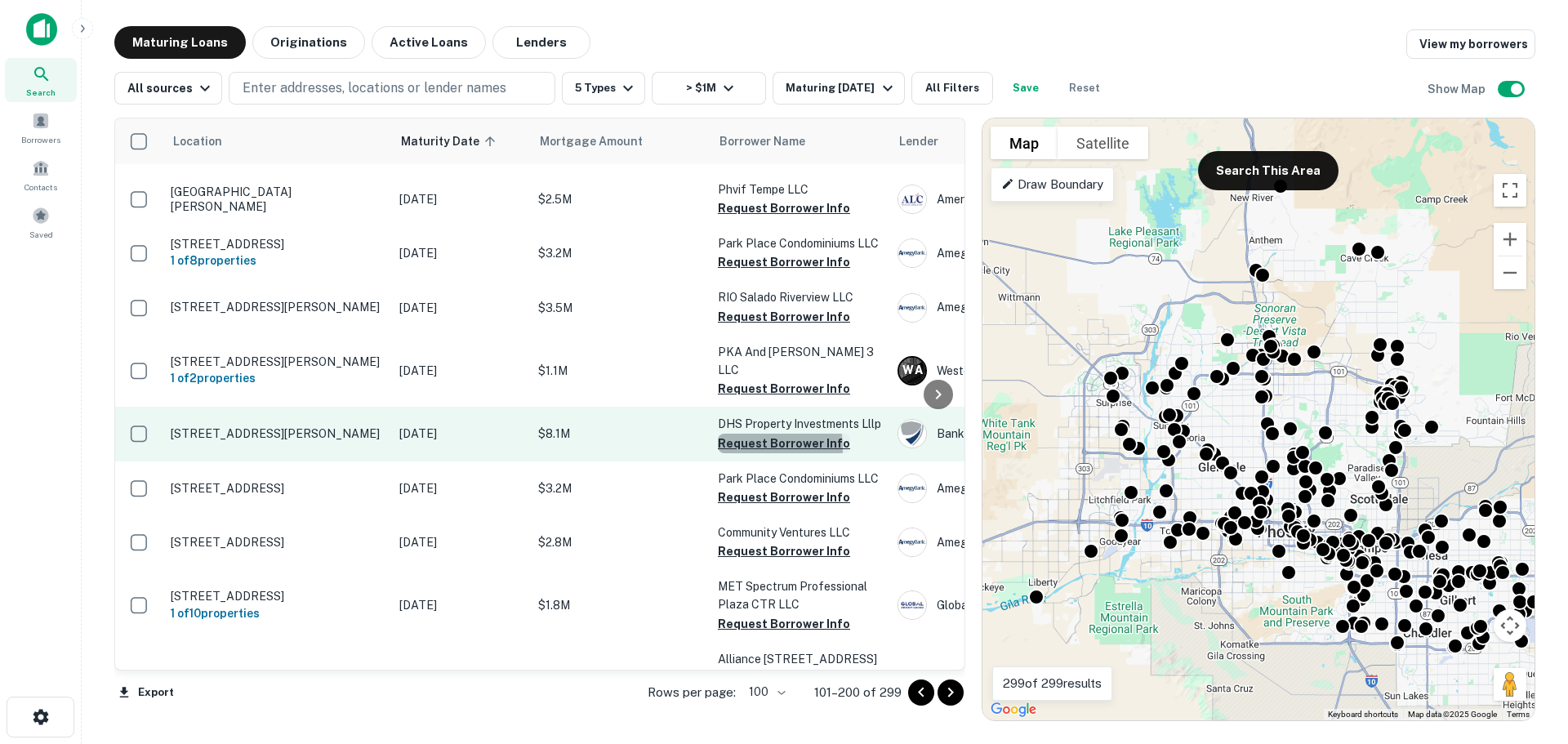
click at [744, 434] on button "Request Borrower Info" at bounding box center [783, 444] width 132 height 20
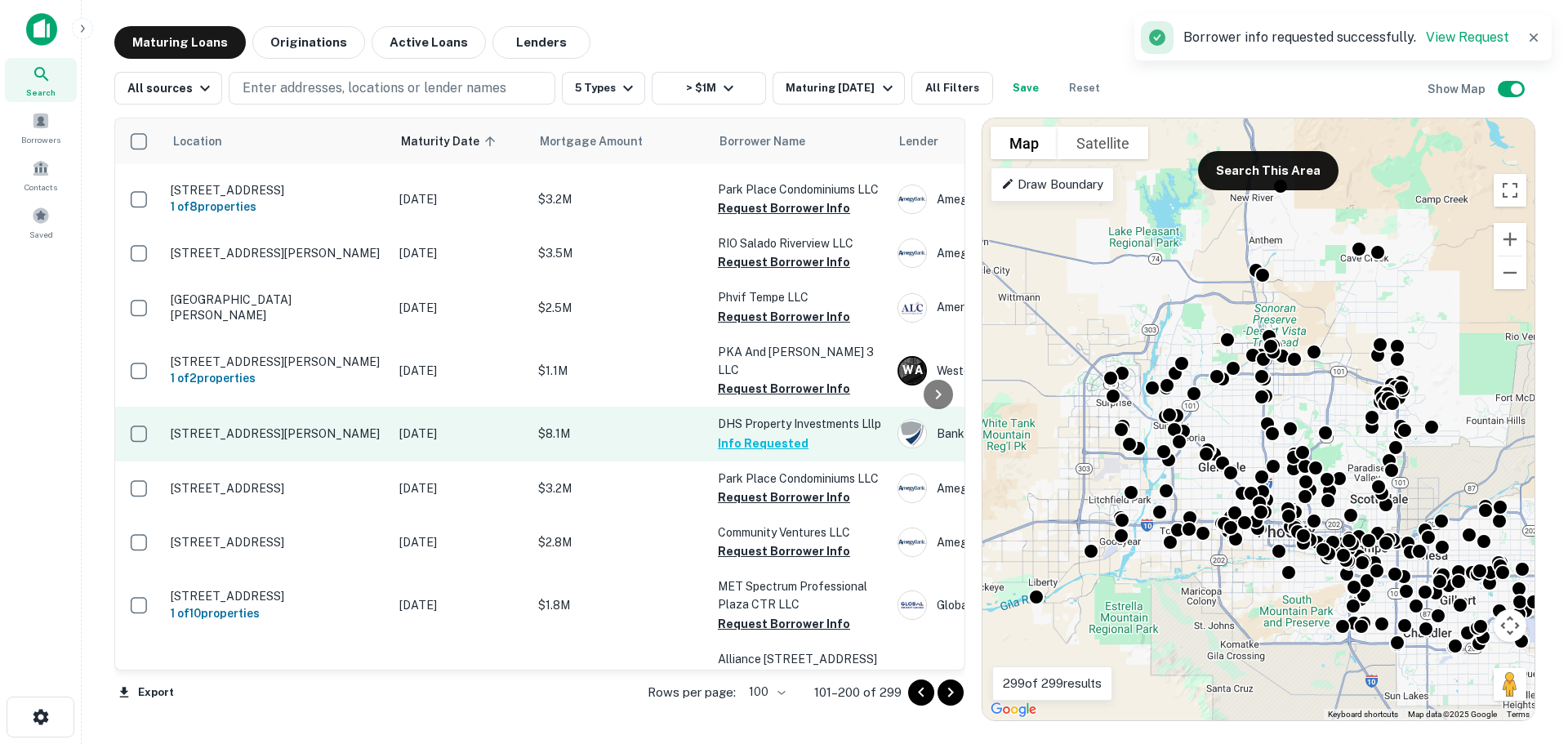
scroll to position [3801, 0]
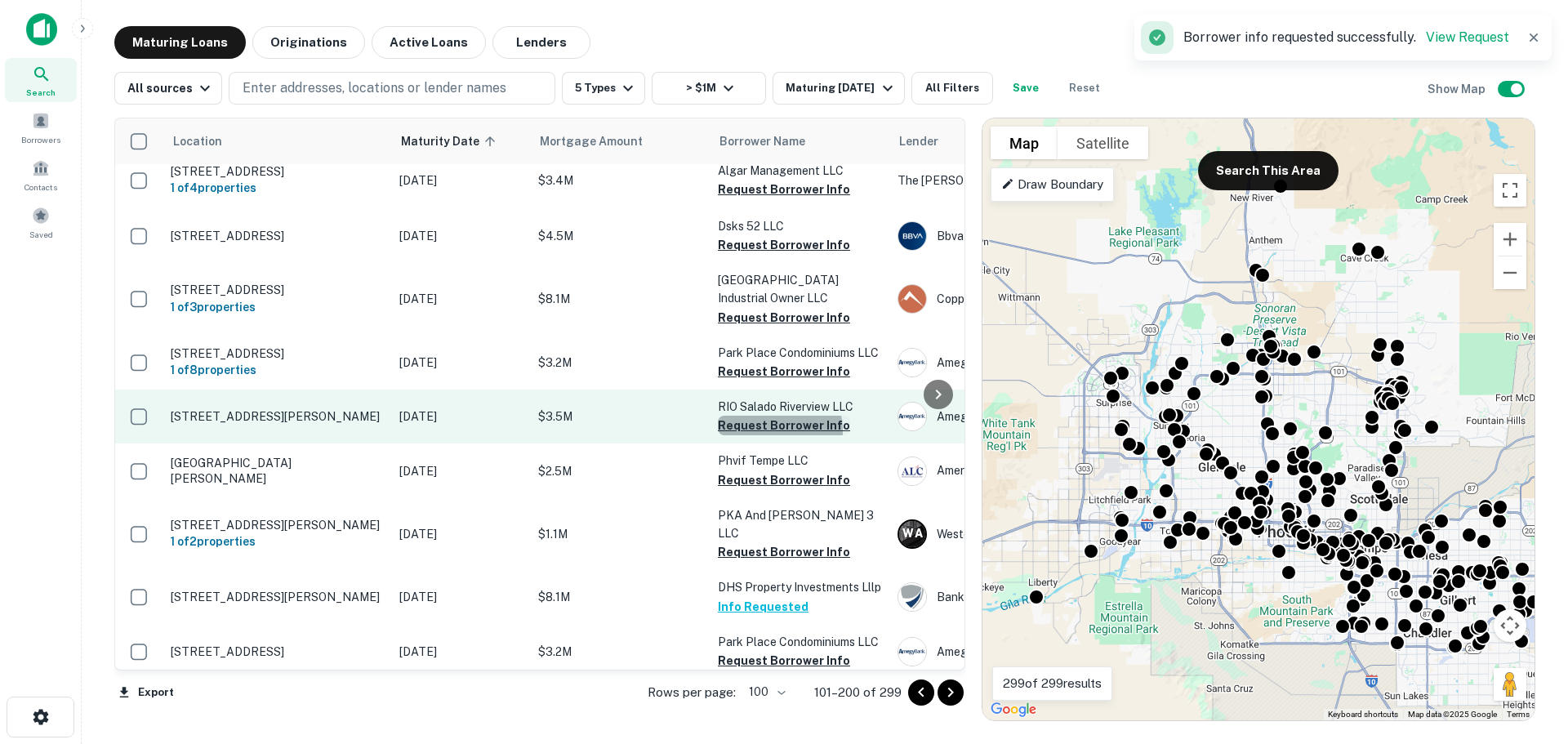
click at [773, 416] on button "Request Borrower Info" at bounding box center [783, 426] width 132 height 20
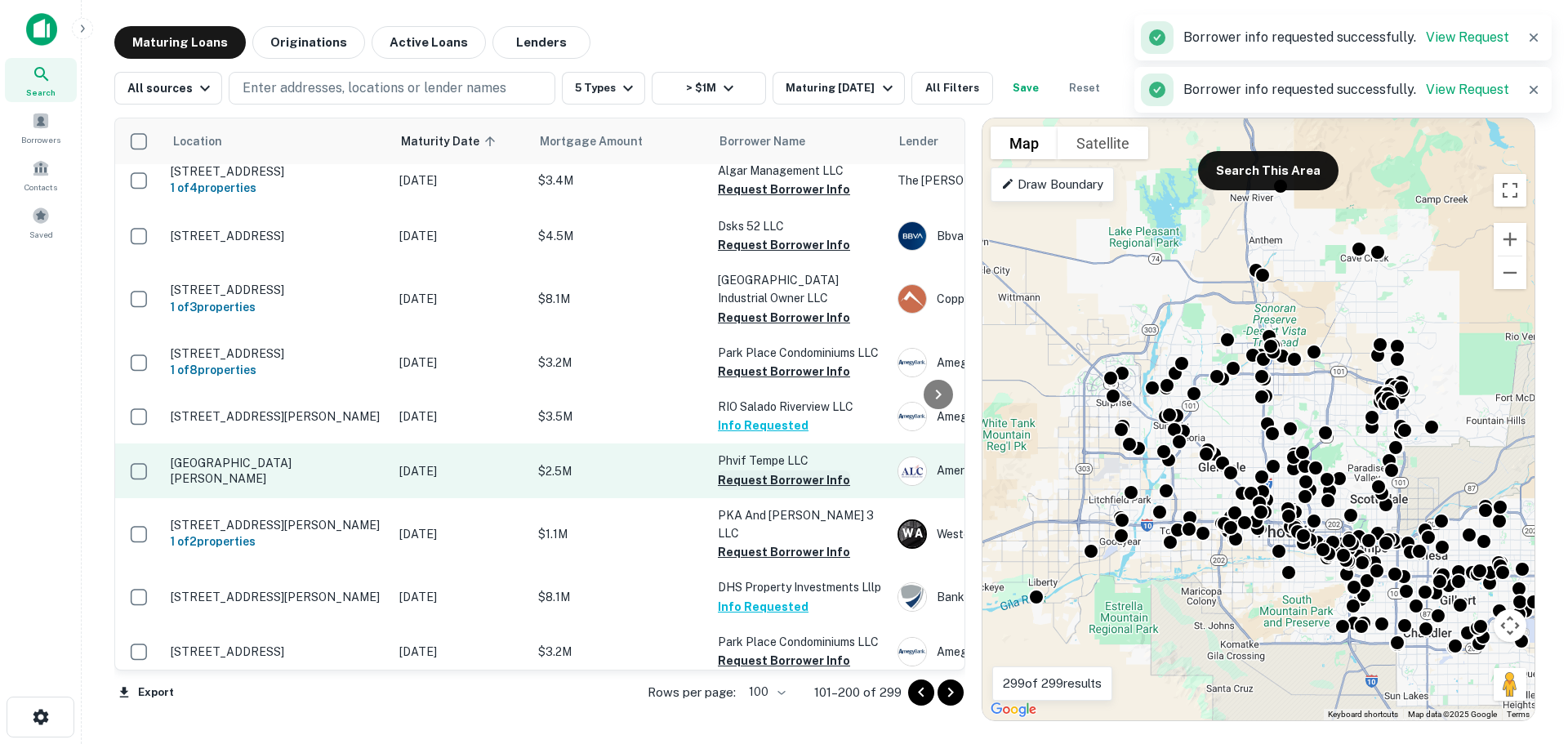
click at [765, 471] on button "Request Borrower Info" at bounding box center [783, 481] width 132 height 20
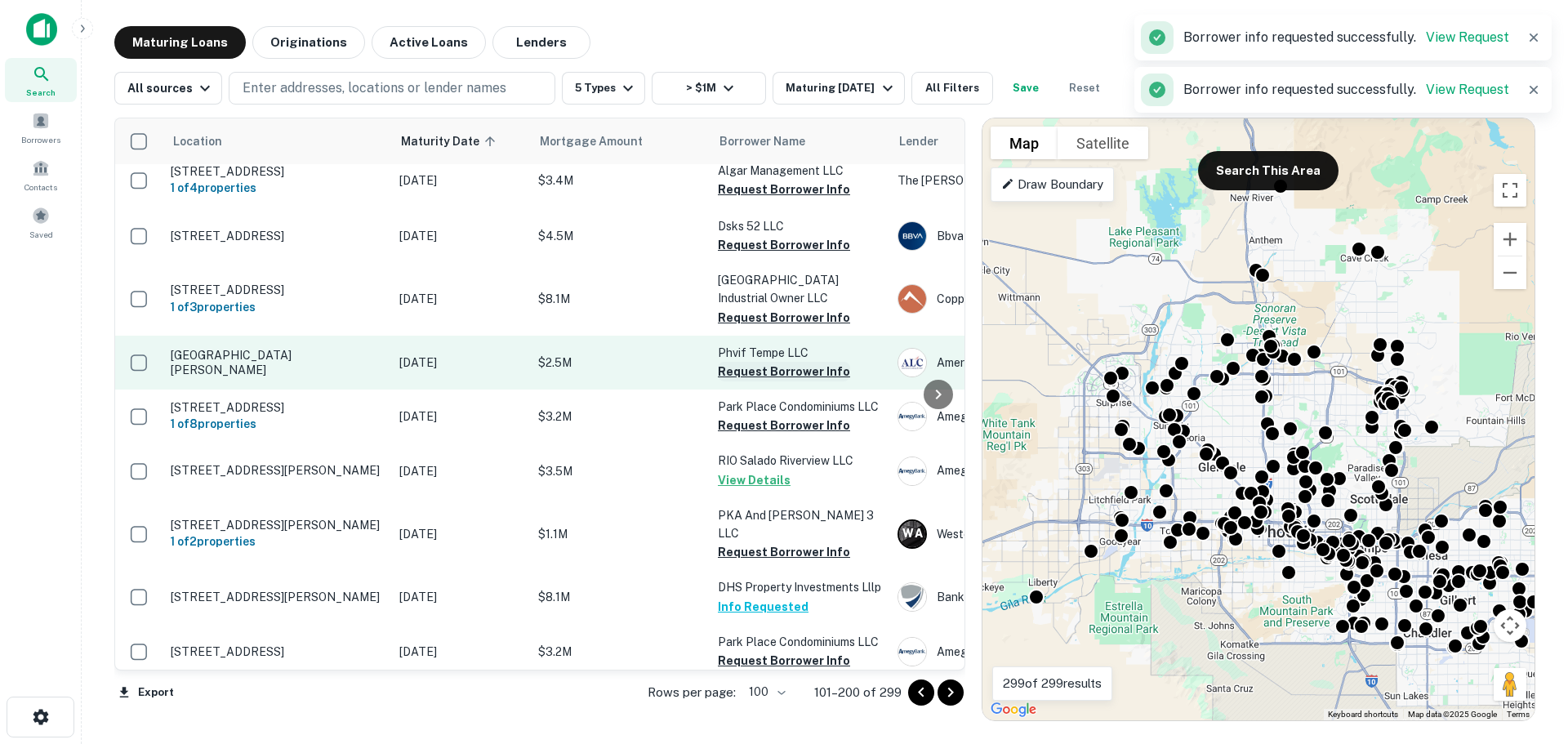
click at [763, 362] on button "Request Borrower Info" at bounding box center [783, 372] width 132 height 20
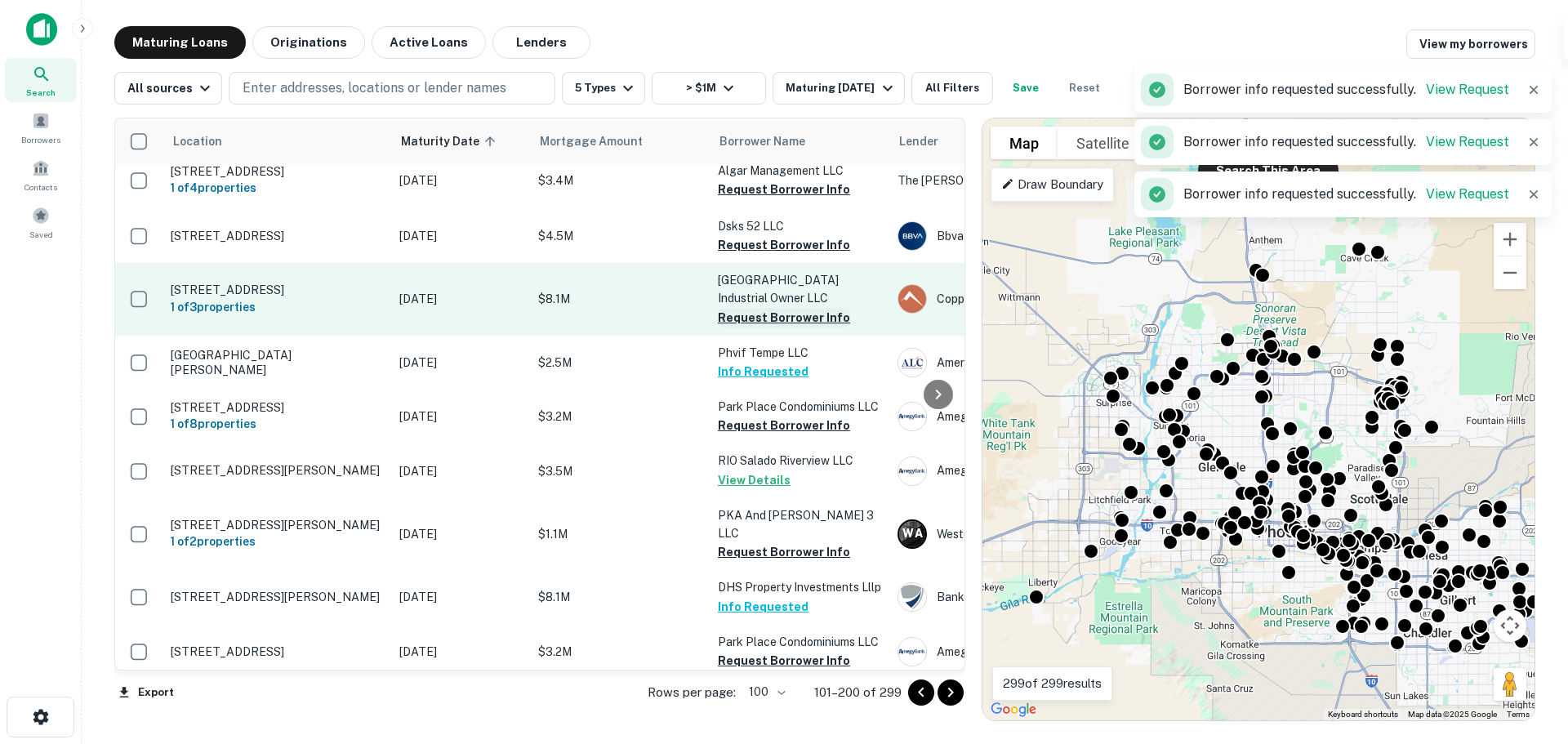
click at [763, 308] on button "Request Borrower Info" at bounding box center [783, 318] width 132 height 20
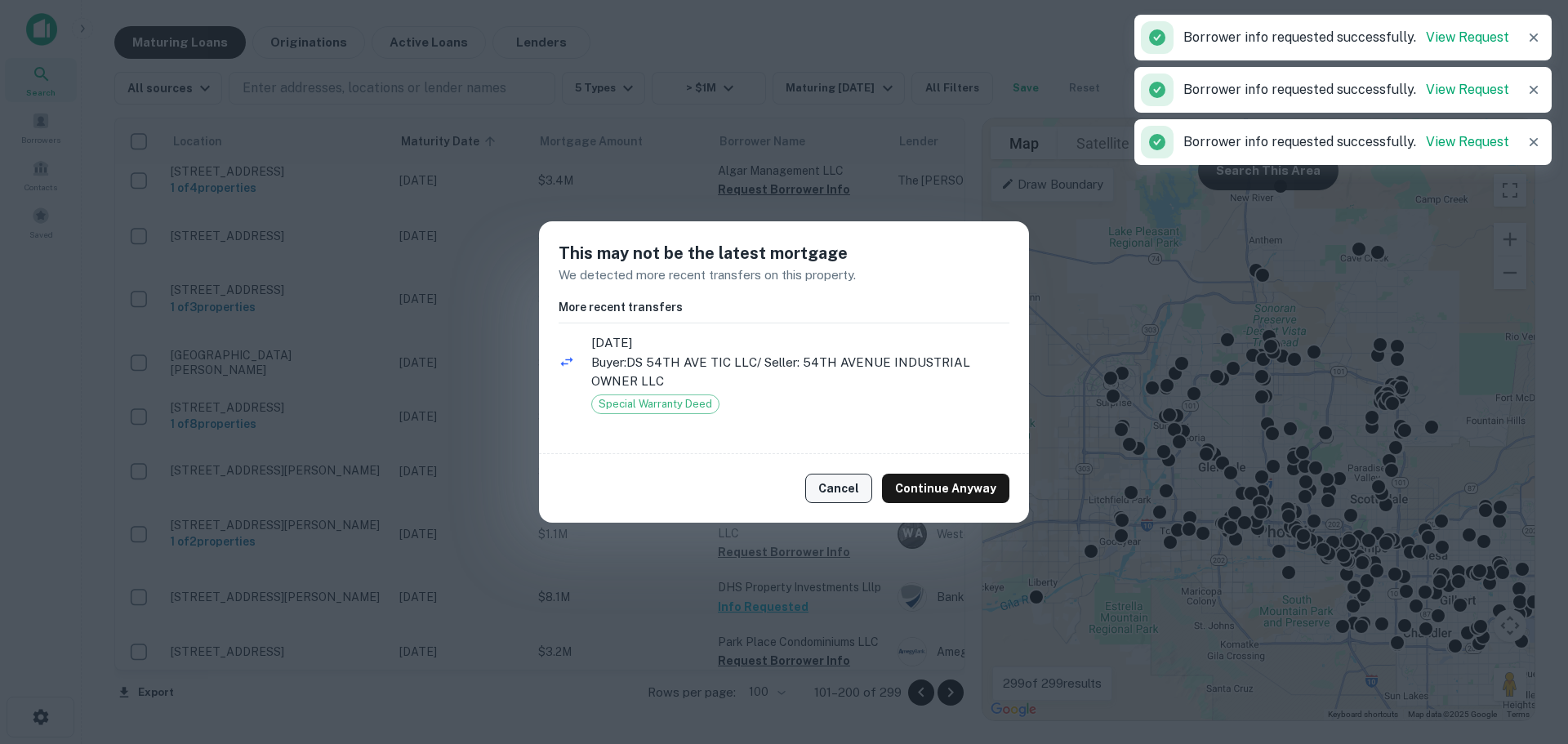
click at [833, 492] on button "Cancel" at bounding box center [839, 488] width 67 height 30
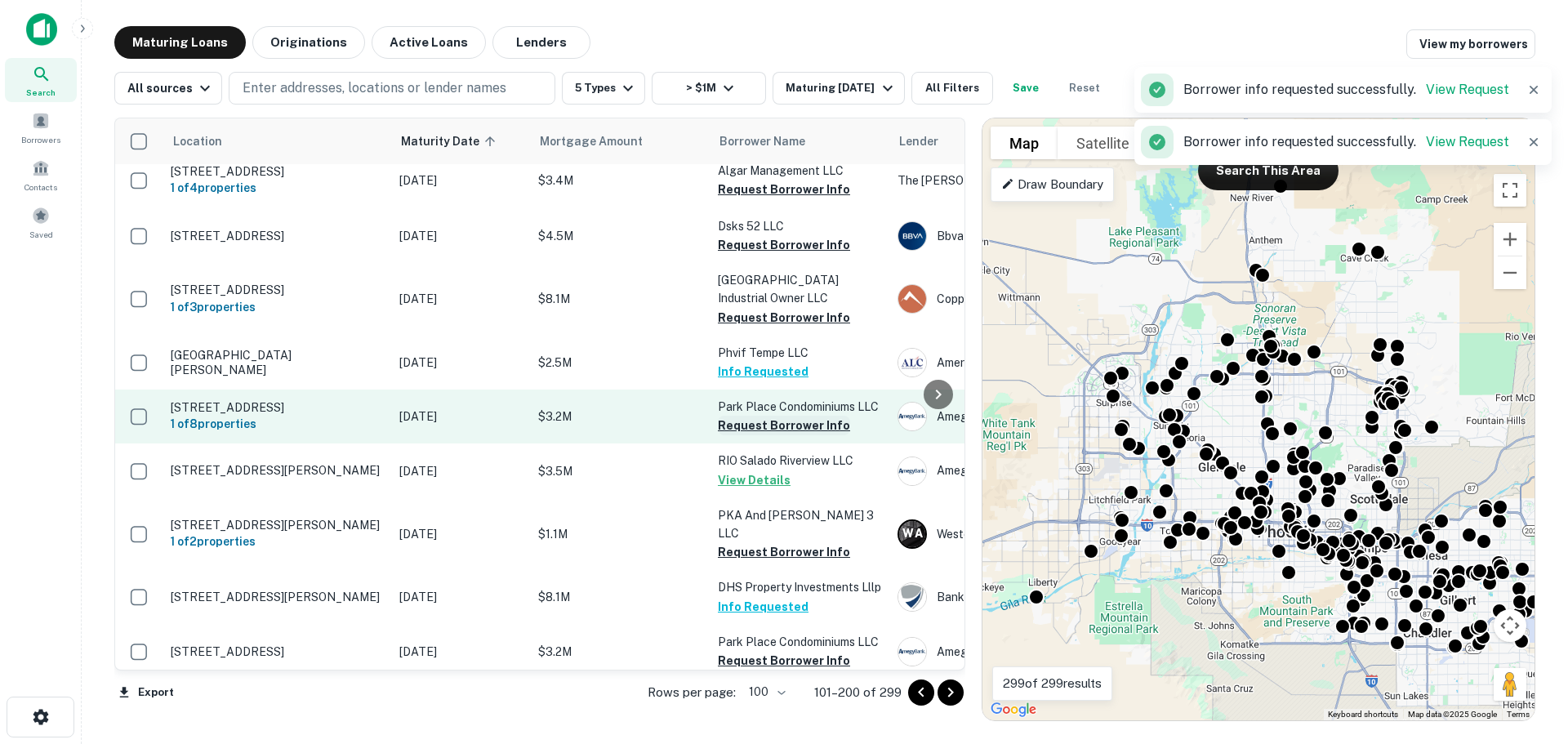
scroll to position [3556, 0]
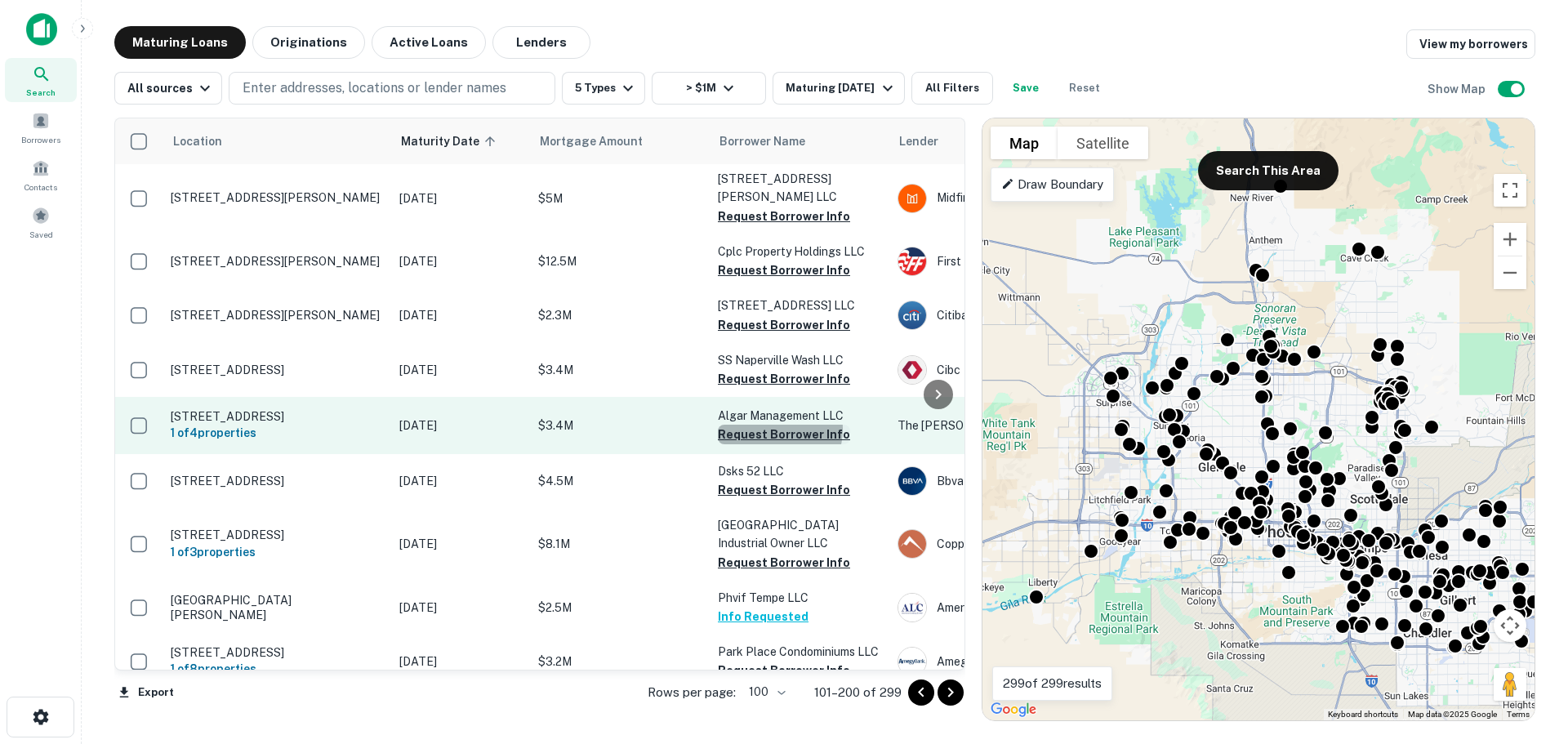
click at [775, 425] on button "Request Borrower Info" at bounding box center [783, 435] width 132 height 20
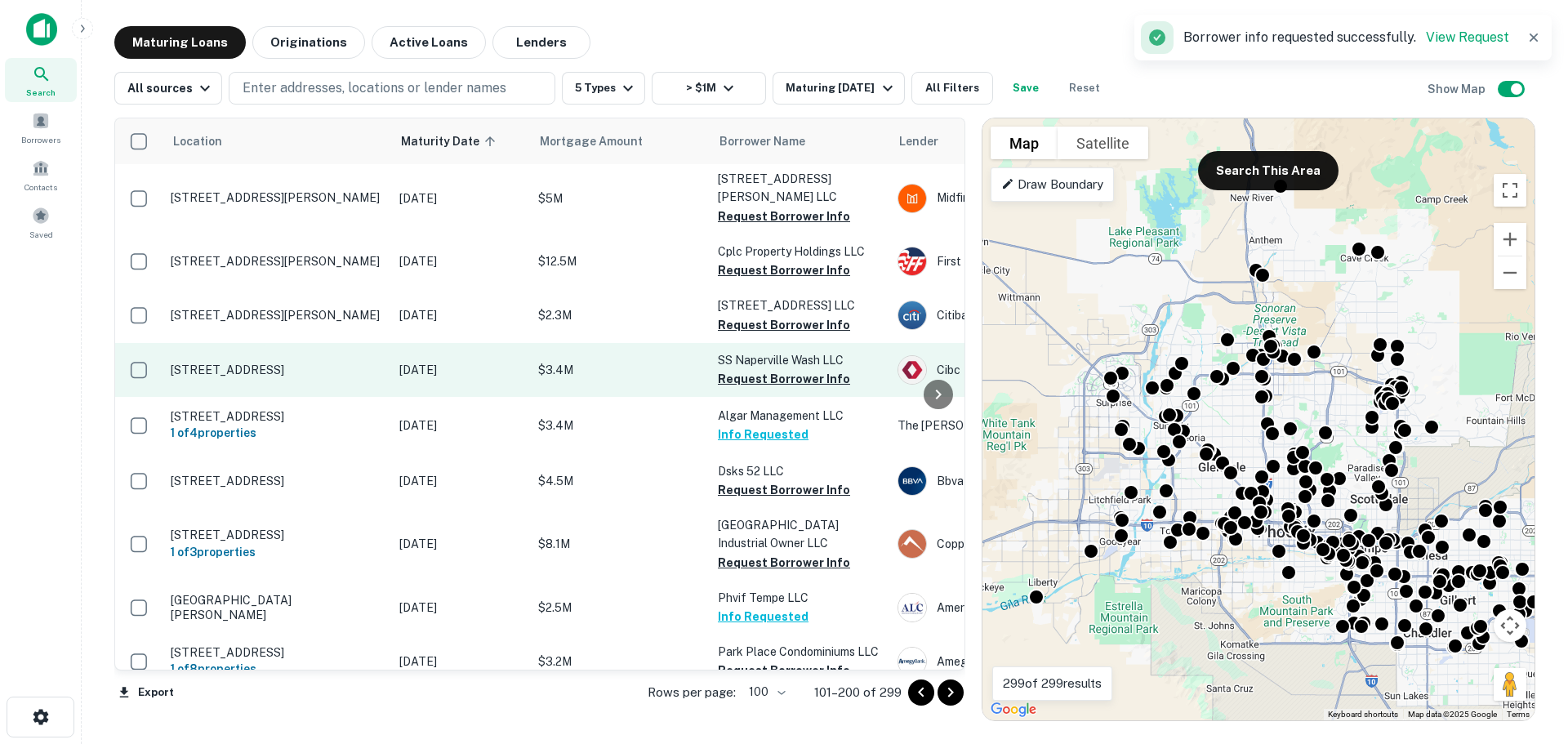
click at [762, 351] on p "SS Naperville Wash LLC" at bounding box center [799, 360] width 163 height 18
click at [755, 369] on button "Request Borrower Info" at bounding box center [783, 379] width 132 height 20
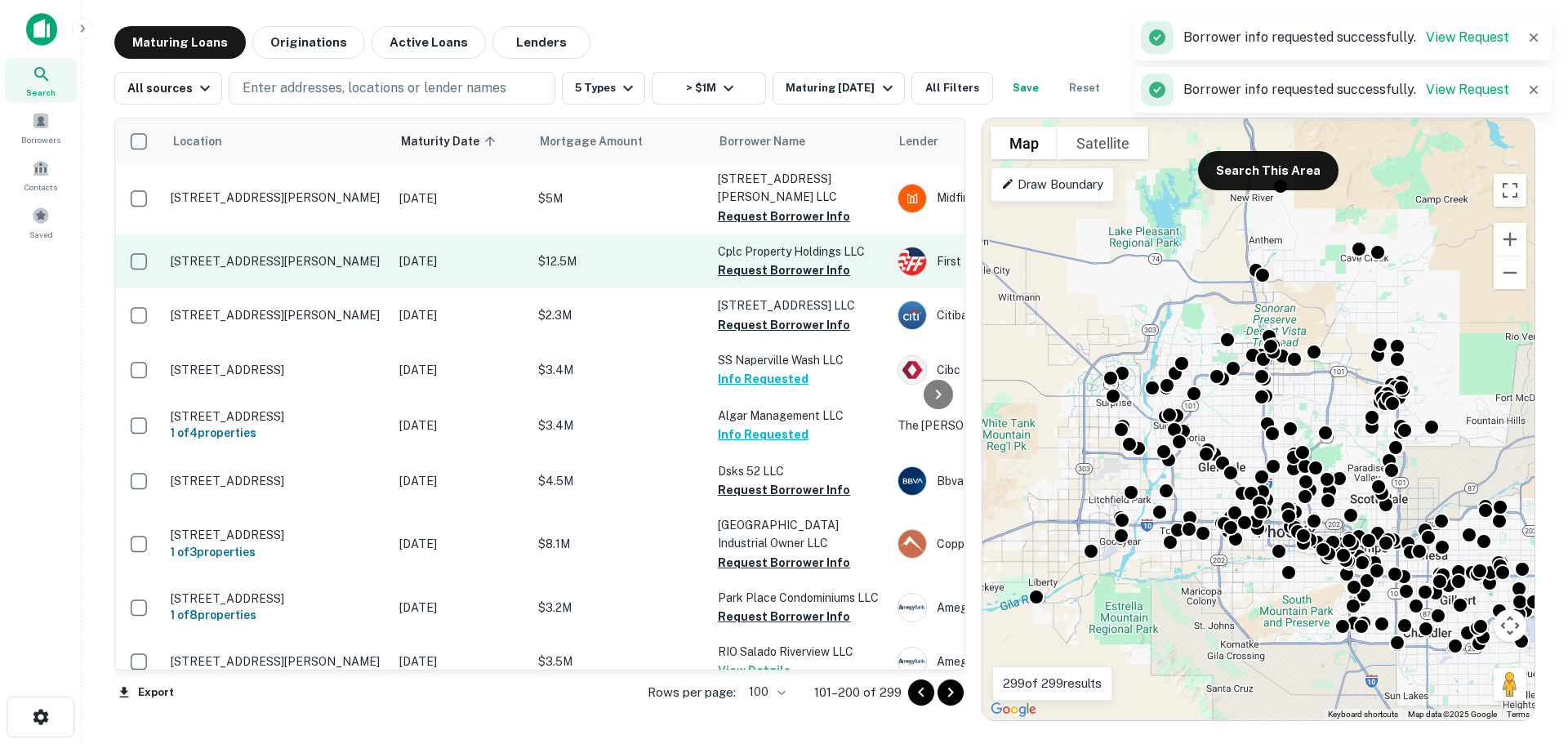
click at [746, 315] on button "Request Borrower Info" at bounding box center [783, 325] width 132 height 20
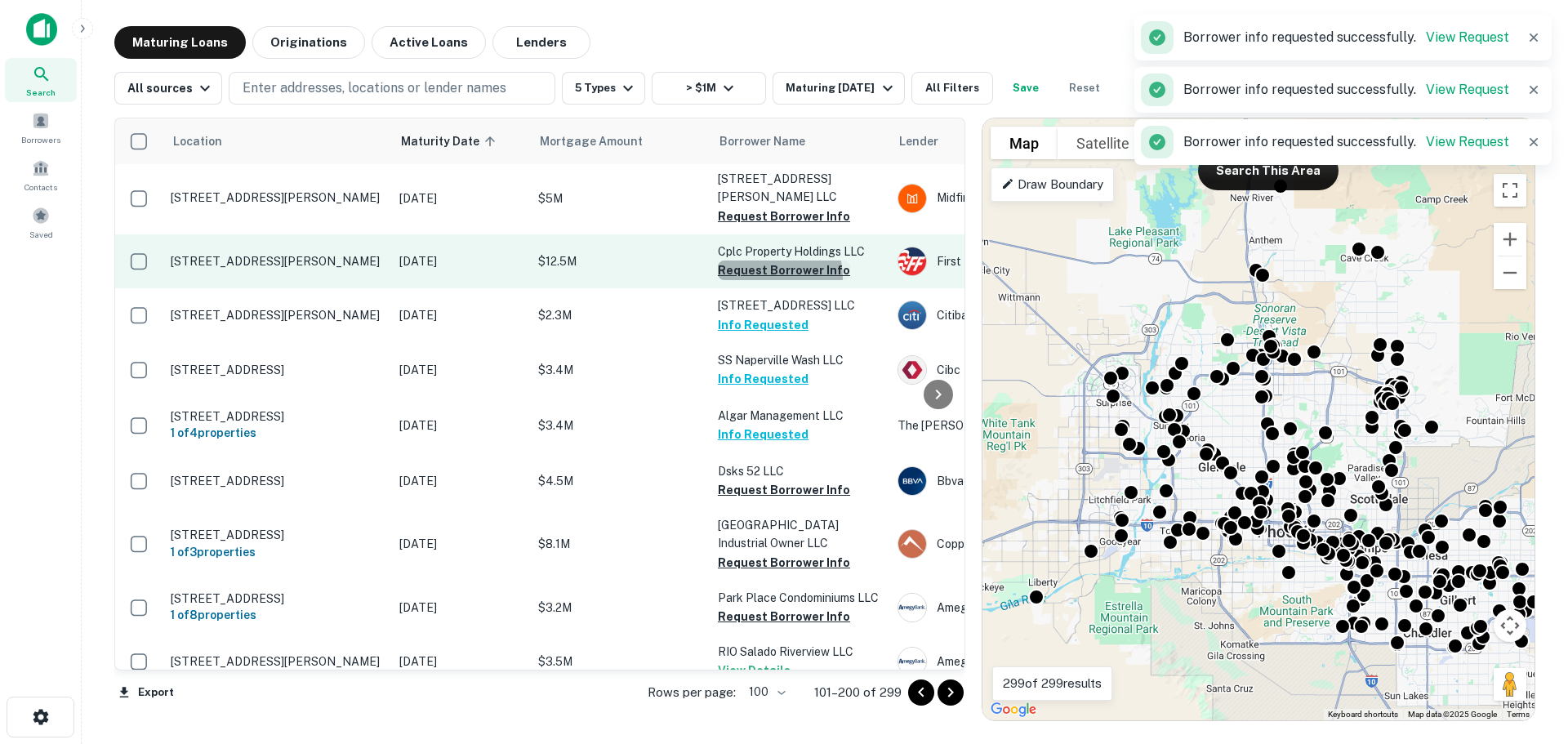
click at [757, 261] on button "Request Borrower Info" at bounding box center [783, 270] width 132 height 20
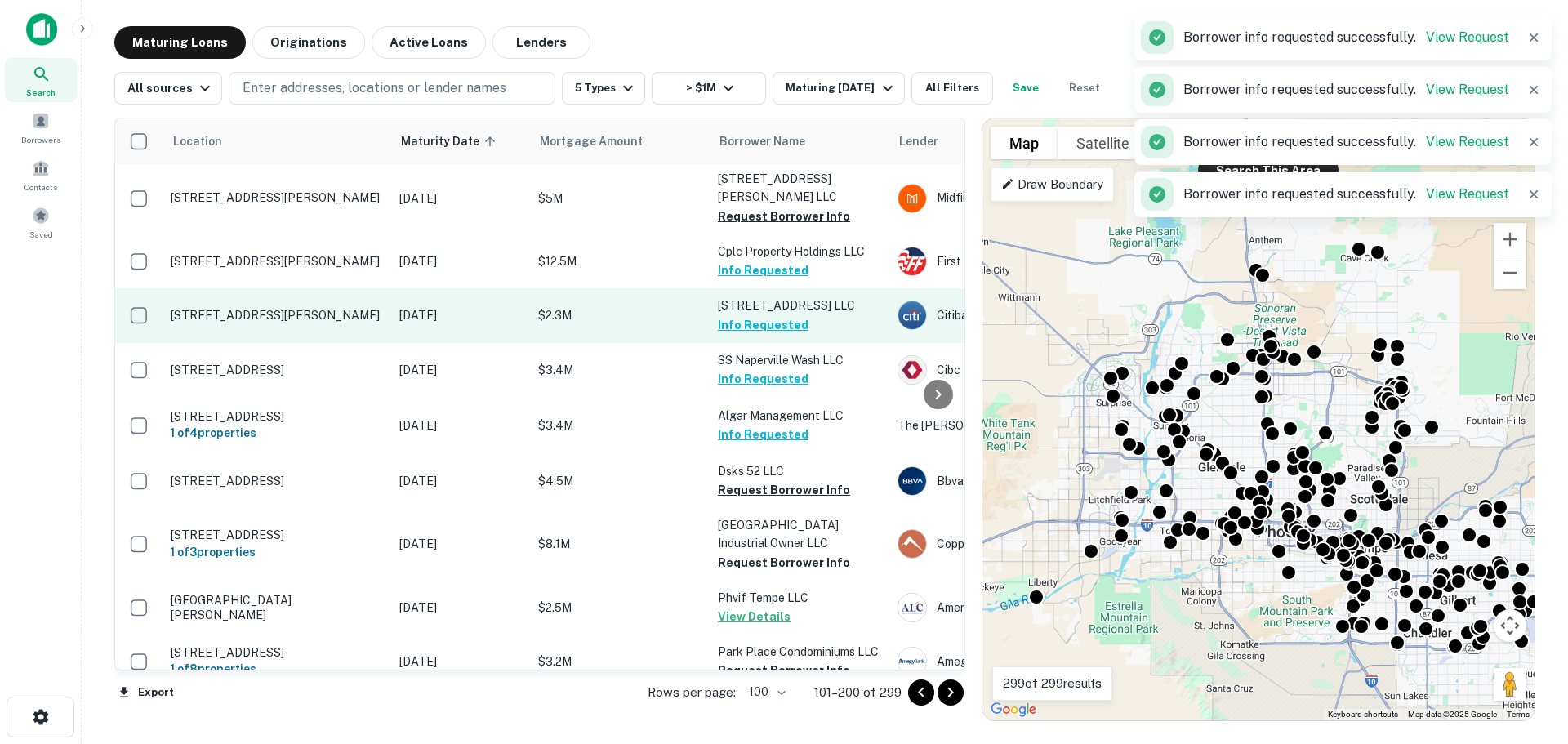
scroll to position [3311, 0]
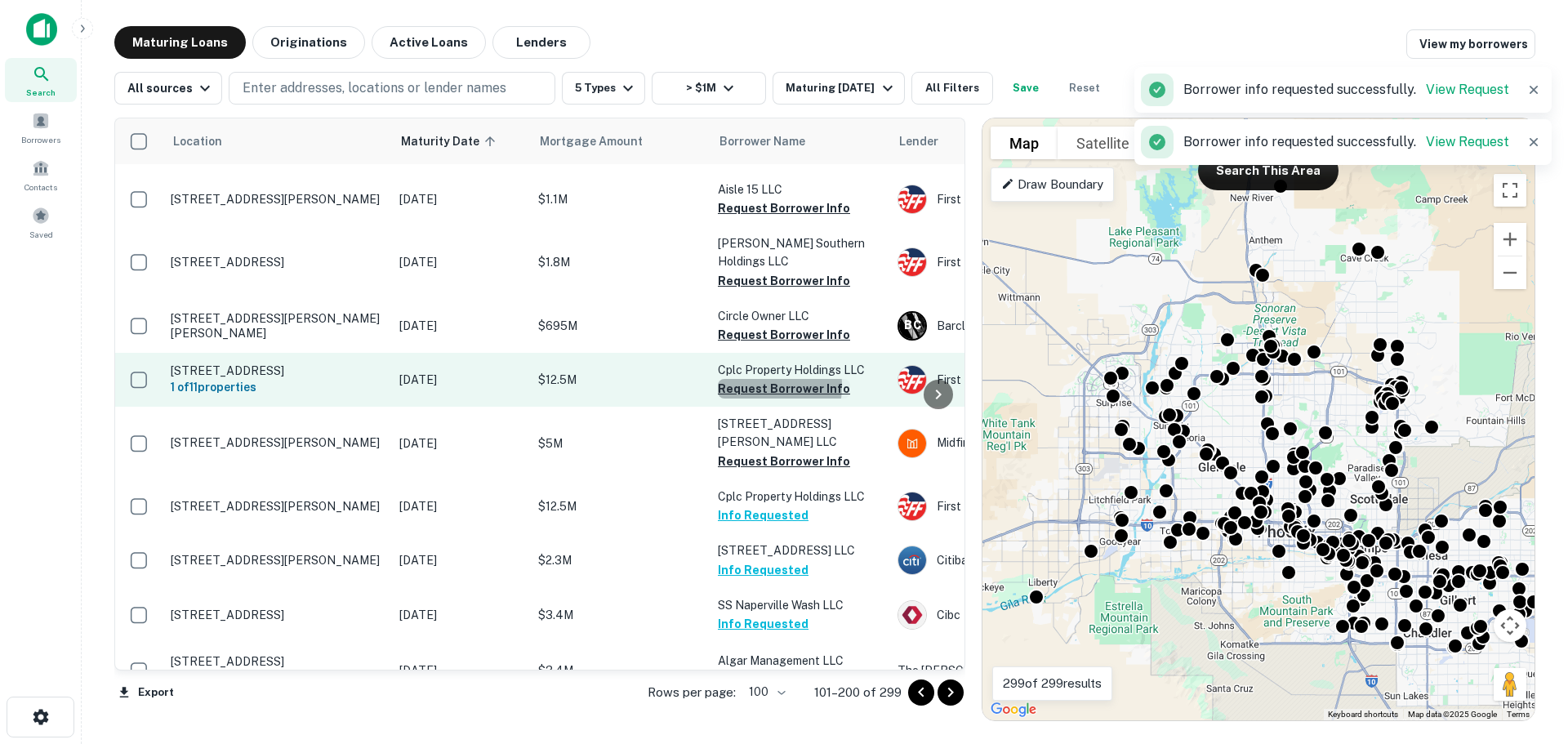
click at [752, 379] on button "Request Borrower Info" at bounding box center [783, 389] width 132 height 20
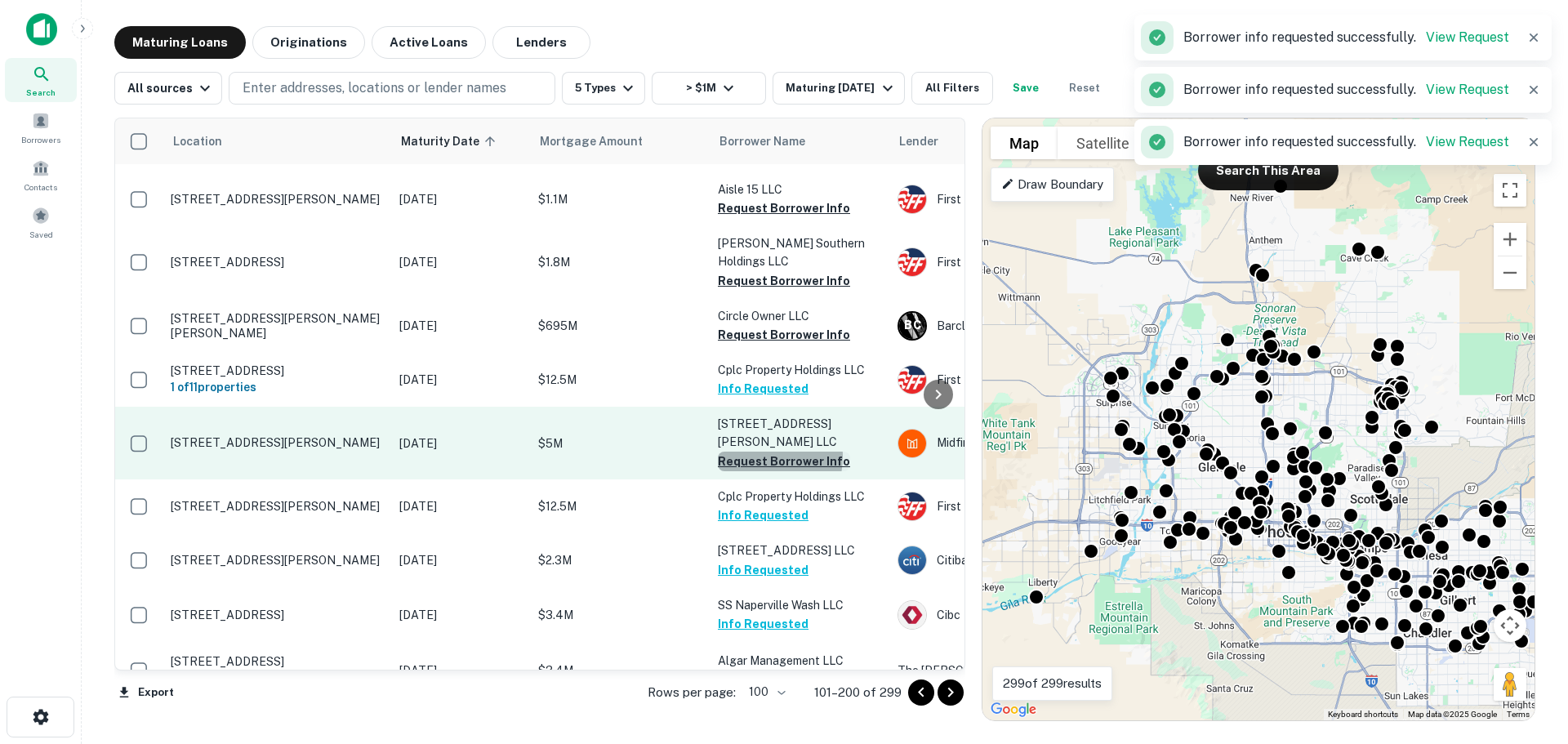
click at [746, 452] on button "Request Borrower Info" at bounding box center [783, 462] width 132 height 20
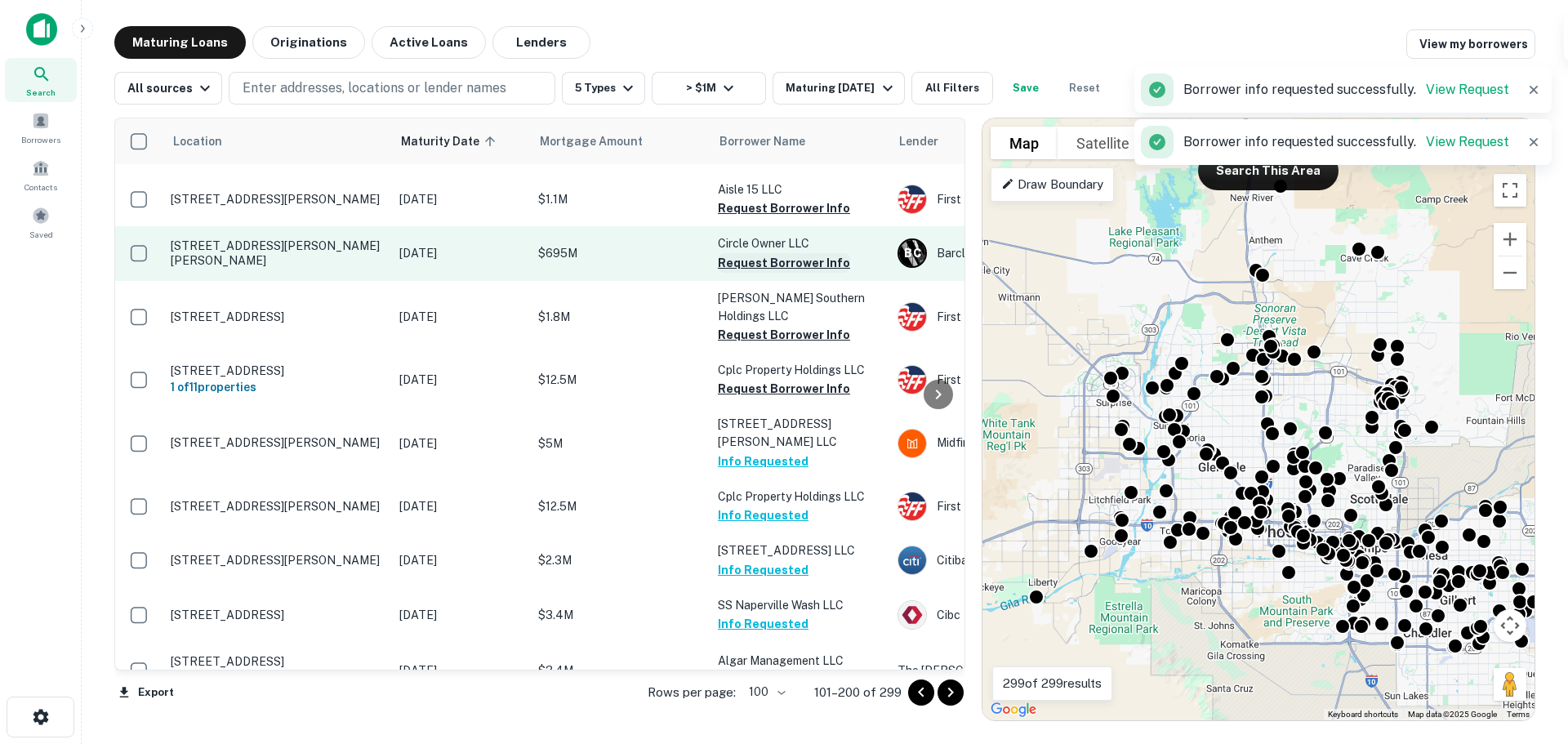
click at [771, 253] on button "Request Borrower Info" at bounding box center [783, 263] width 132 height 20
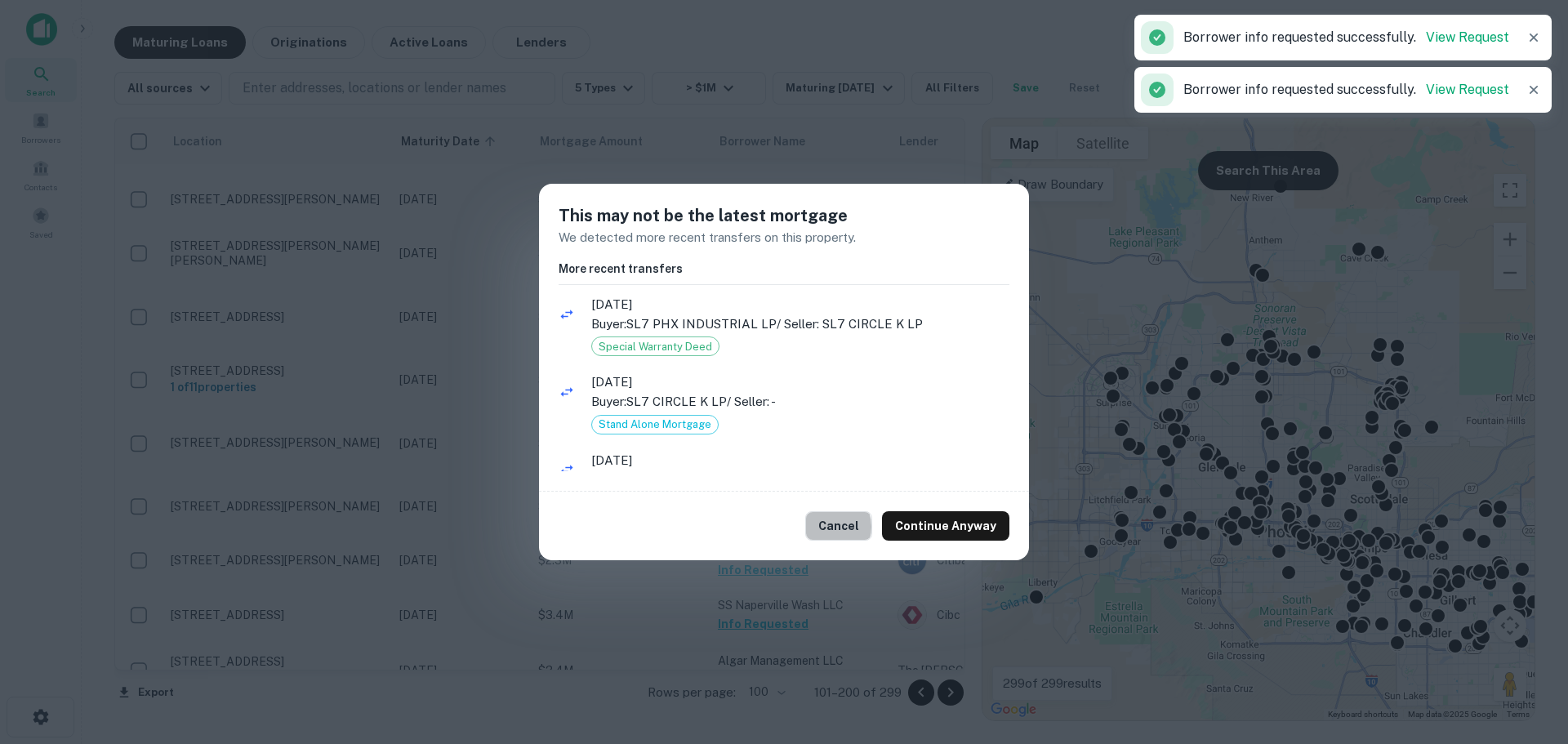
drag, startPoint x: 831, startPoint y: 527, endPoint x: 829, endPoint y: 446, distance: 81.0
click at [833, 523] on button "Cancel" at bounding box center [839, 526] width 67 height 30
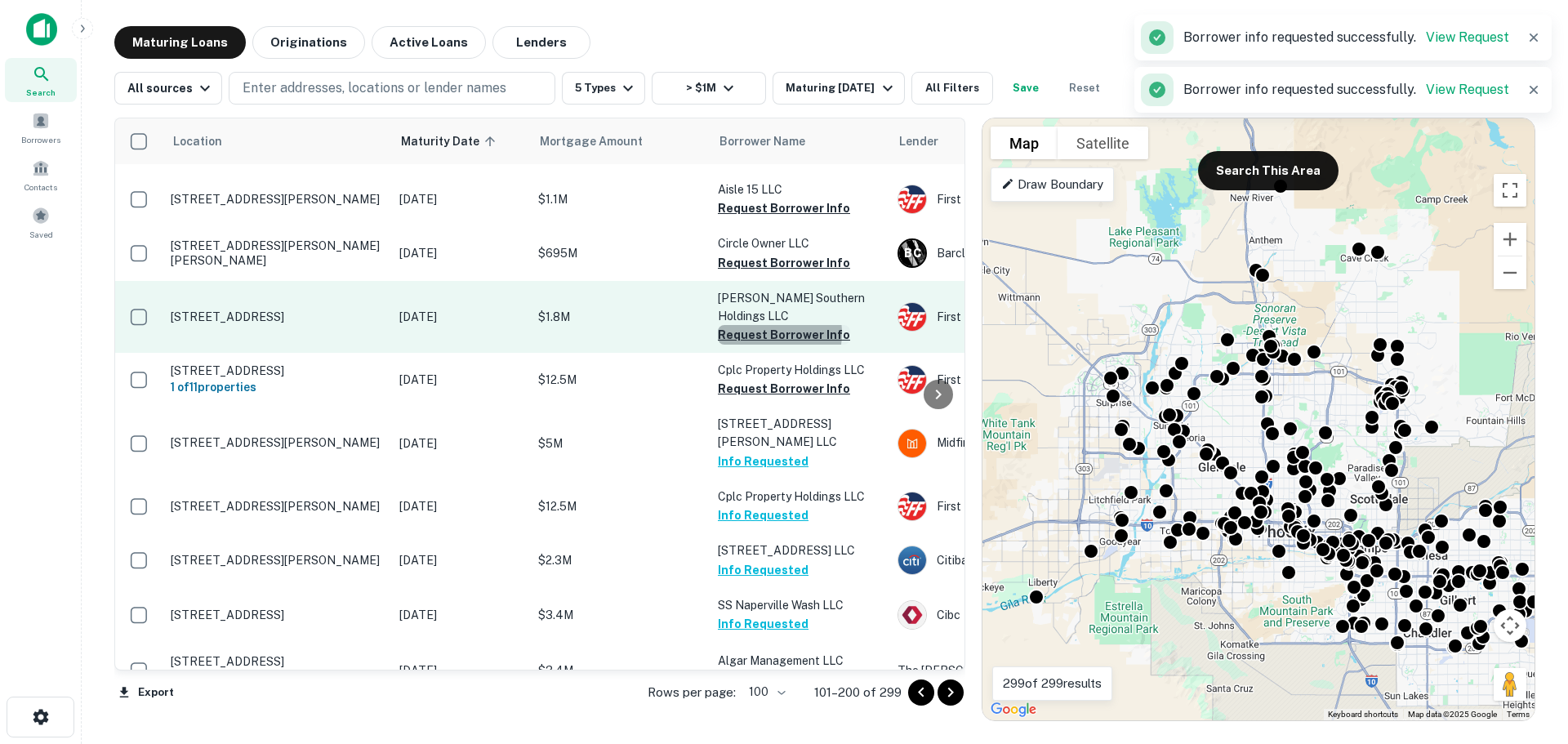
click at [761, 325] on button "Request Borrower Info" at bounding box center [783, 335] width 132 height 20
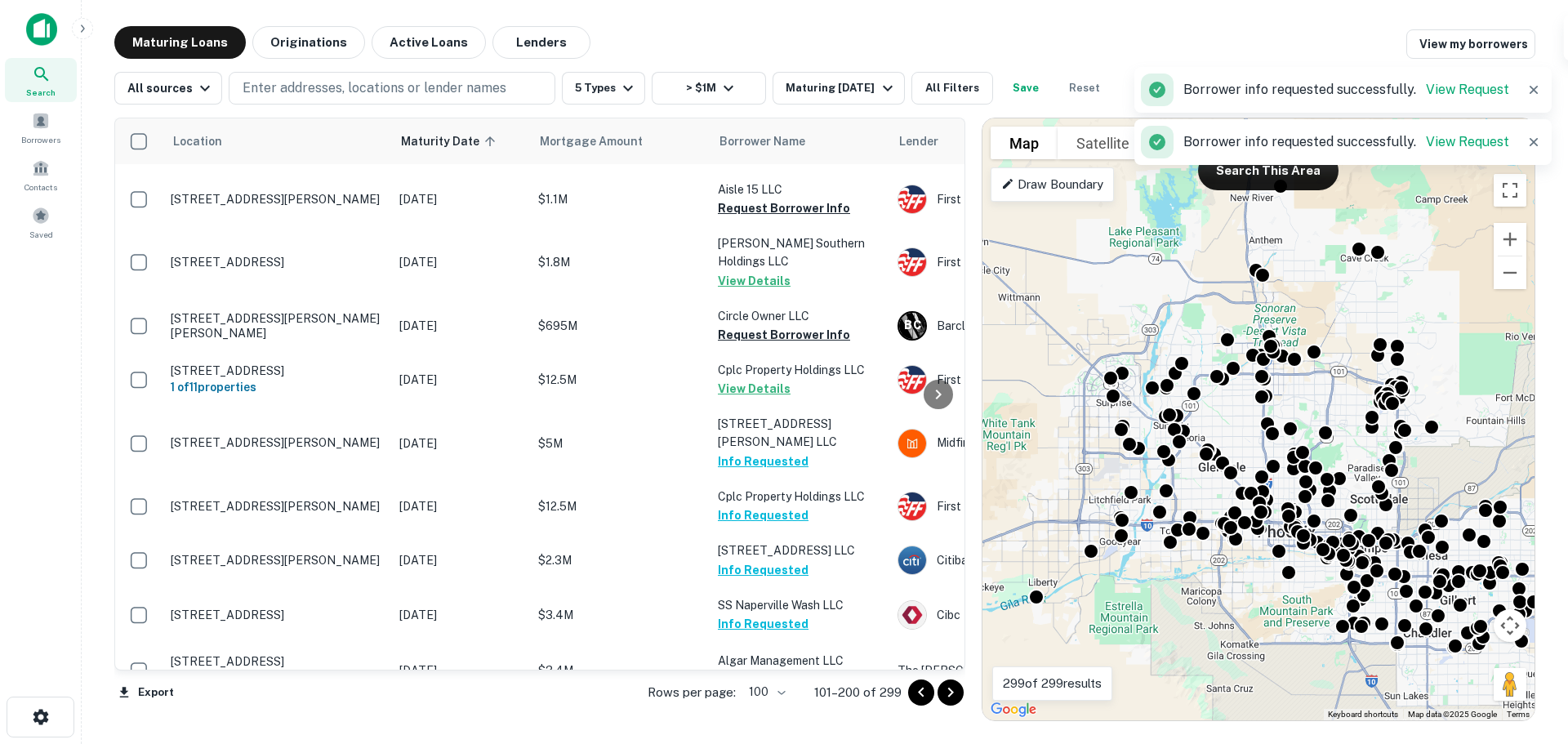
scroll to position [3066, 0]
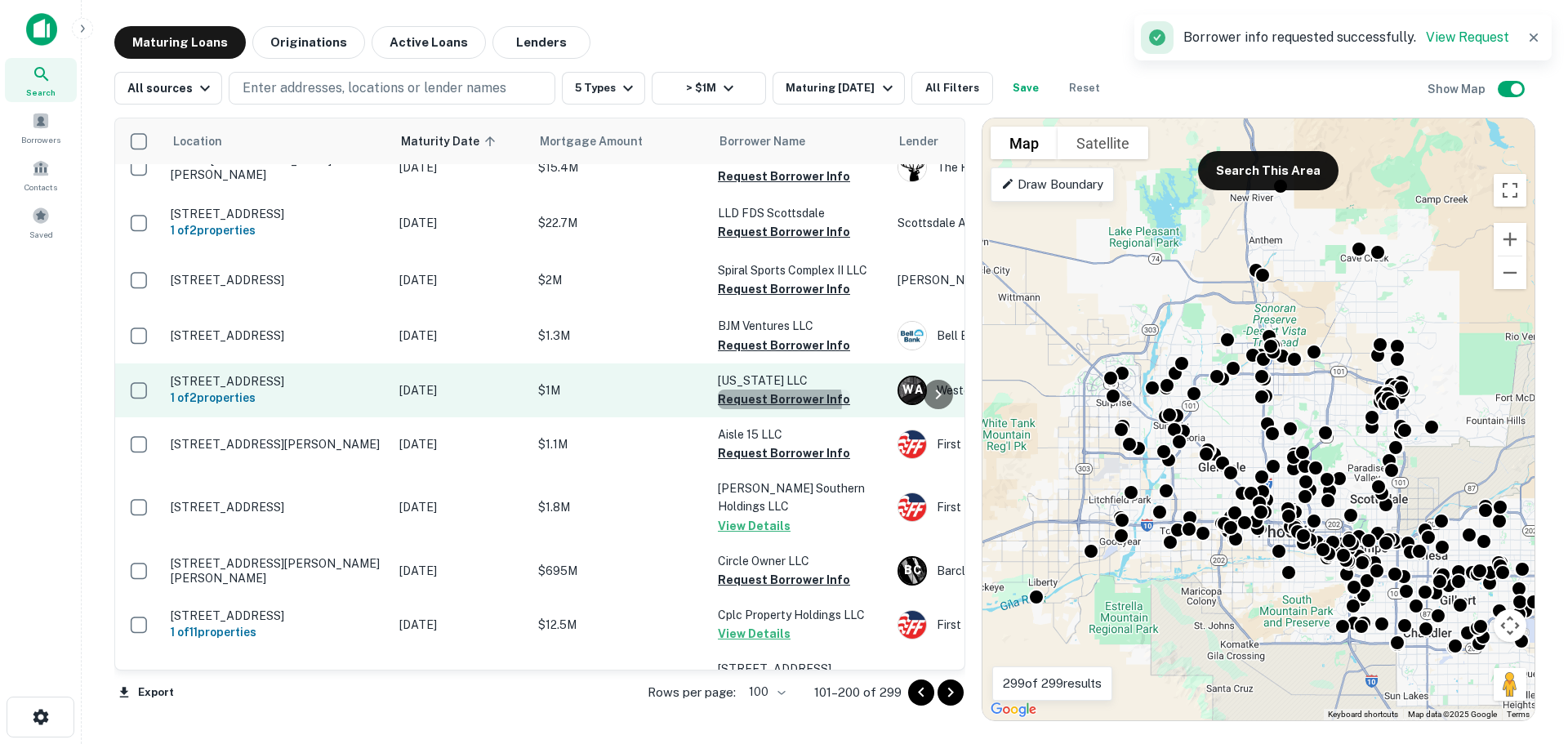
click at [770, 390] on button "Request Borrower Info" at bounding box center [783, 400] width 132 height 20
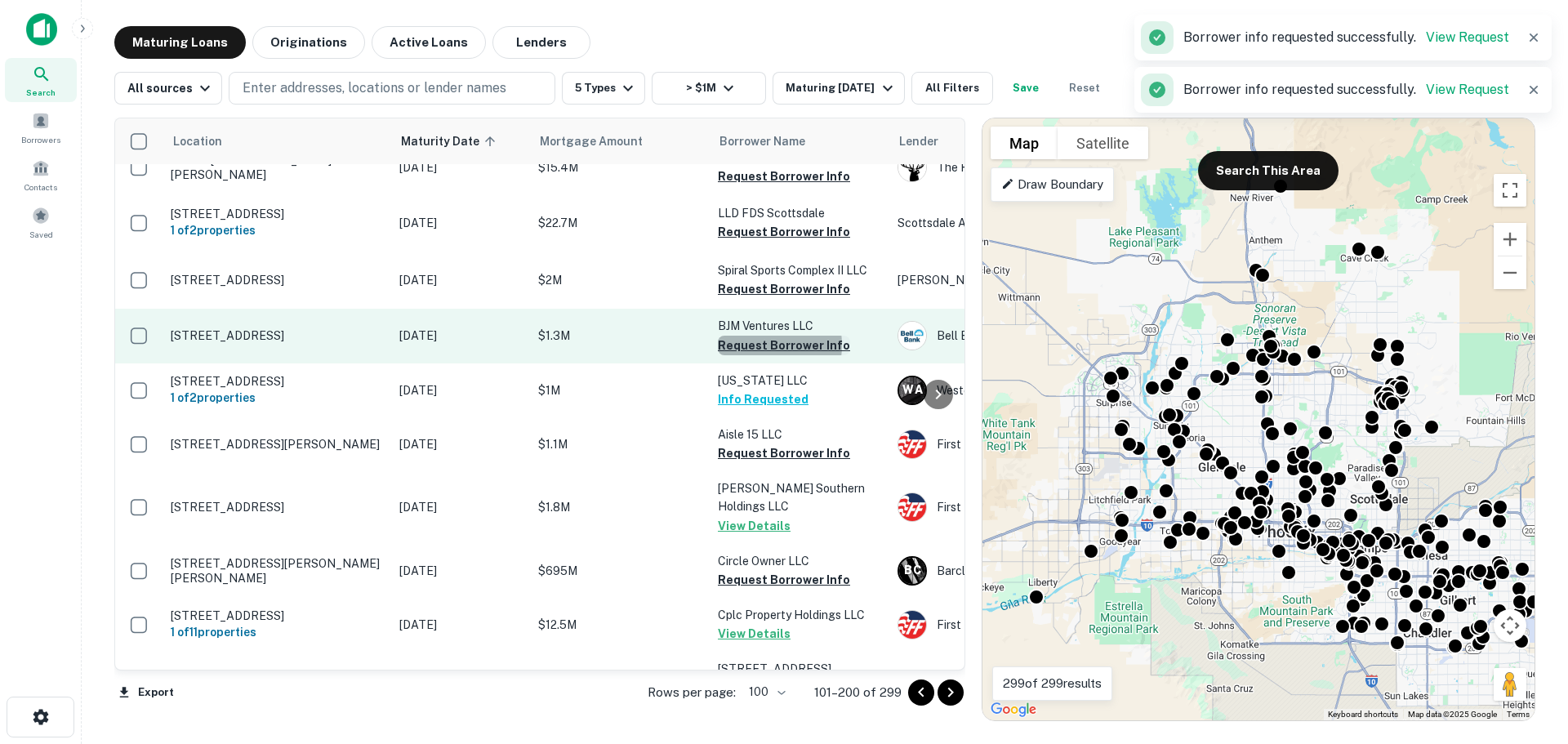
click at [753, 336] on button "Request Borrower Info" at bounding box center [783, 346] width 132 height 20
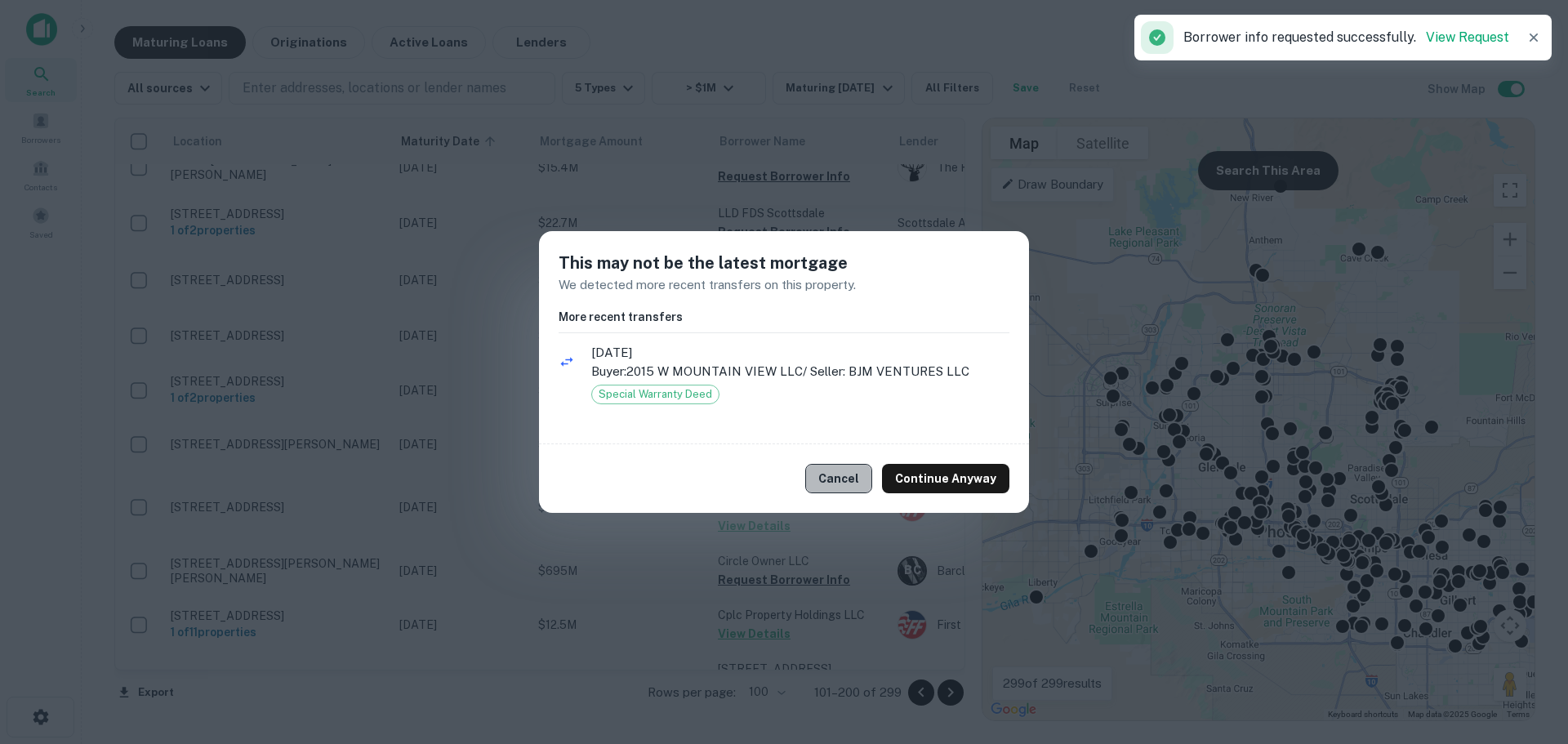
click at [842, 483] on button "Cancel" at bounding box center [839, 478] width 67 height 30
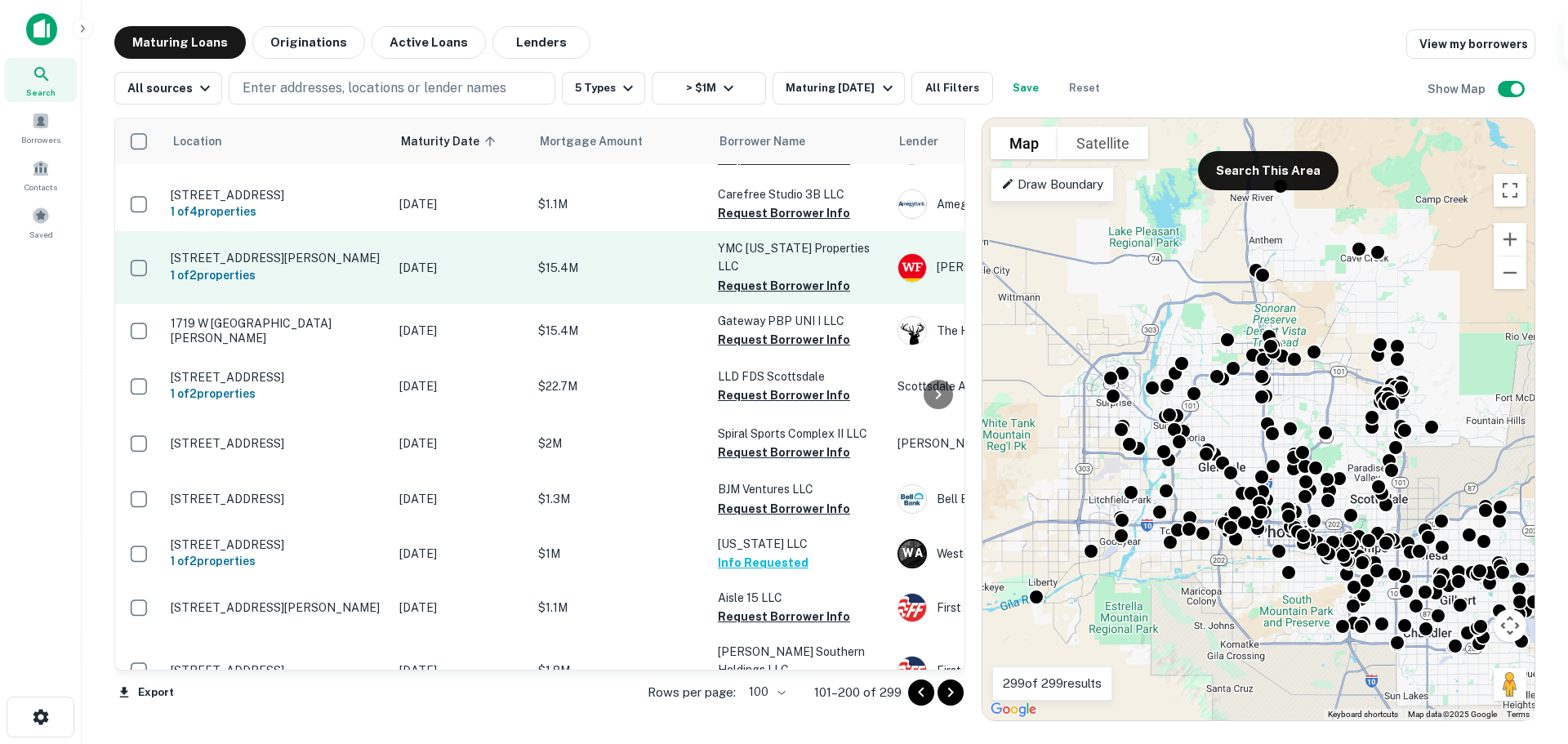
scroll to position [2739, 0]
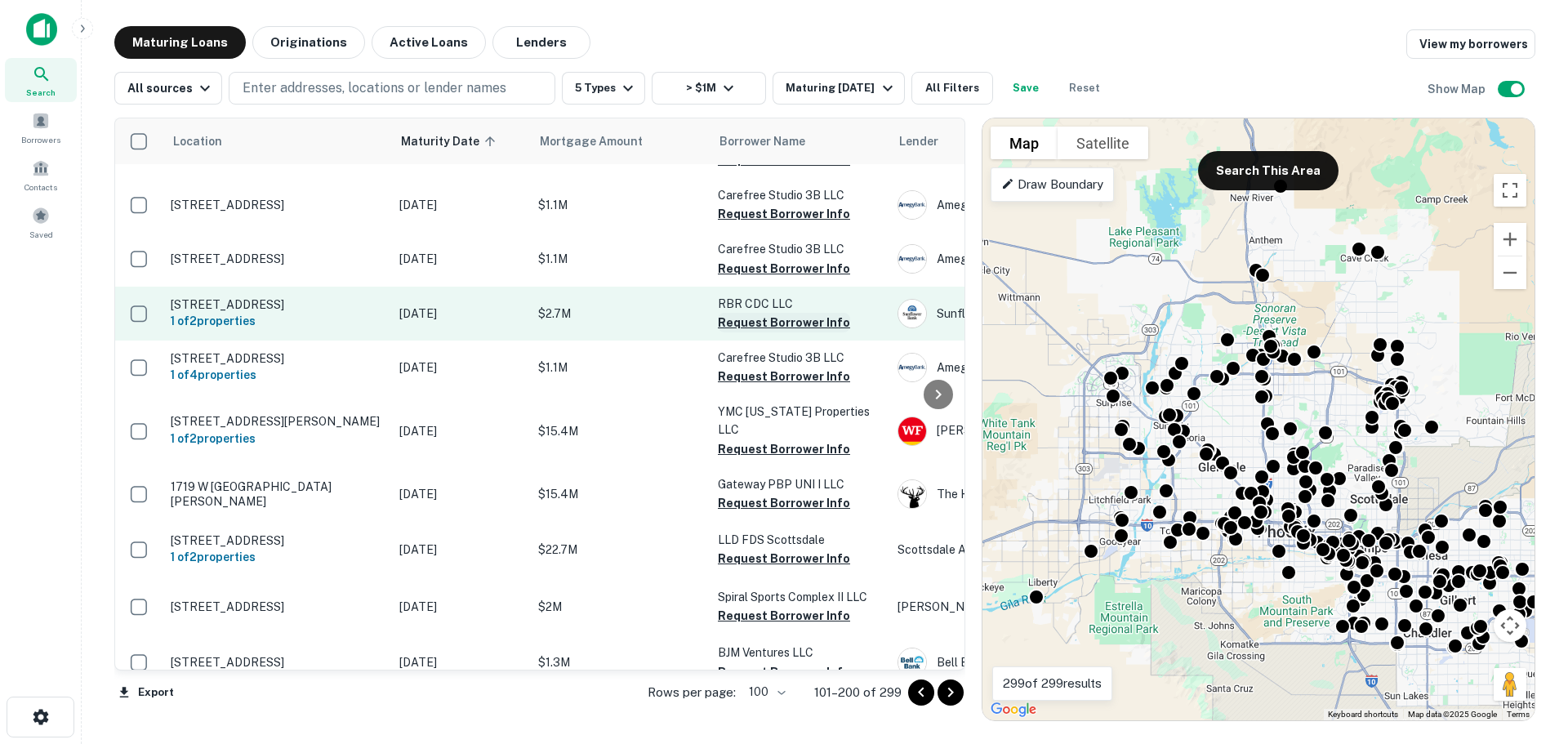
click at [754, 313] on button "Request Borrower Info" at bounding box center [783, 323] width 132 height 20
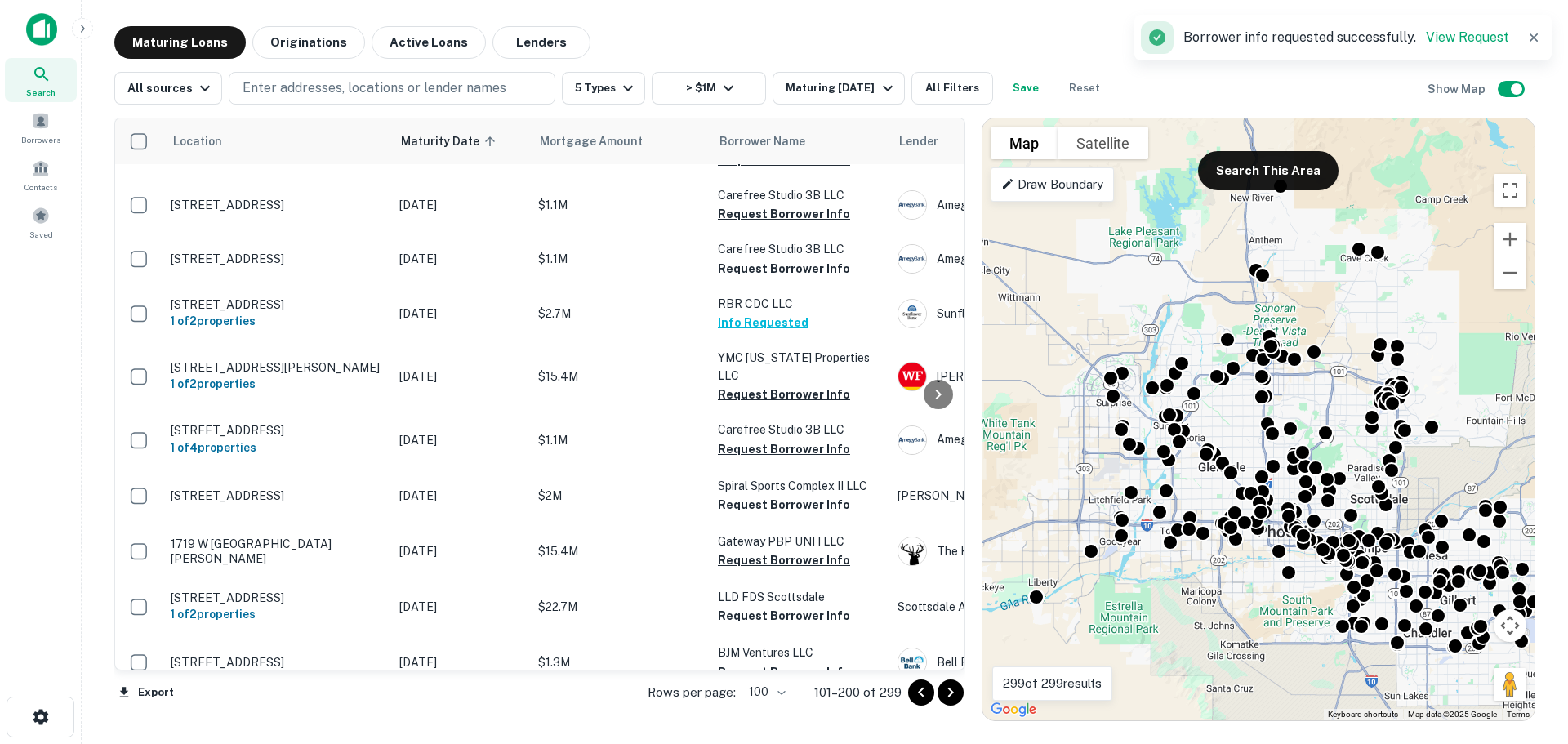
scroll to position [2493, 0]
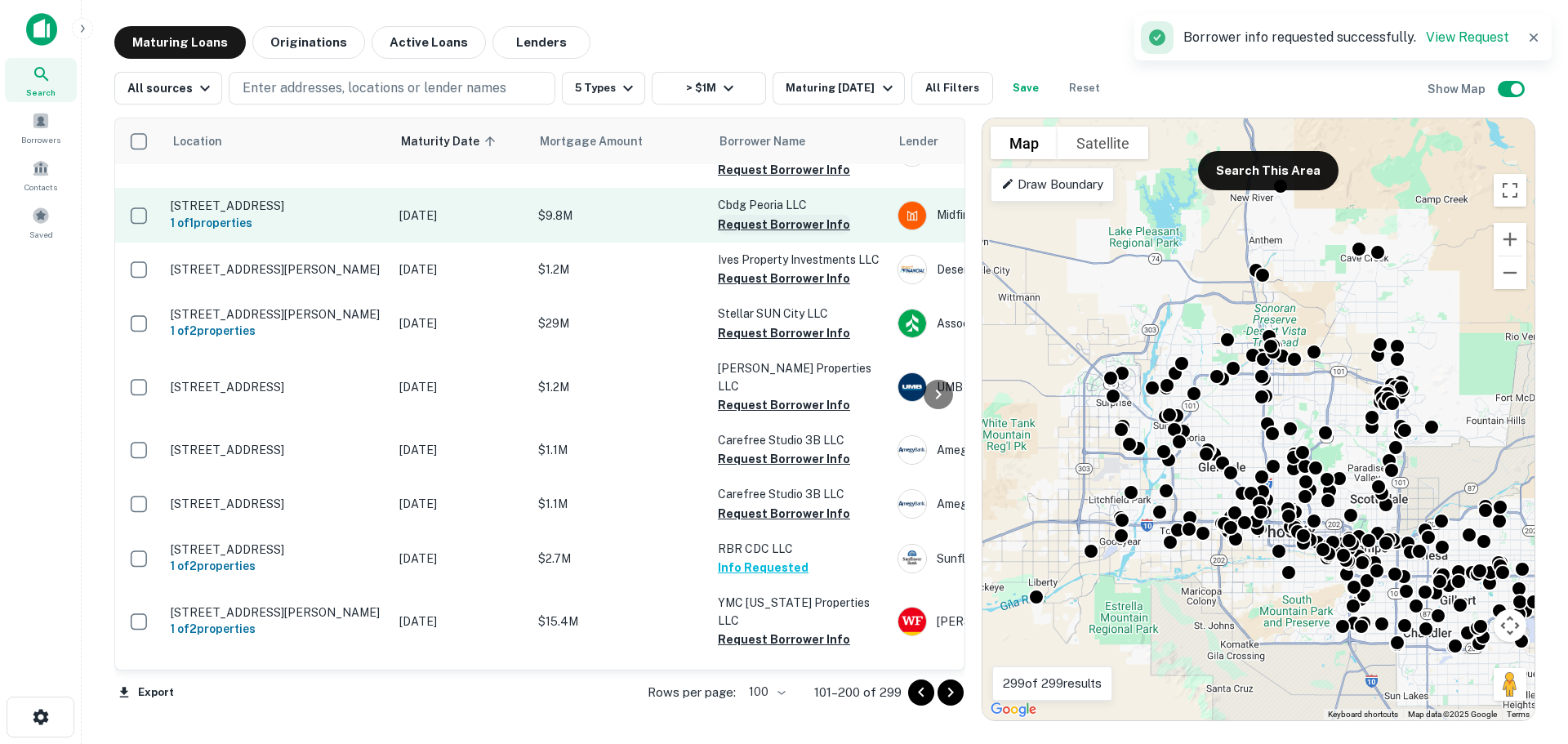
click at [757, 215] on button "Request Borrower Info" at bounding box center [783, 225] width 132 height 20
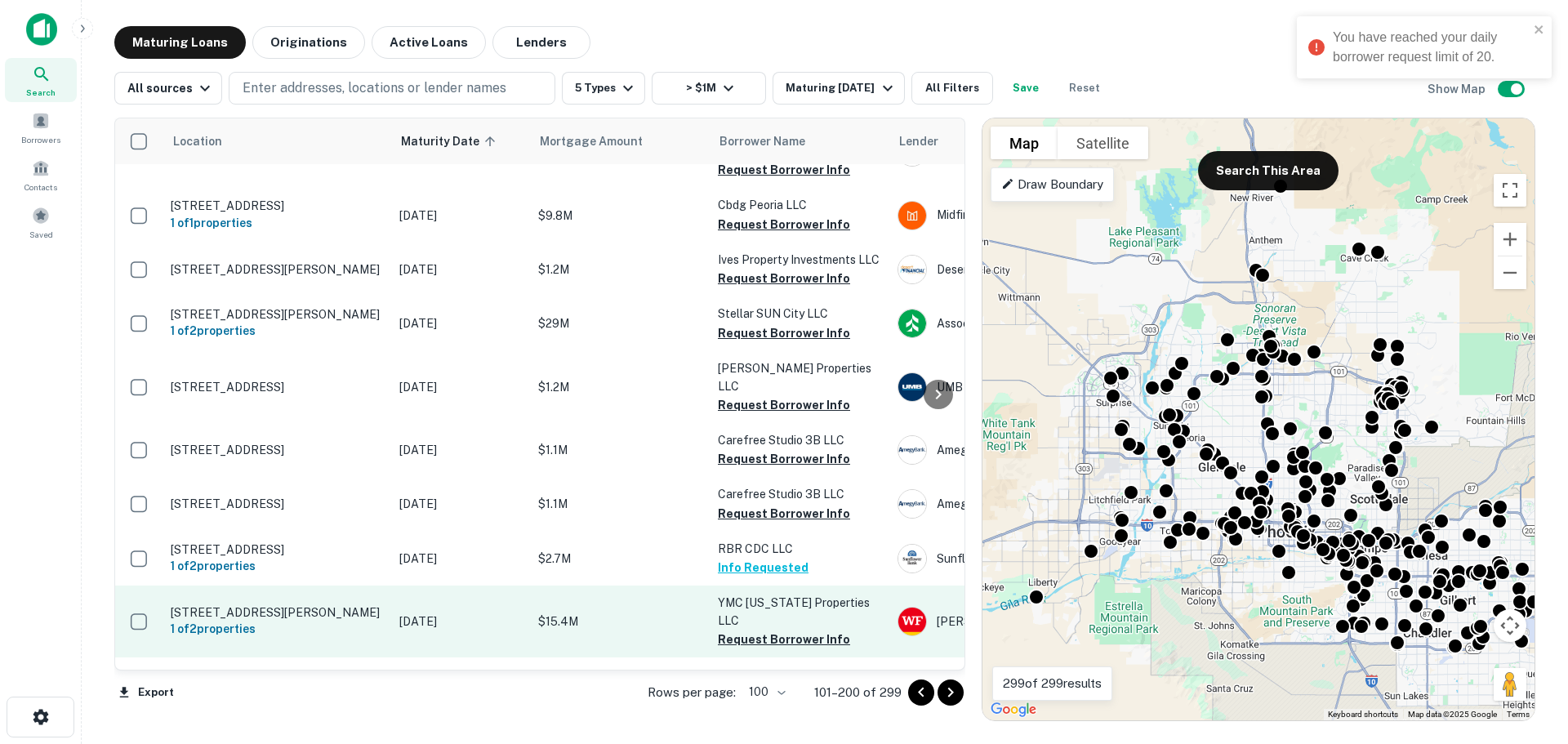
scroll to position [2248, 0]
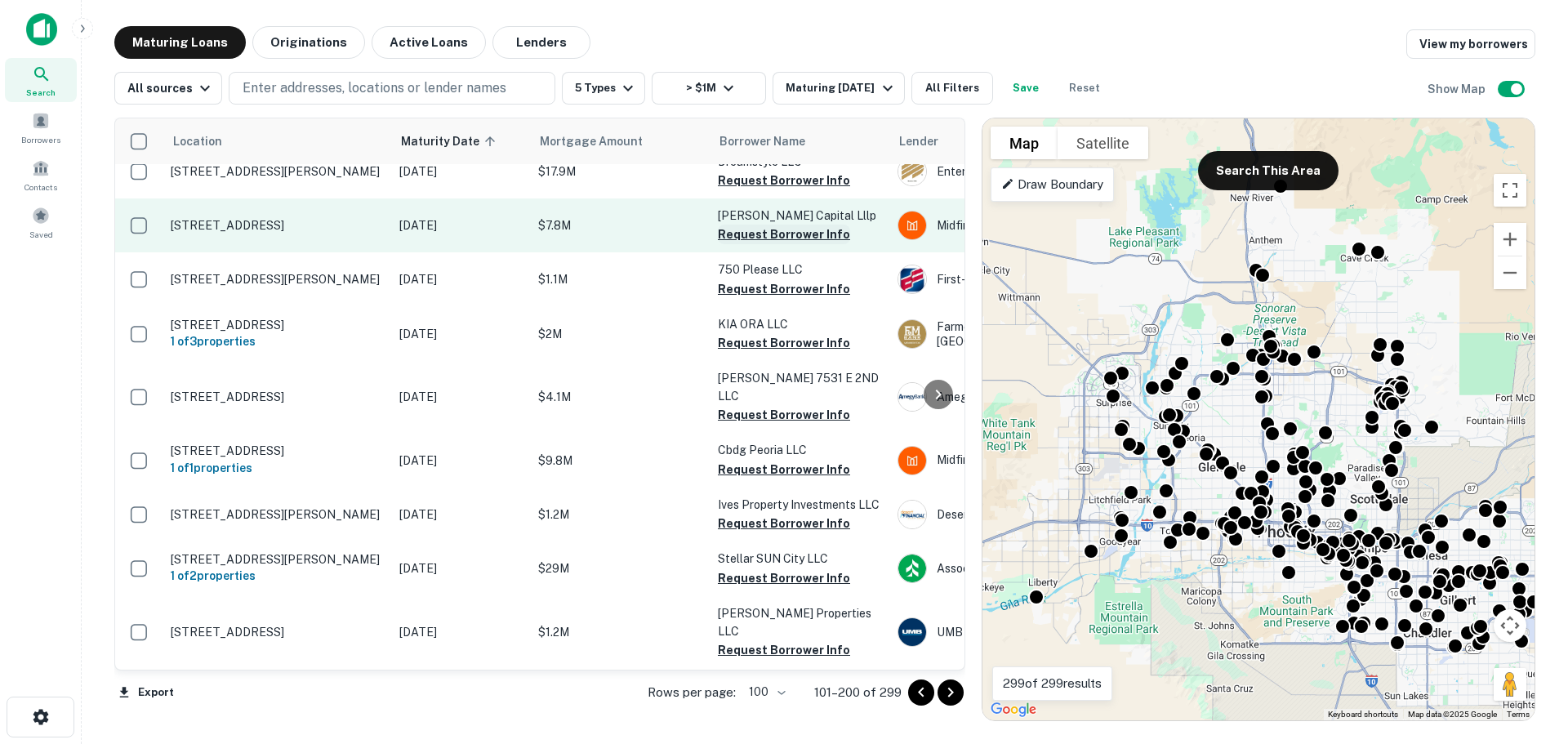
click at [757, 225] on button "Request Borrower Info" at bounding box center [783, 235] width 132 height 20
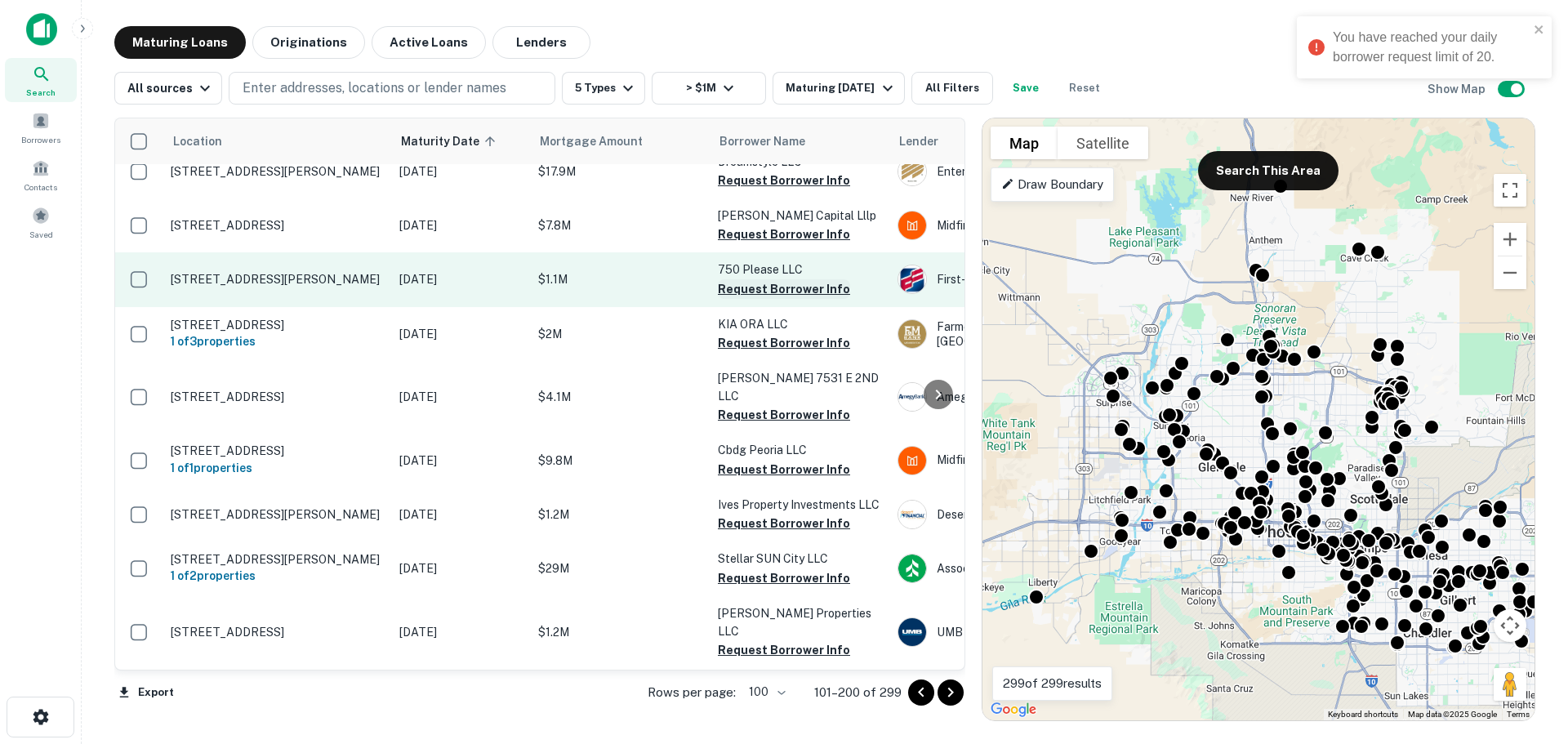
click at [757, 279] on button "Request Borrower Info" at bounding box center [783, 289] width 132 height 20
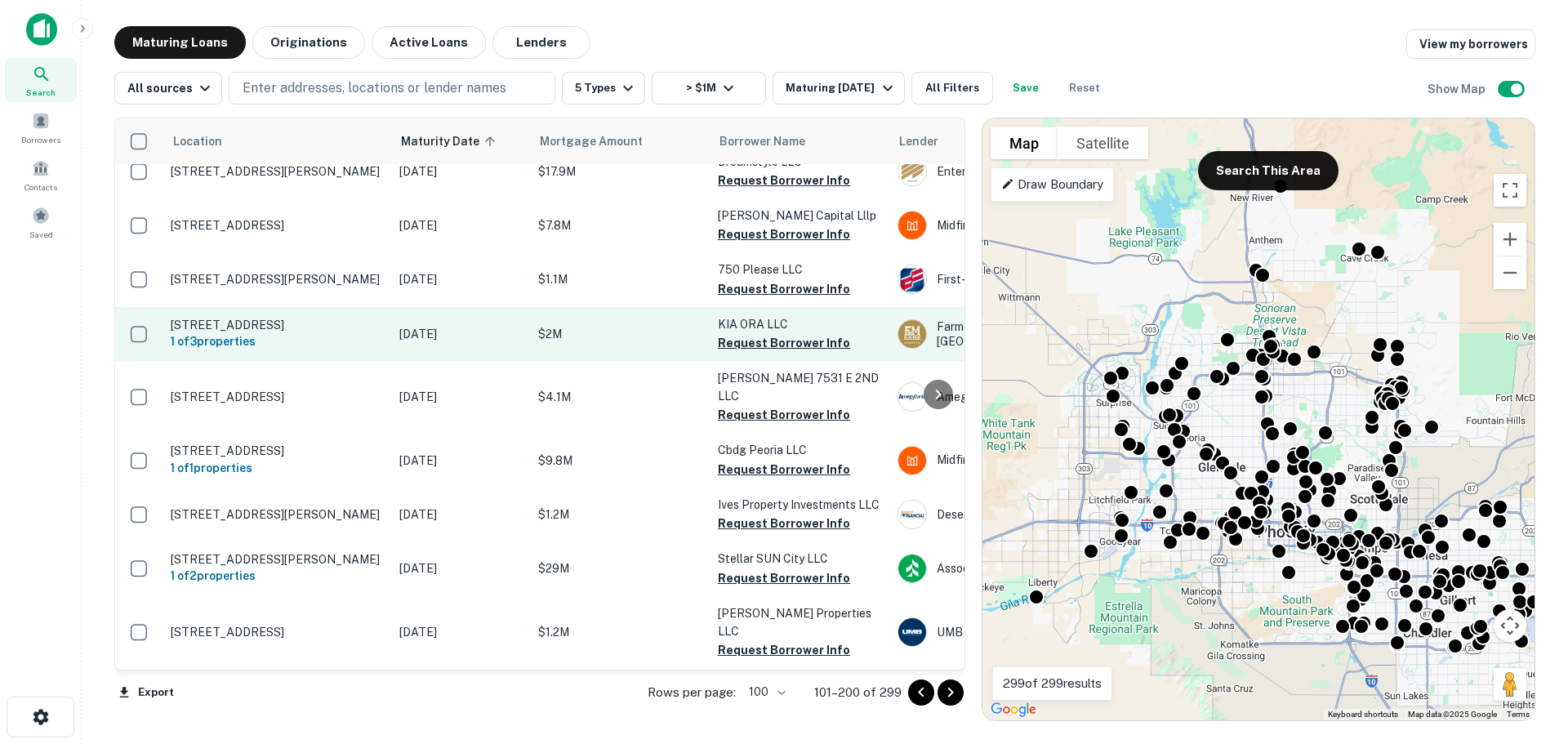
scroll to position [2004, 0]
